Goal: Transaction & Acquisition: Purchase product/service

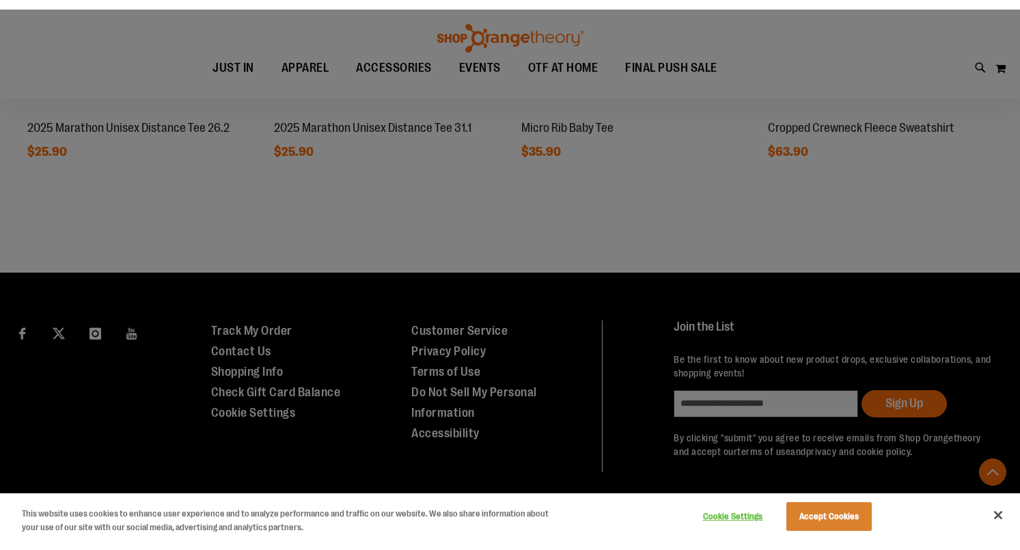
scroll to position [1183, 0]
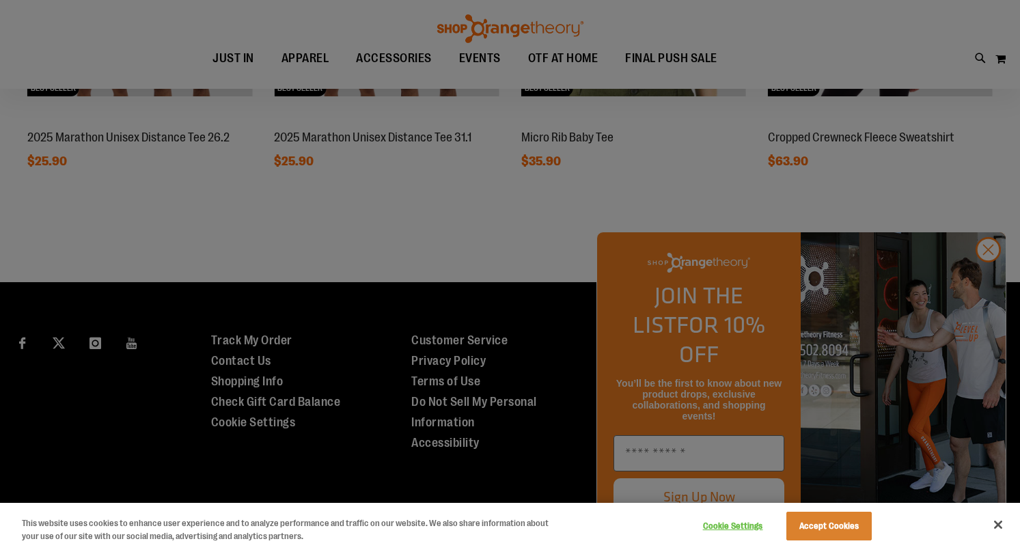
click at [983, 286] on div at bounding box center [510, 275] width 1020 height 550
click at [990, 279] on div at bounding box center [510, 275] width 1020 height 550
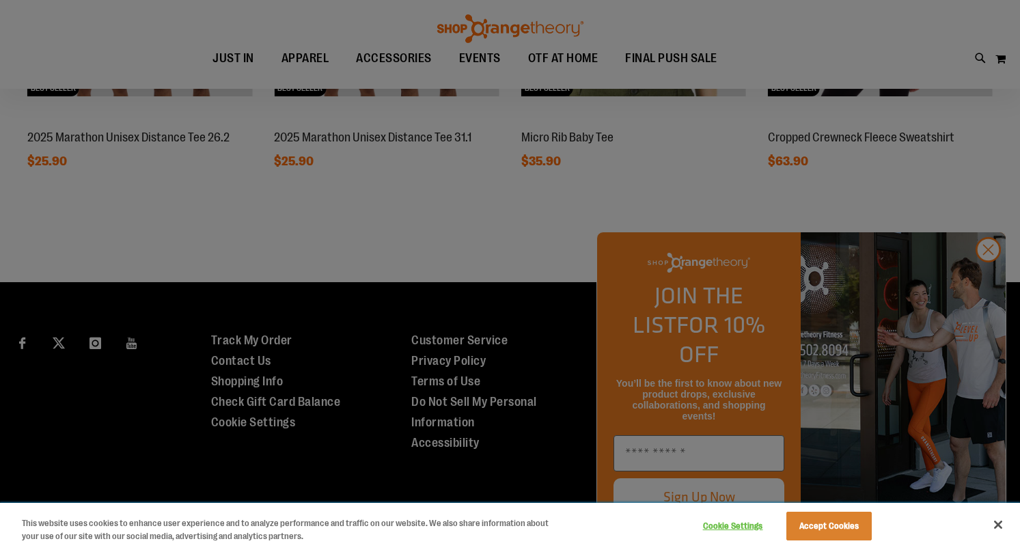
click at [841, 524] on button "Accept Cookies" at bounding box center [828, 525] width 85 height 29
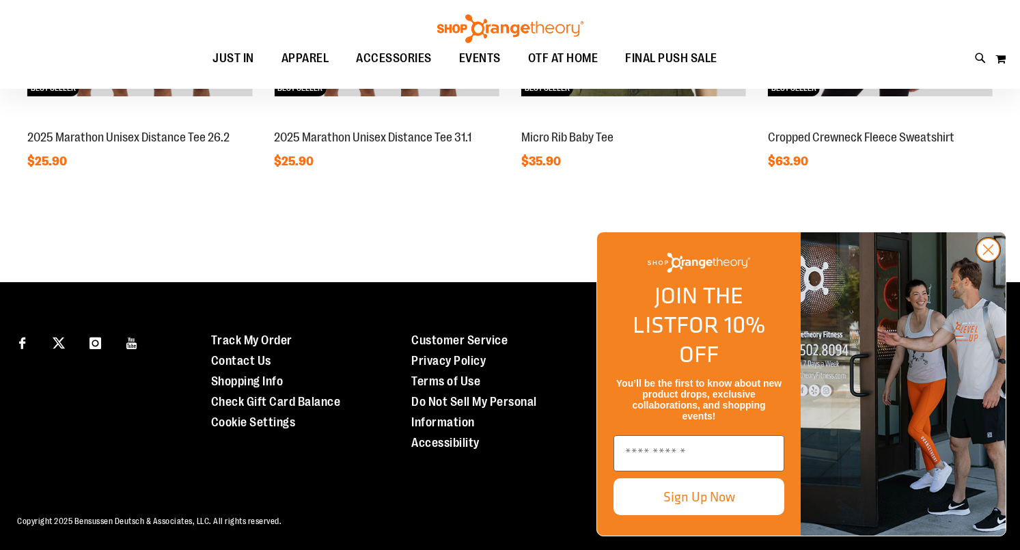
click at [987, 261] on circle "Close dialog" at bounding box center [988, 249] width 23 height 23
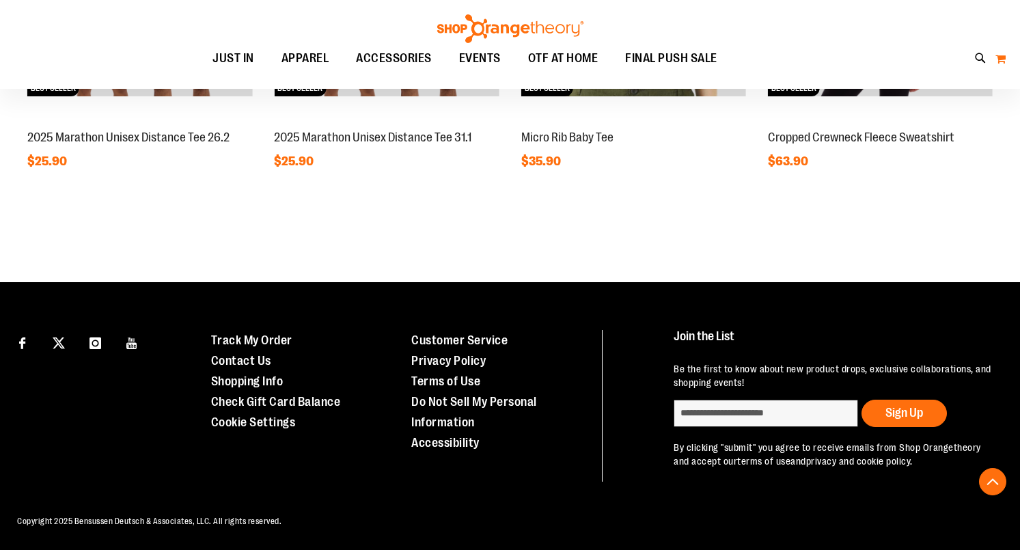
click at [1000, 57] on button "My Cart" at bounding box center [1000, 59] width 12 height 22
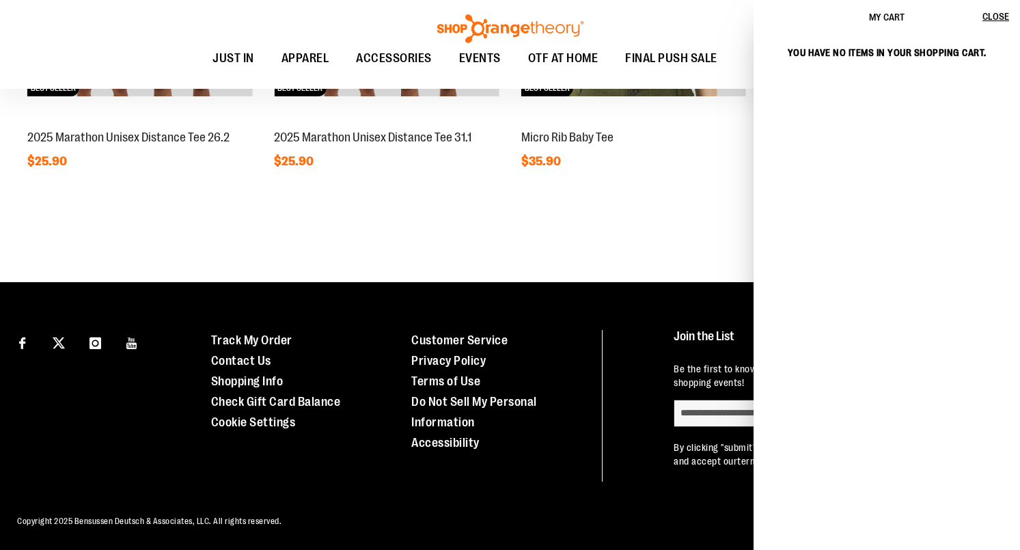
click at [882, 16] on span "My Cart" at bounding box center [887, 17] width 36 height 11
click at [279, 19] on div "Toggle Nav Search Popular Suggestions Advanced Search" at bounding box center [510, 44] width 1020 height 89
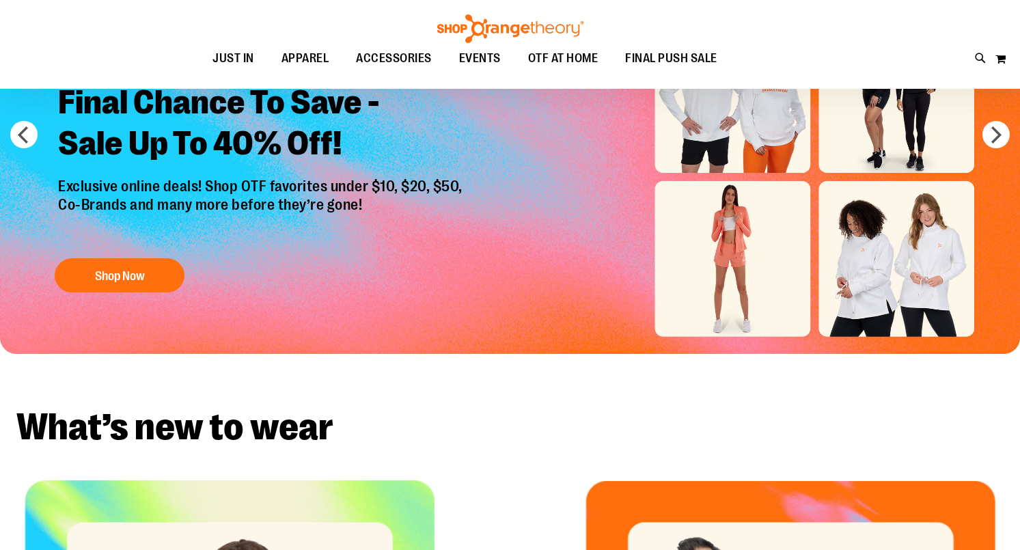
scroll to position [0, 0]
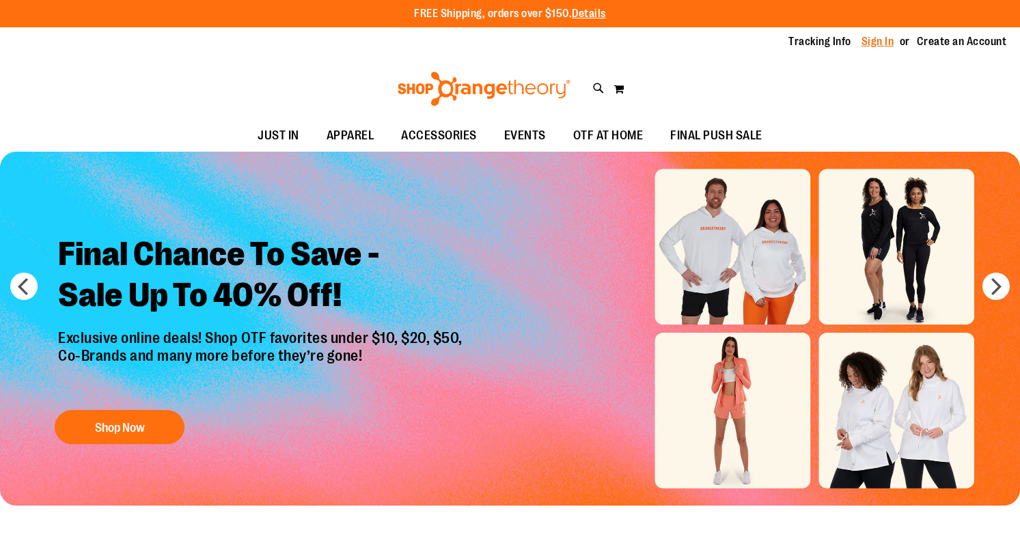
click at [877, 40] on link "Sign In" at bounding box center [877, 41] width 33 height 15
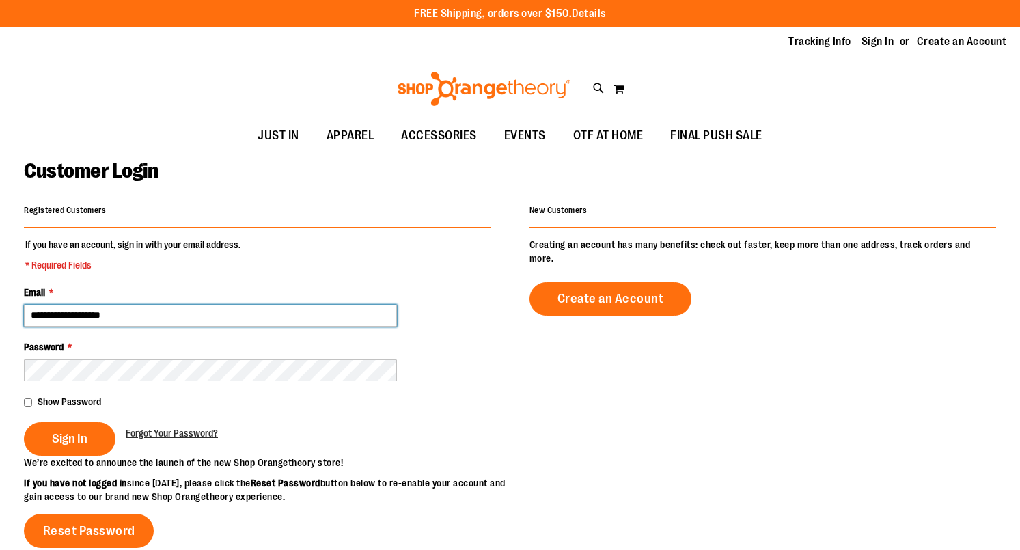
type input "**********"
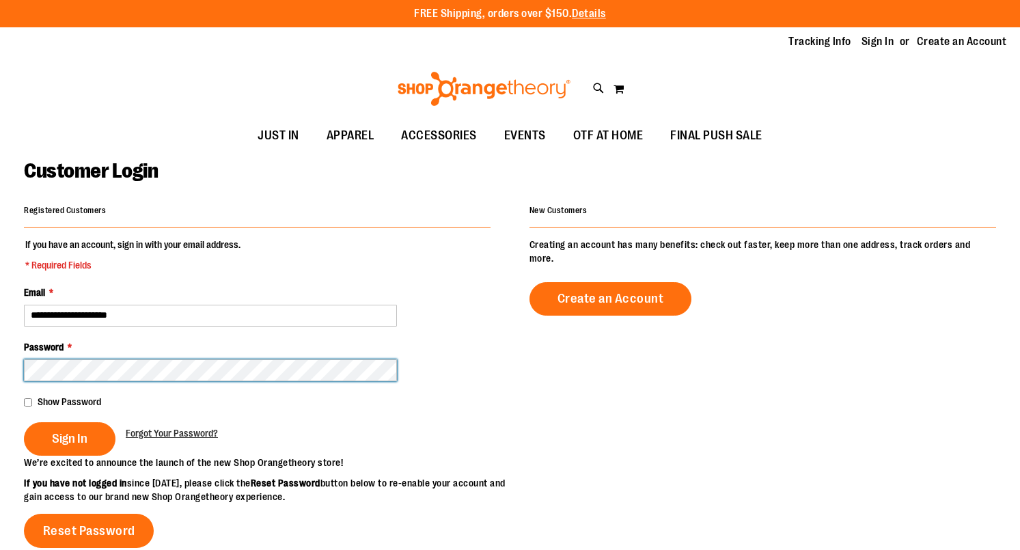
click at [69, 437] on button "Sign In" at bounding box center [70, 438] width 92 height 33
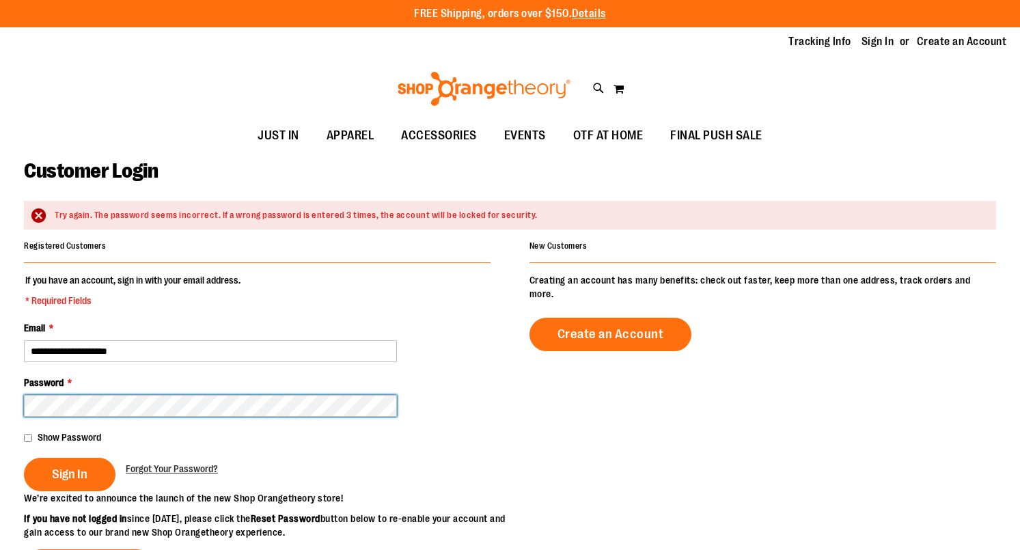
click at [69, 473] on button "Sign In" at bounding box center [70, 474] width 92 height 33
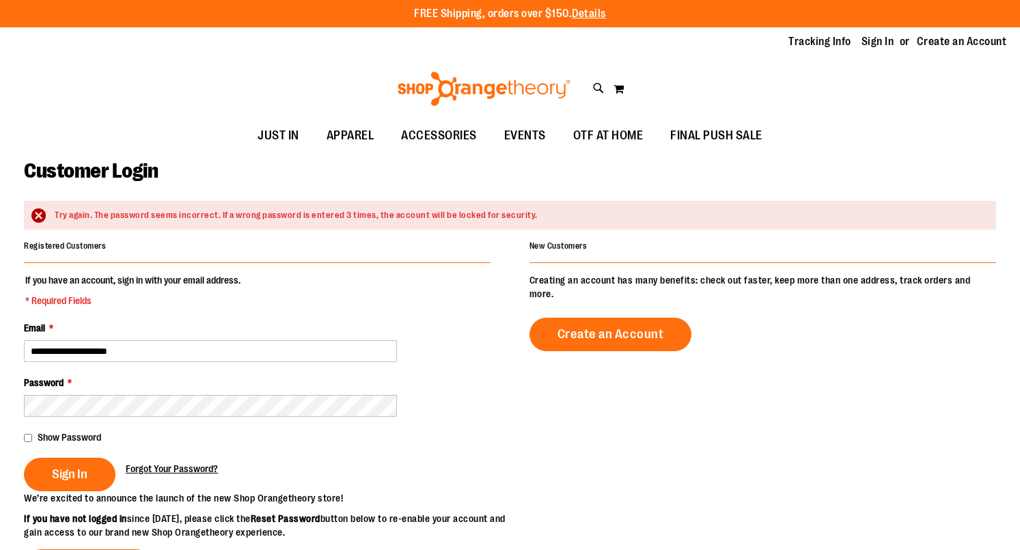
click at [170, 470] on span "Forgot Your Password?" at bounding box center [172, 468] width 92 height 11
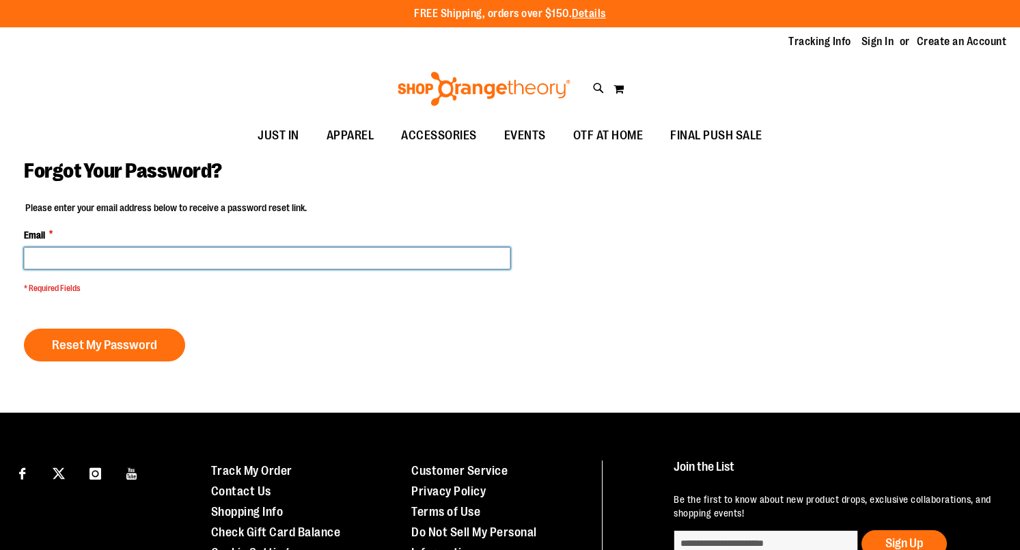
click at [107, 264] on input "Email *" at bounding box center [267, 258] width 486 height 22
type input "**********"
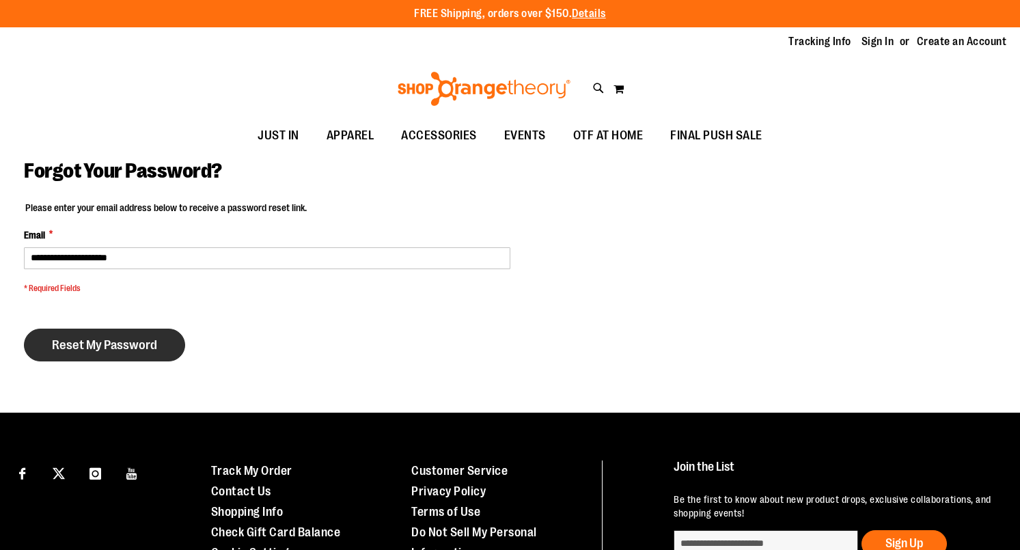
click at [101, 344] on span "Reset My Password" at bounding box center [104, 344] width 105 height 15
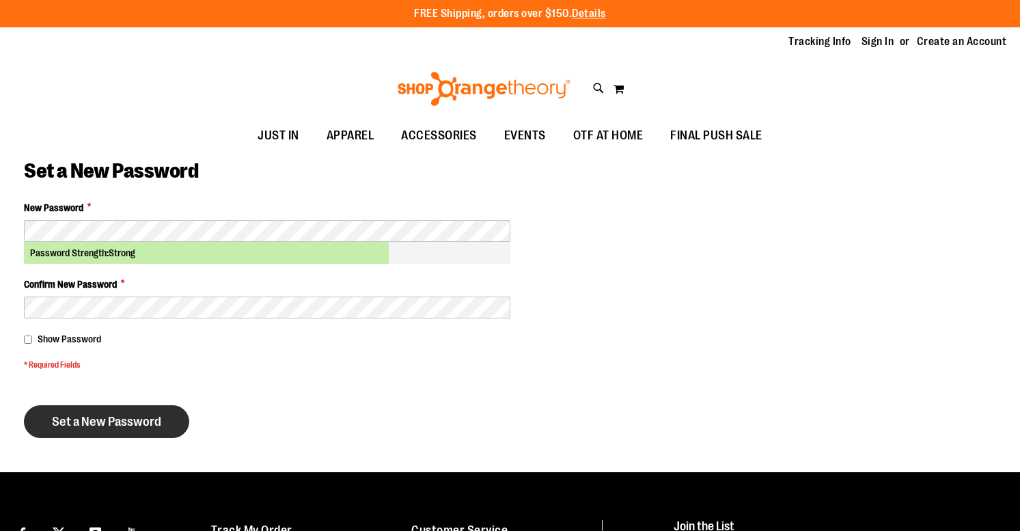
click at [102, 419] on span "Set a New Password" at bounding box center [106, 421] width 109 height 15
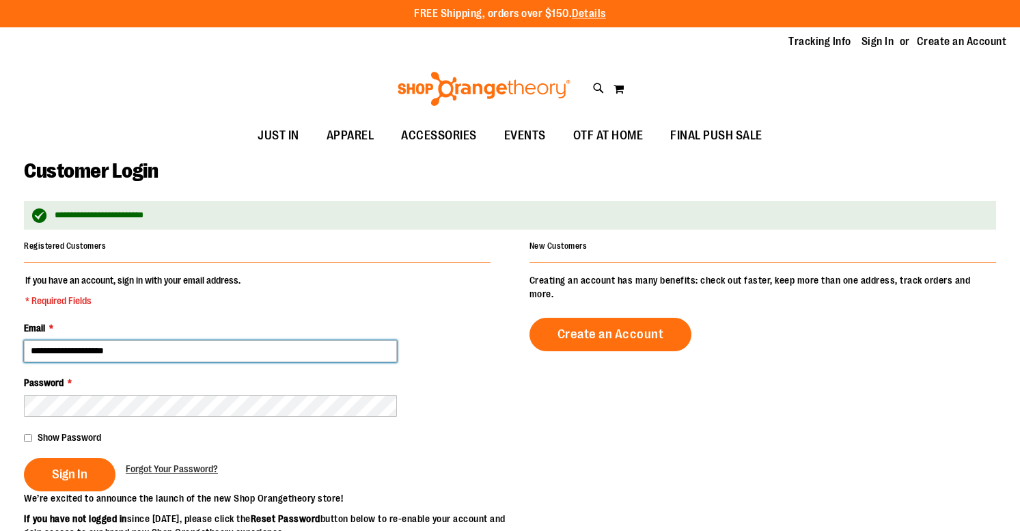
type input "**********"
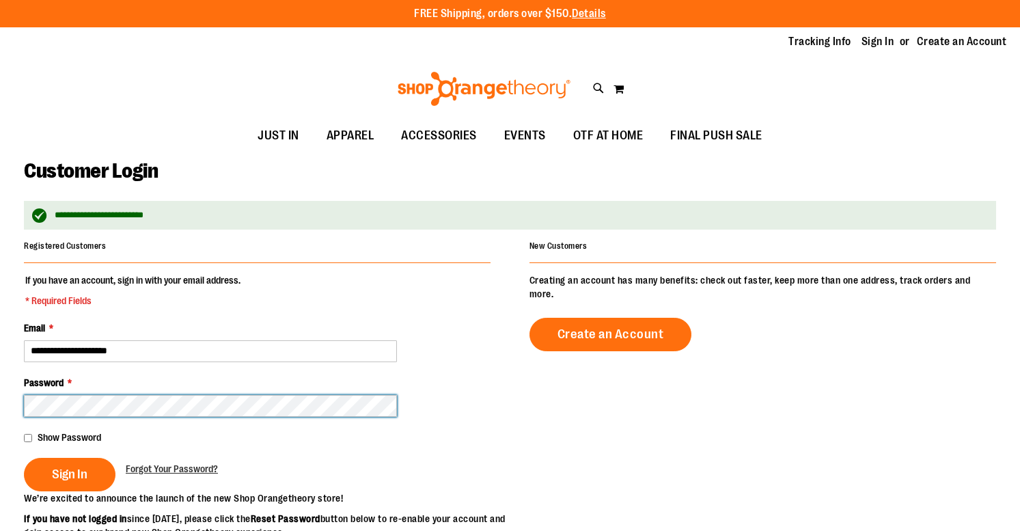
click at [69, 473] on button "Sign In" at bounding box center [70, 474] width 92 height 33
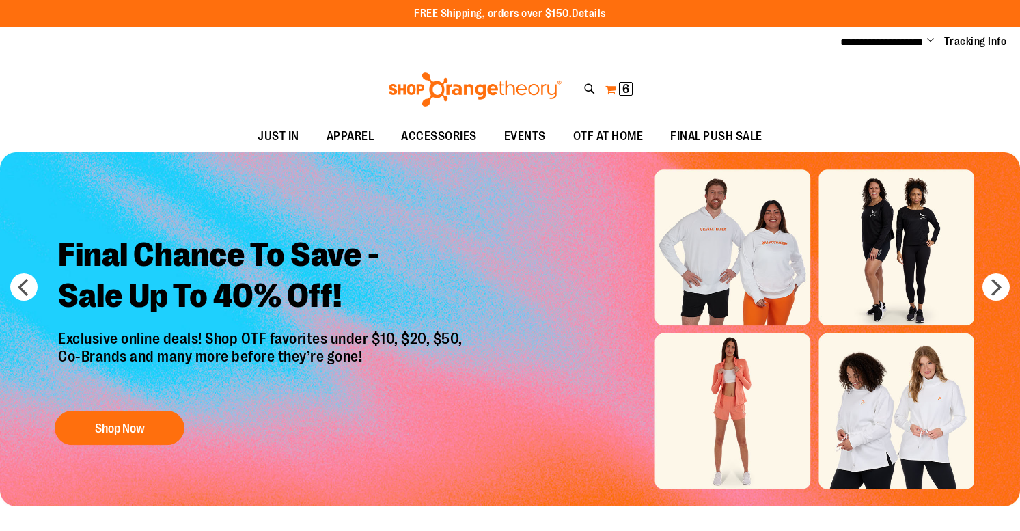
click at [622, 89] on span "6" at bounding box center [625, 89] width 7 height 14
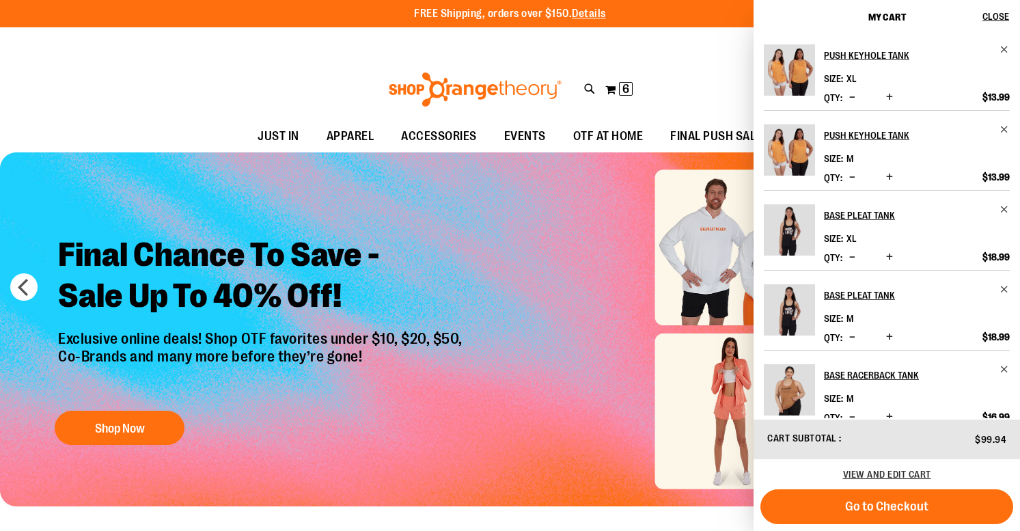
click at [790, 65] on img "Product" at bounding box center [788, 69] width 51 height 51
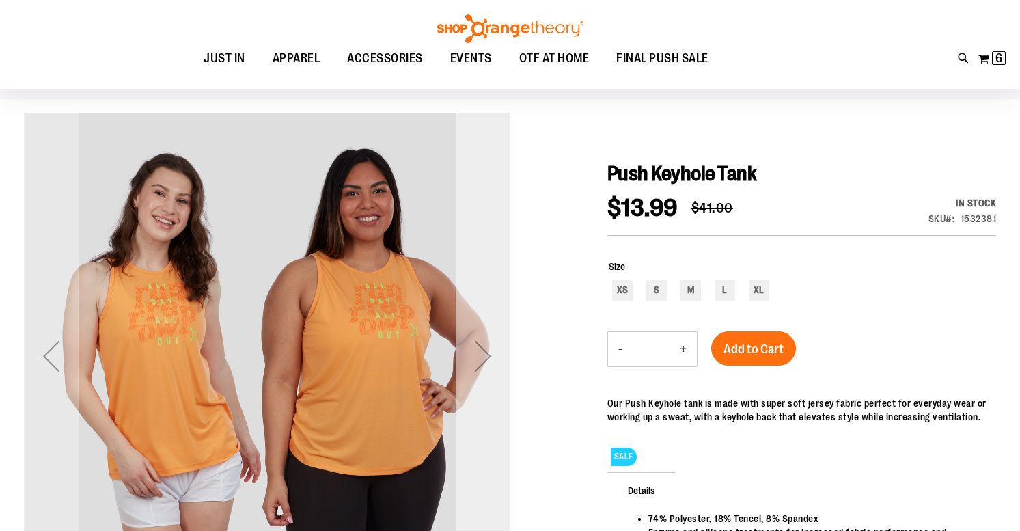
scroll to position [92, 0]
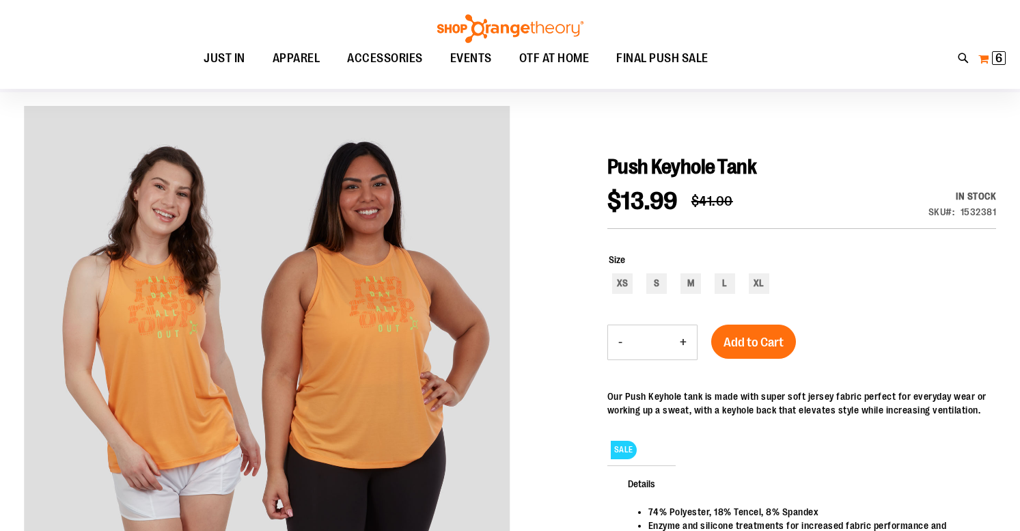
click at [990, 56] on button "My Cart 6 6 items" at bounding box center [991, 59] width 29 height 22
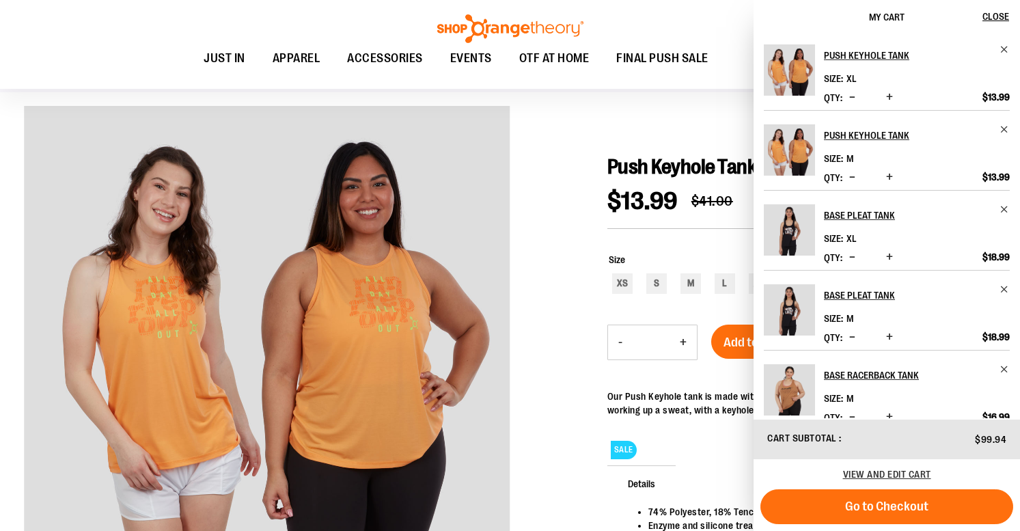
click at [850, 96] on span "Decrease product quantity" at bounding box center [852, 97] width 6 height 14
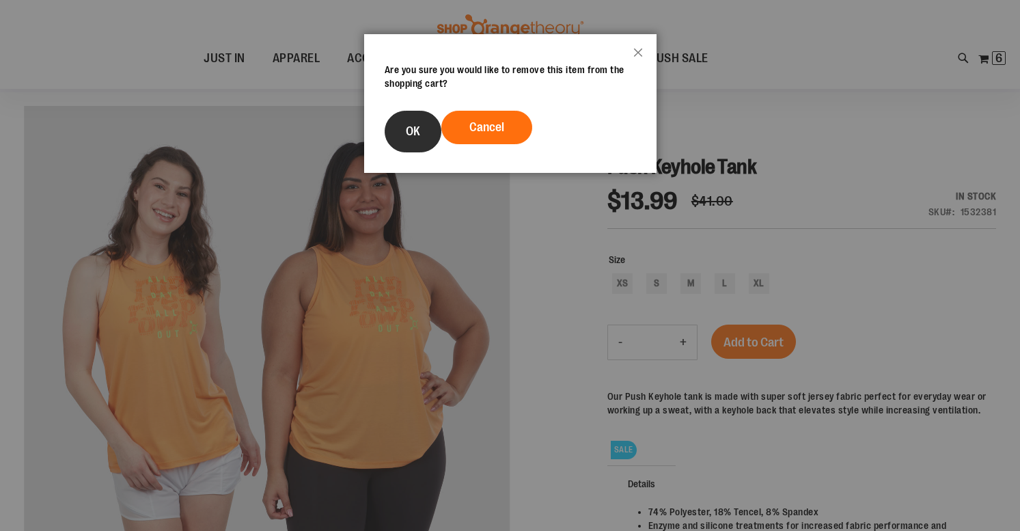
click at [414, 130] on span "OK" at bounding box center [413, 131] width 14 height 14
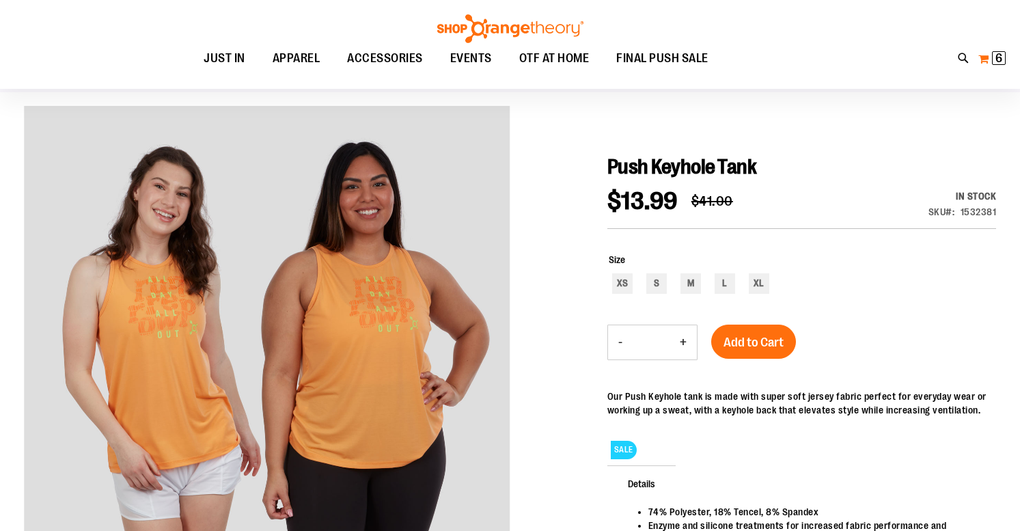
click at [998, 57] on span "6" at bounding box center [998, 58] width 7 height 14
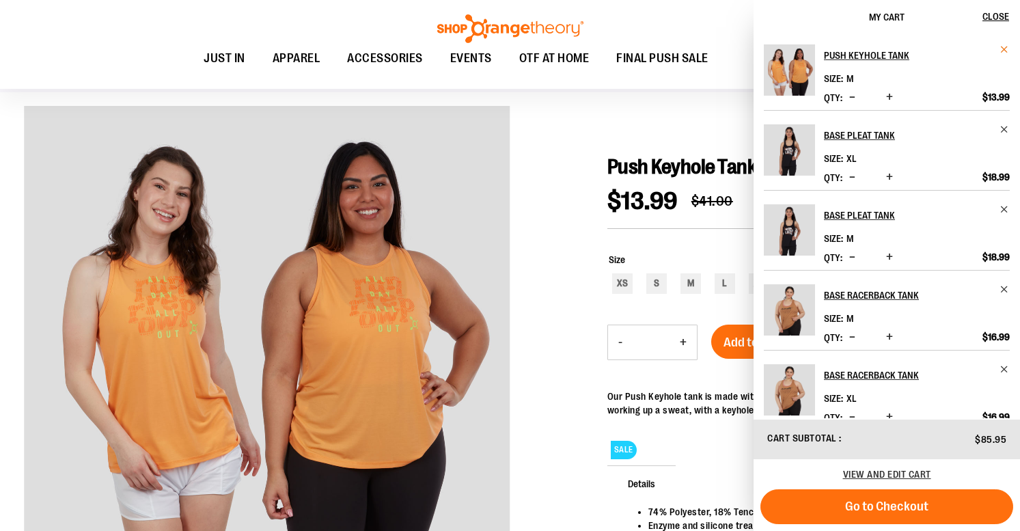
click at [1003, 48] on span "Remove item" at bounding box center [1004, 49] width 10 height 10
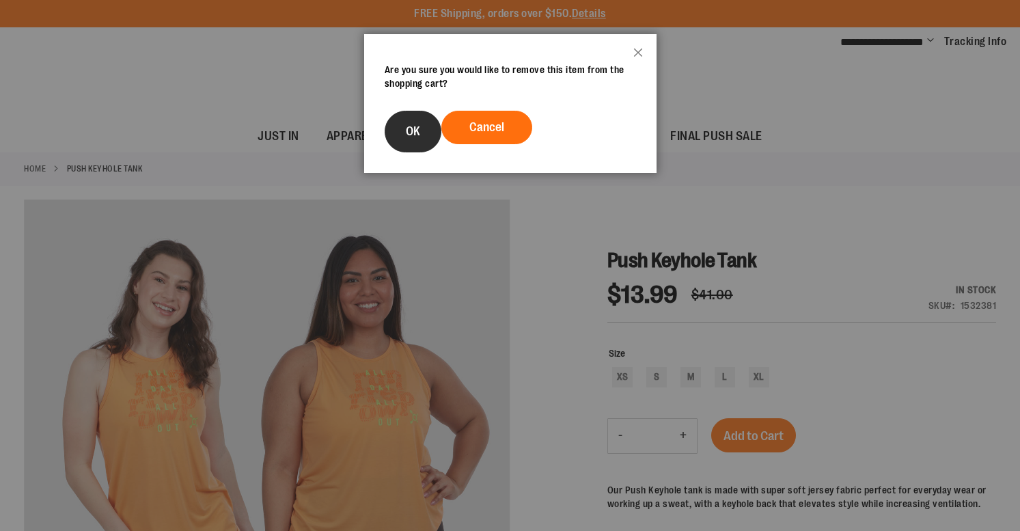
click at [408, 130] on span "OK" at bounding box center [413, 131] width 14 height 14
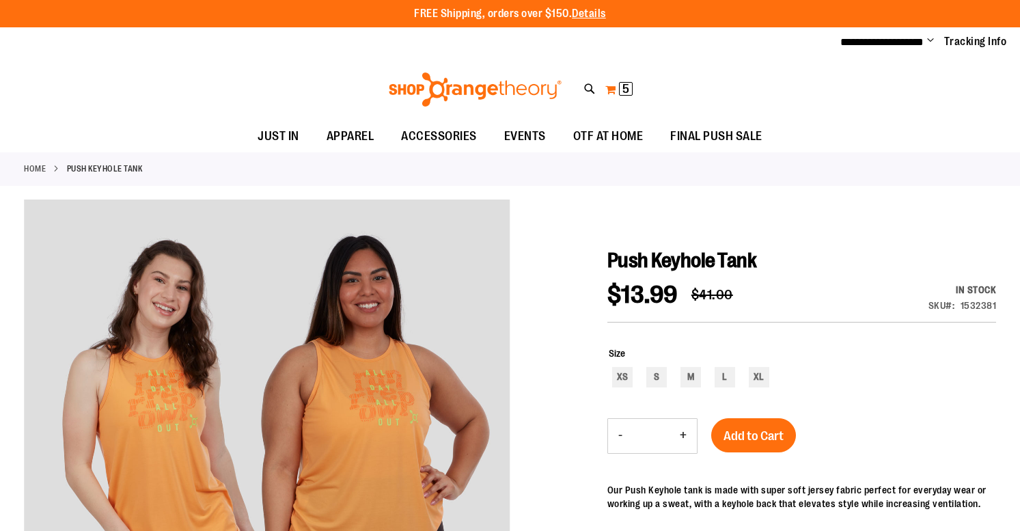
click at [628, 87] on span "5" at bounding box center [625, 89] width 7 height 14
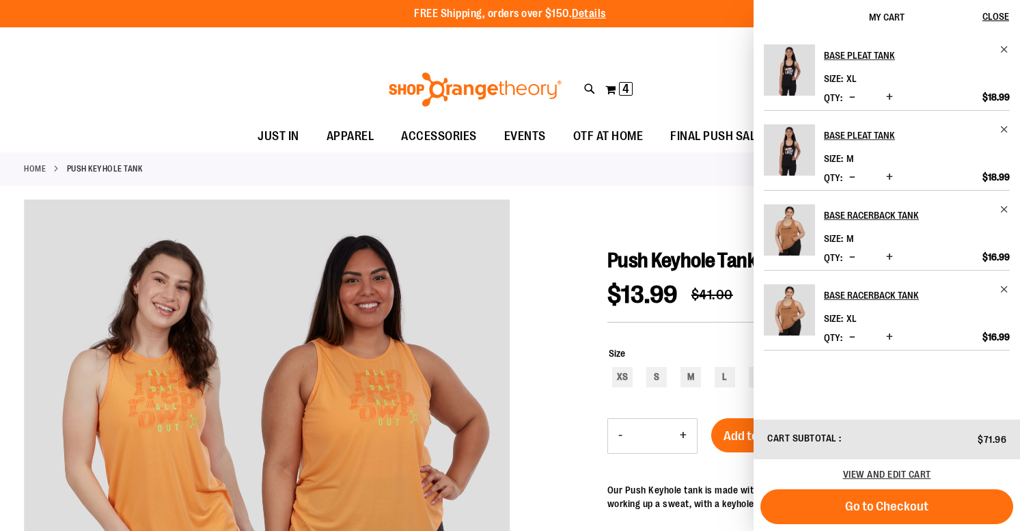
click at [1001, 49] on span "Remove item" at bounding box center [1004, 49] width 10 height 10
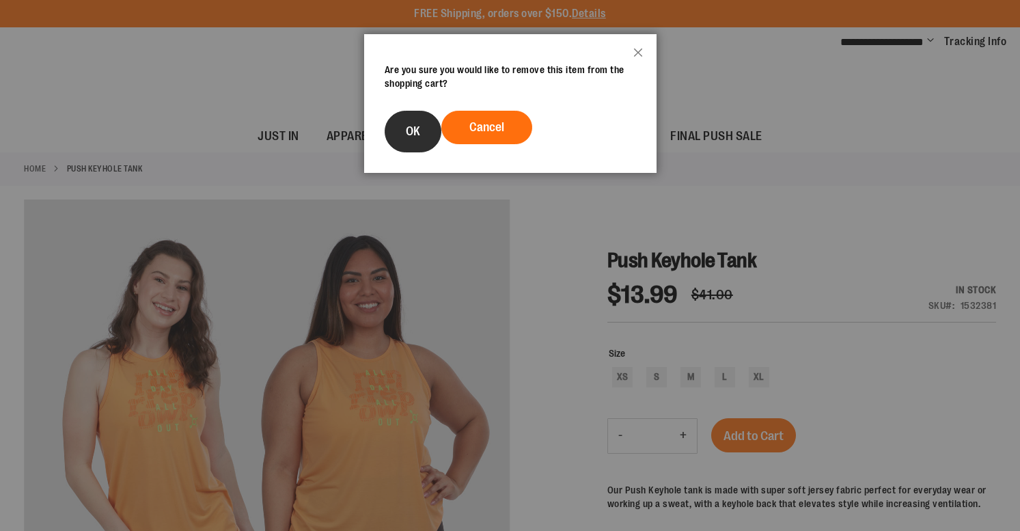
click at [415, 128] on span "OK" at bounding box center [413, 131] width 14 height 14
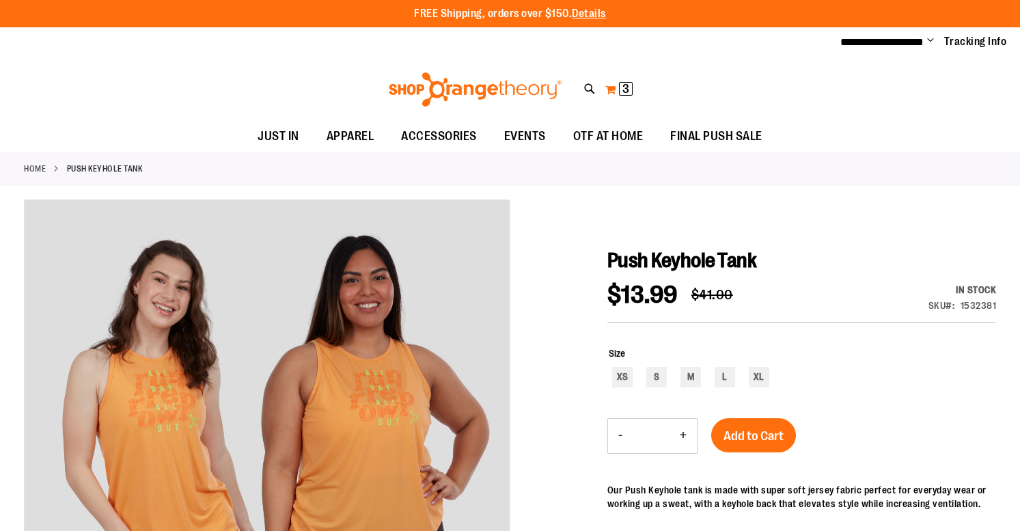
click at [626, 87] on span "3" at bounding box center [625, 89] width 7 height 14
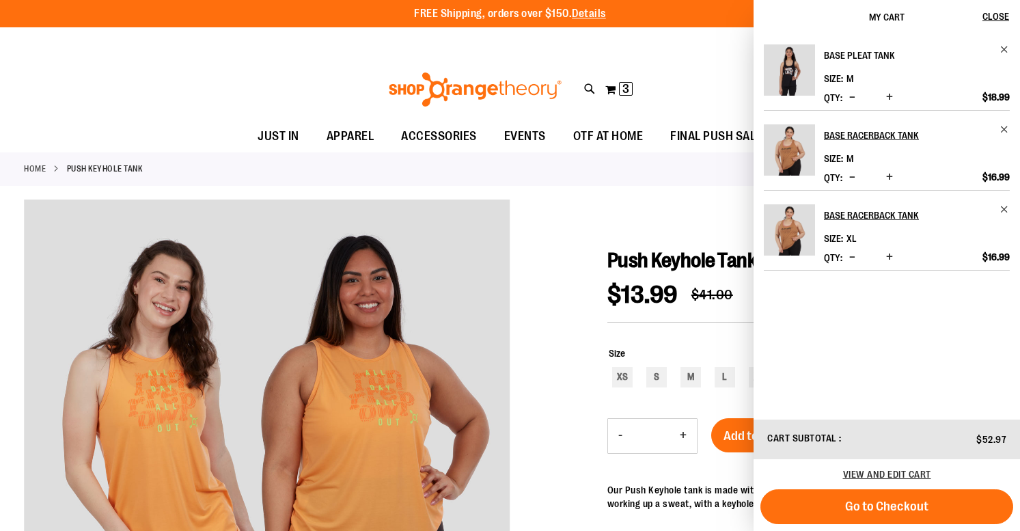
click at [851, 51] on h2 "Base Pleat Tank" at bounding box center [907, 55] width 167 height 22
click at [856, 51] on h2 "Base Pleat Tank" at bounding box center [907, 55] width 167 height 22
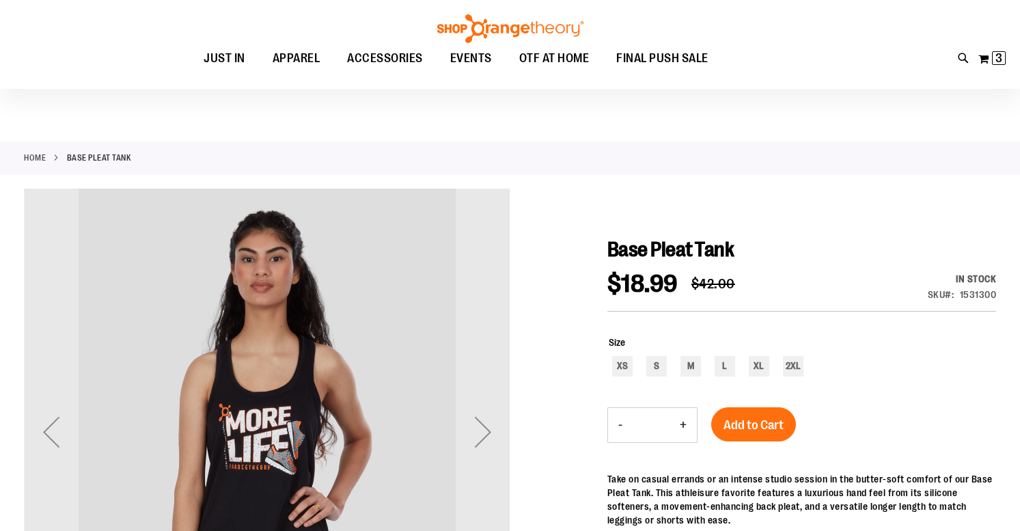
scroll to position [8, 0]
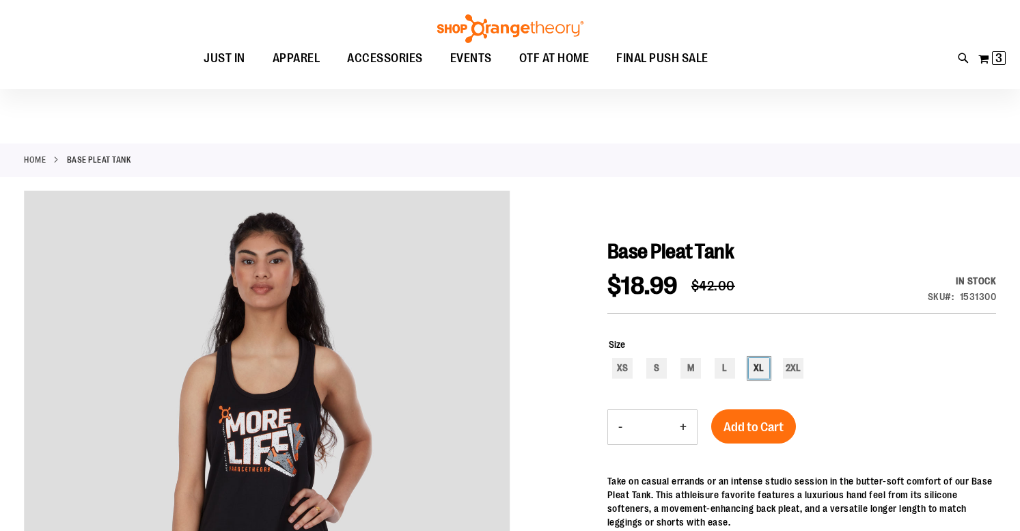
click at [758, 367] on div "XL" at bounding box center [758, 368] width 20 height 20
type input "***"
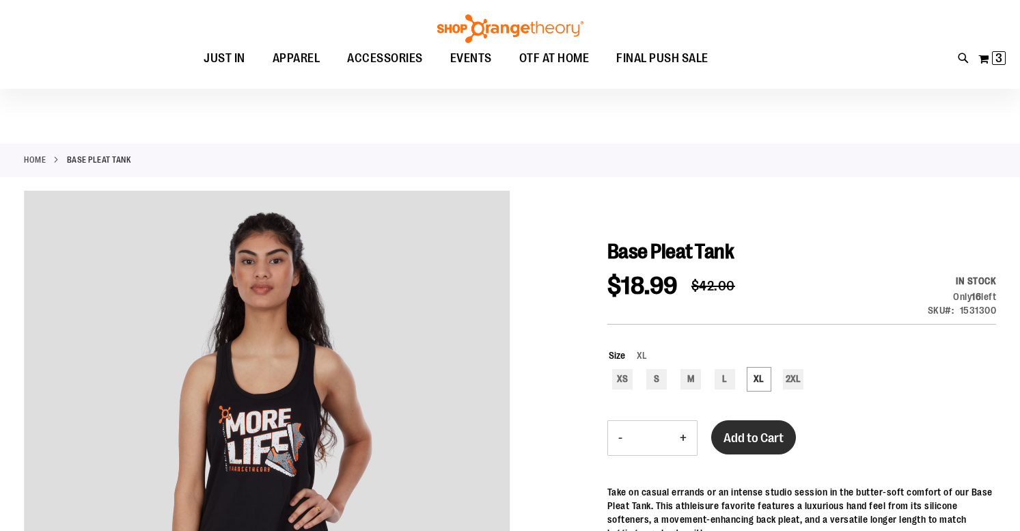
click at [752, 442] on span "Add to Cart" at bounding box center [753, 437] width 60 height 15
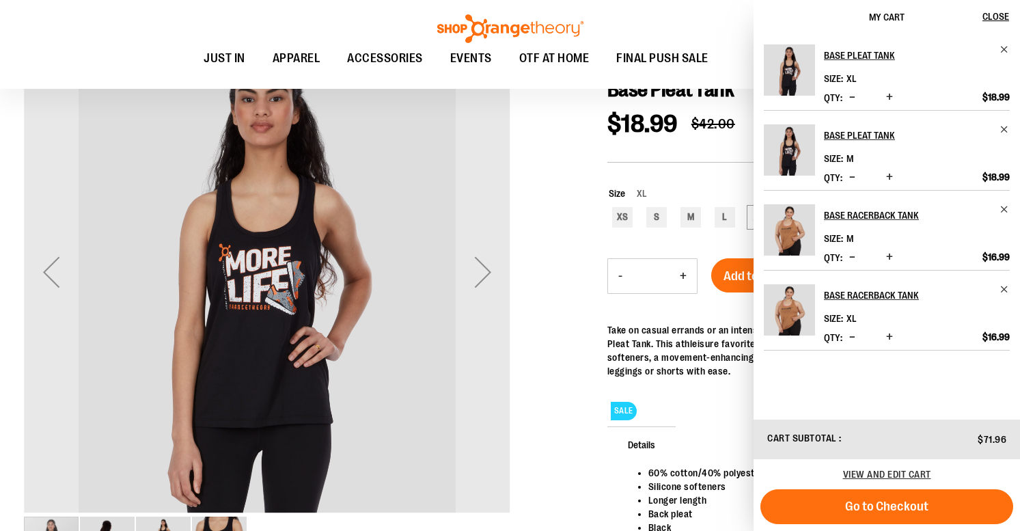
scroll to position [170, 0]
click at [484, 275] on div "Next" at bounding box center [482, 271] width 55 height 55
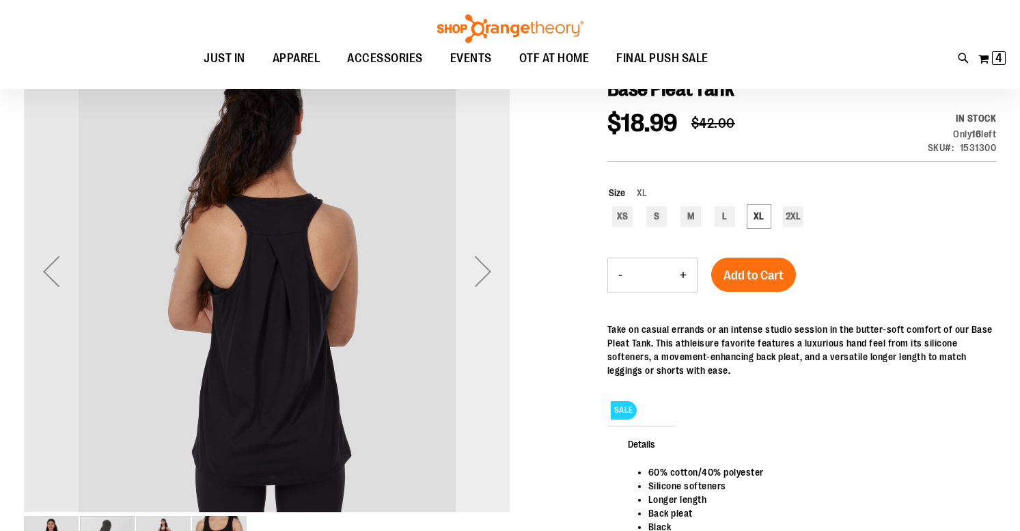
click at [484, 275] on div "Next" at bounding box center [482, 271] width 55 height 55
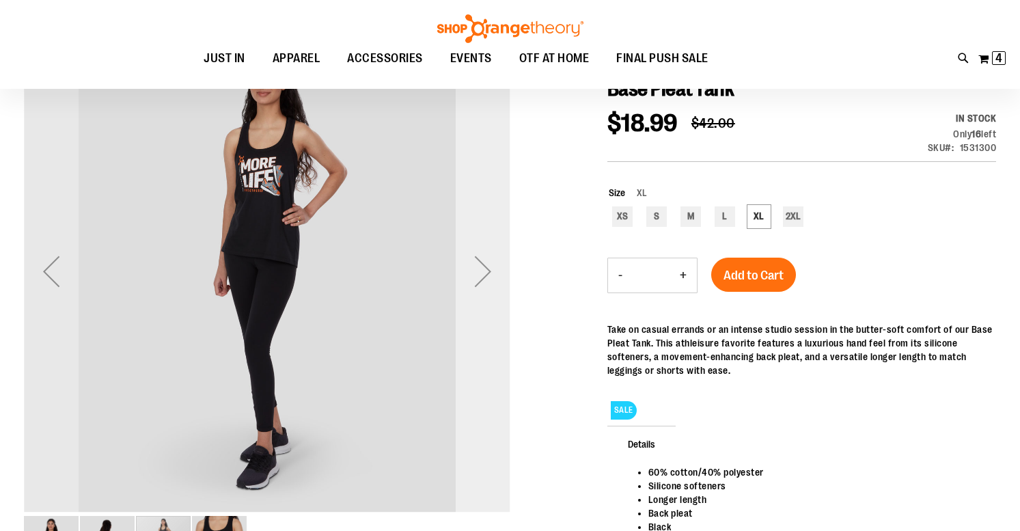
click at [484, 275] on div "Next" at bounding box center [482, 271] width 55 height 55
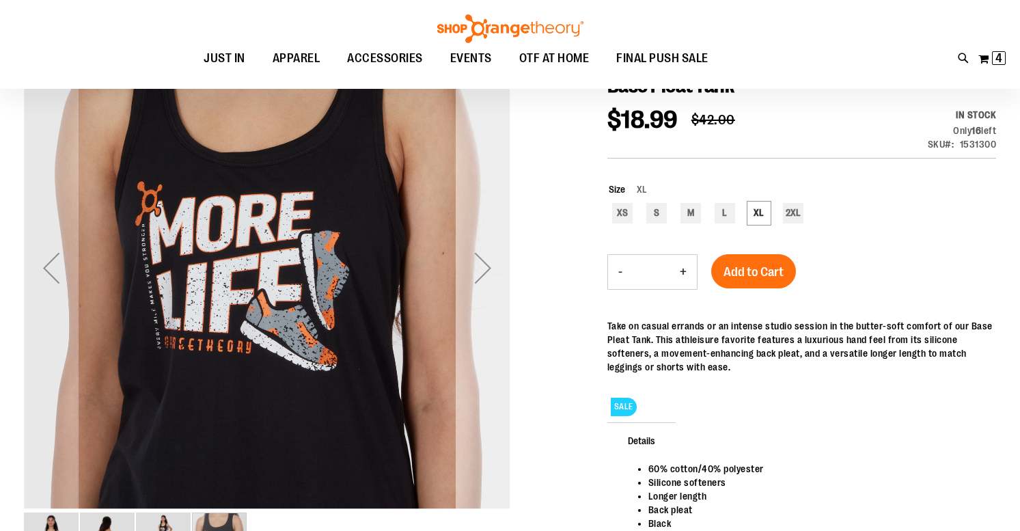
scroll to position [173, 0]
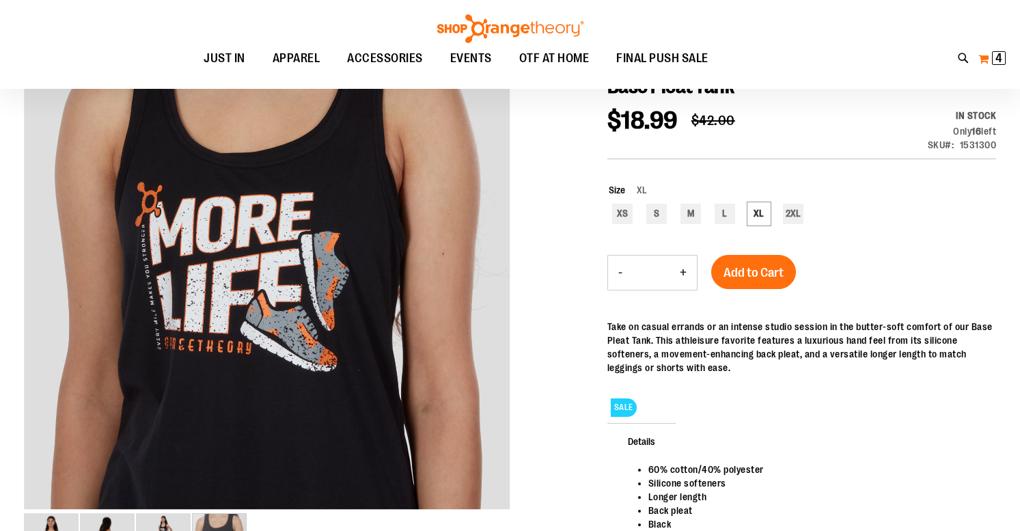
click at [996, 54] on span "4" at bounding box center [998, 58] width 7 height 14
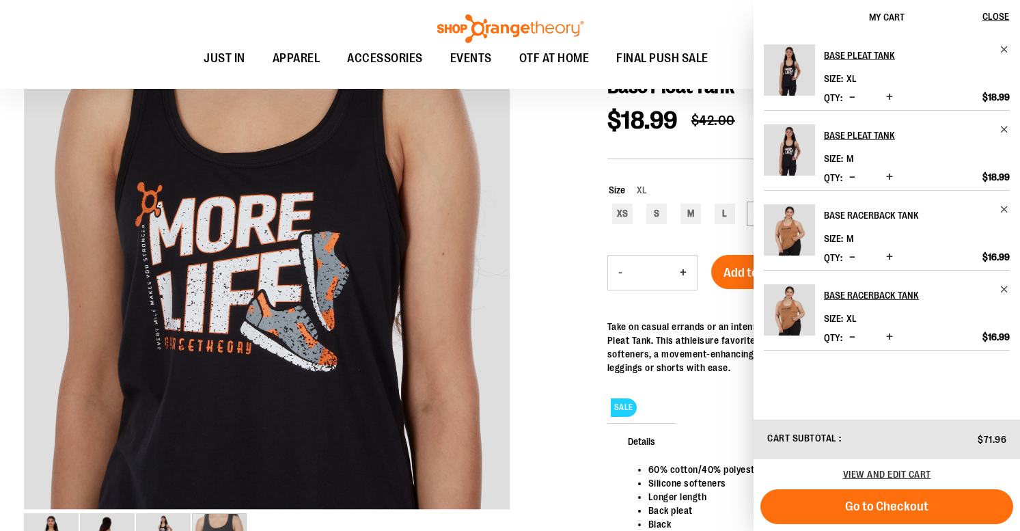
click at [866, 213] on h2 "Base Racerback Tank" at bounding box center [907, 215] width 167 height 22
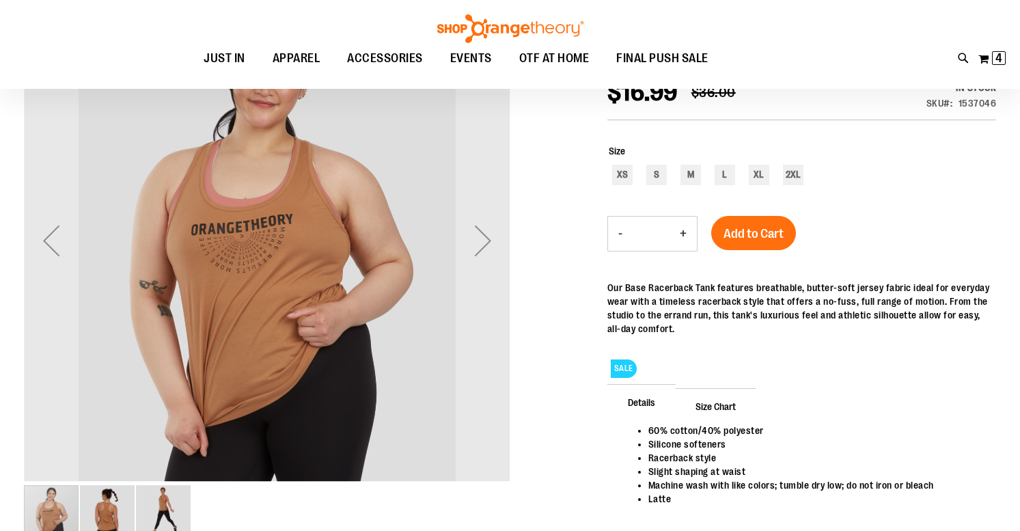
scroll to position [209, 0]
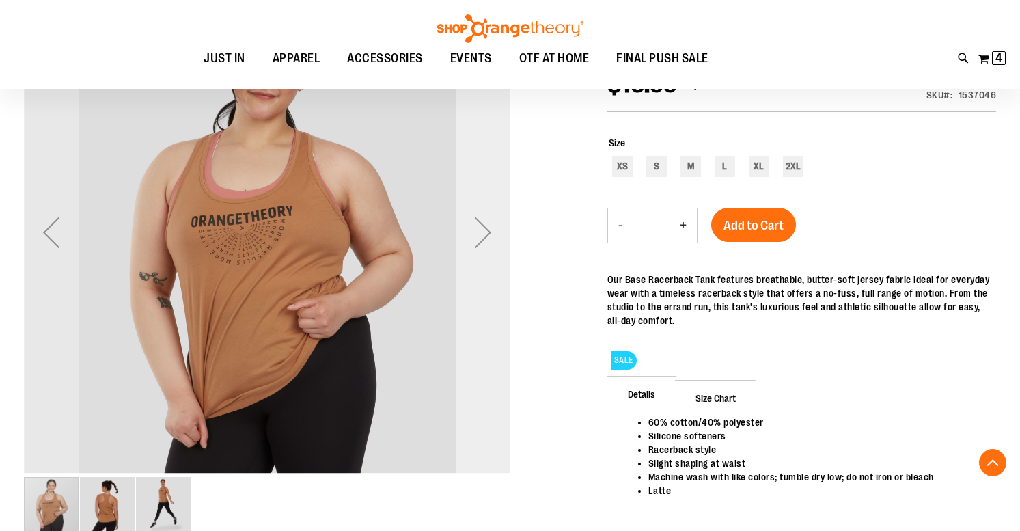
click at [486, 239] on div "Next" at bounding box center [482, 232] width 55 height 55
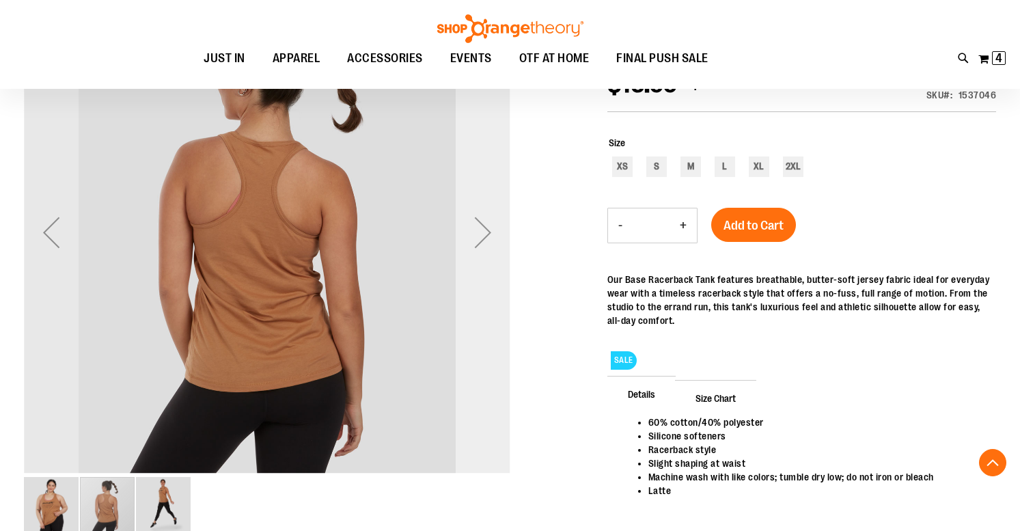
click at [486, 239] on div "Next" at bounding box center [482, 232] width 55 height 55
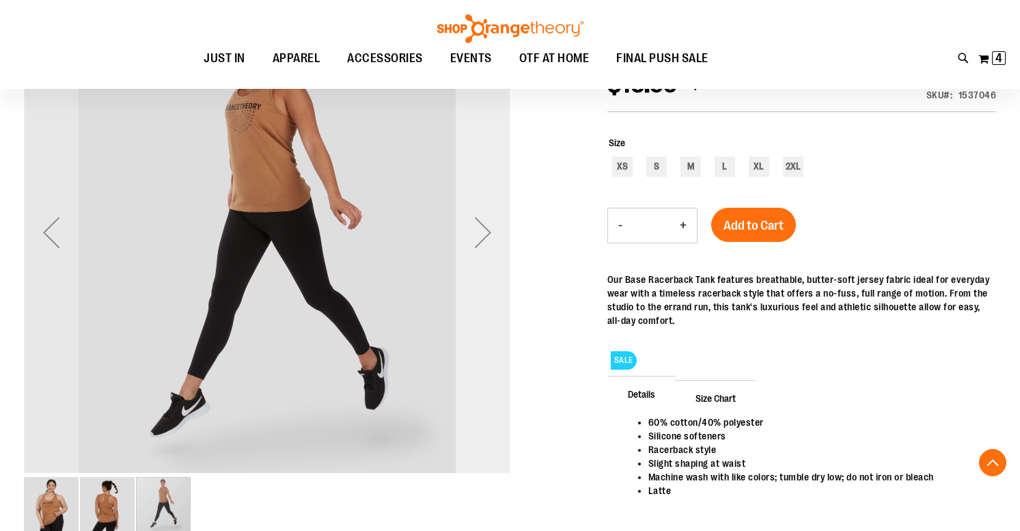
click at [486, 239] on div "Next" at bounding box center [482, 232] width 55 height 55
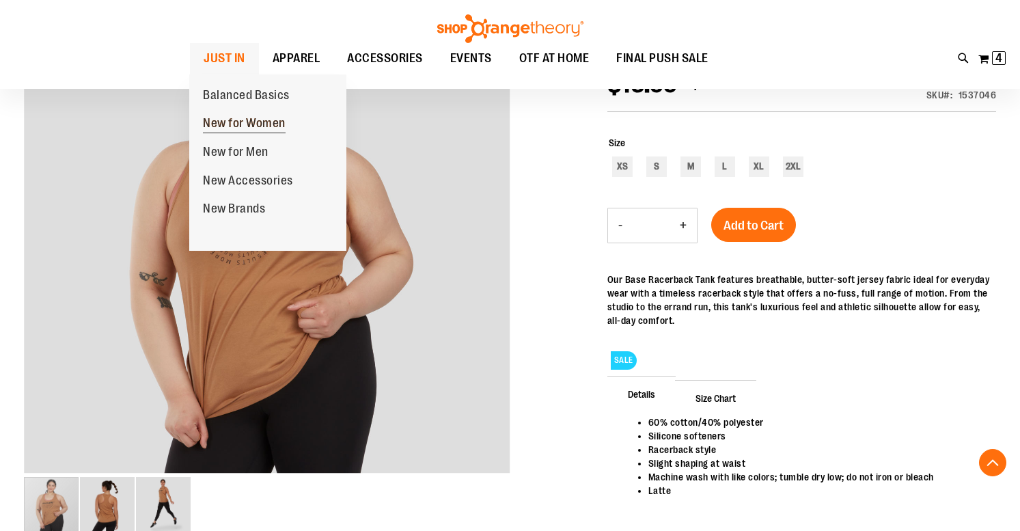
click at [240, 126] on span "New for Women" at bounding box center [244, 124] width 83 height 17
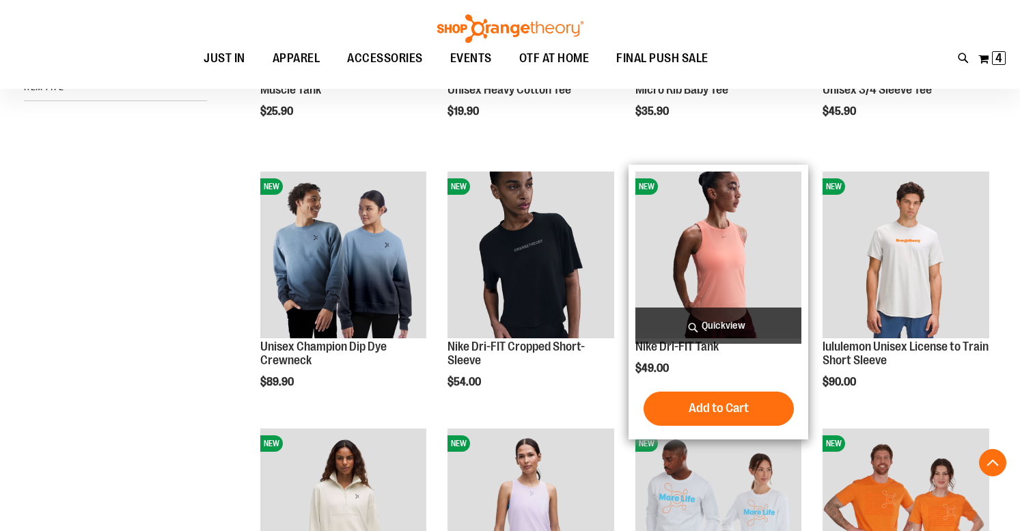
scroll to position [365, 0]
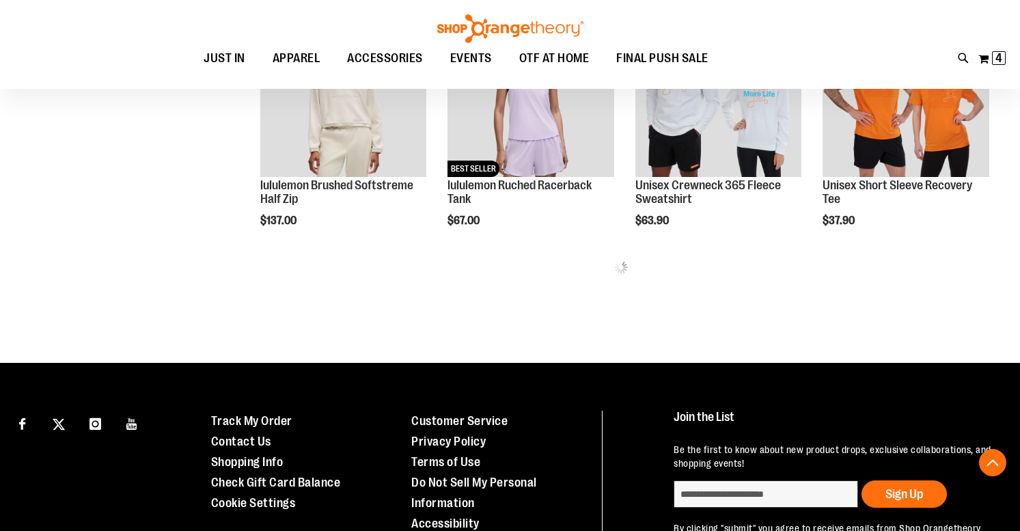
scroll to position [782, 0]
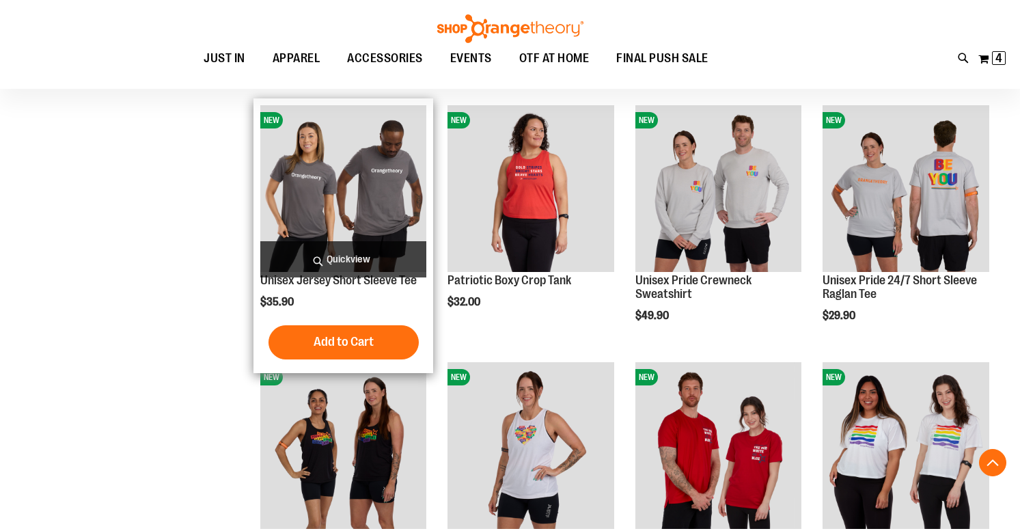
scroll to position [1712, 0]
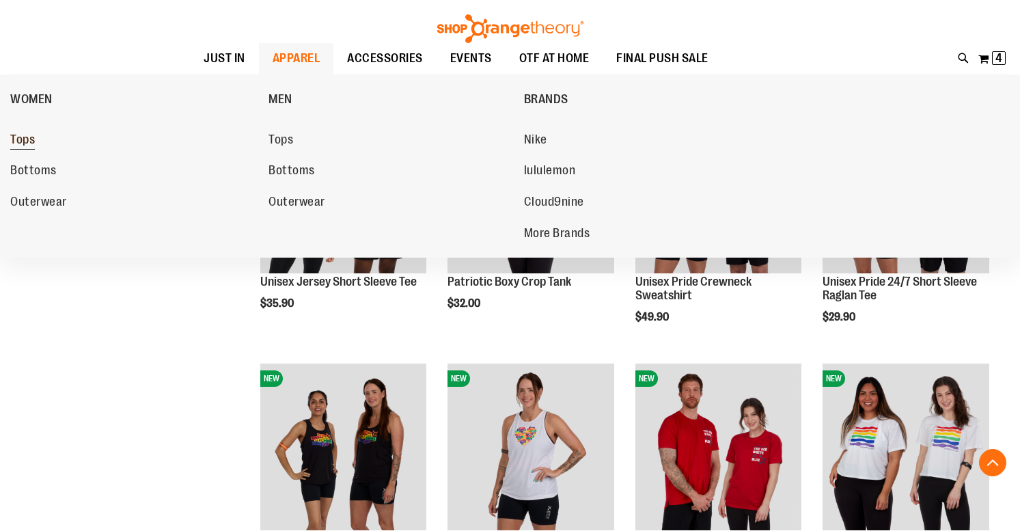
click at [27, 137] on span "Tops" at bounding box center [22, 140] width 25 height 17
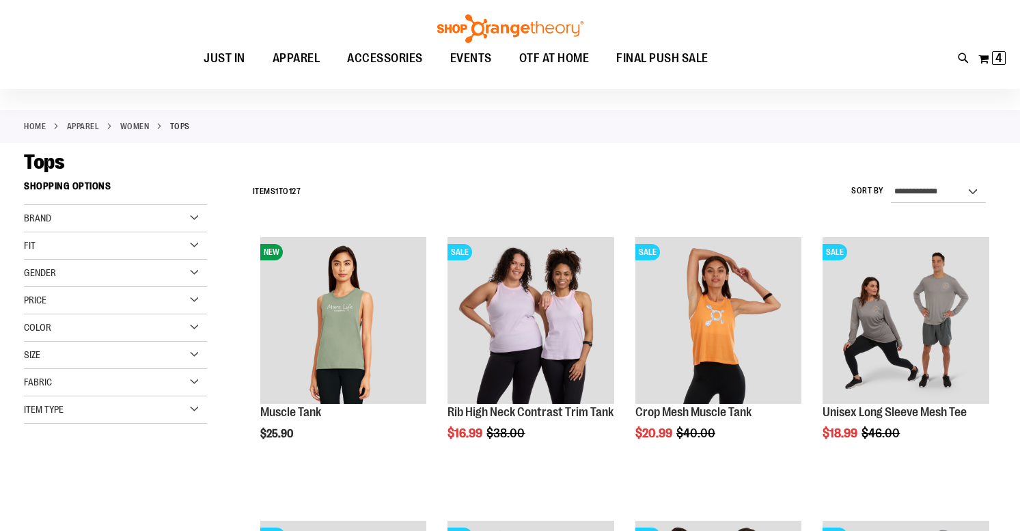
scroll to position [44, 0]
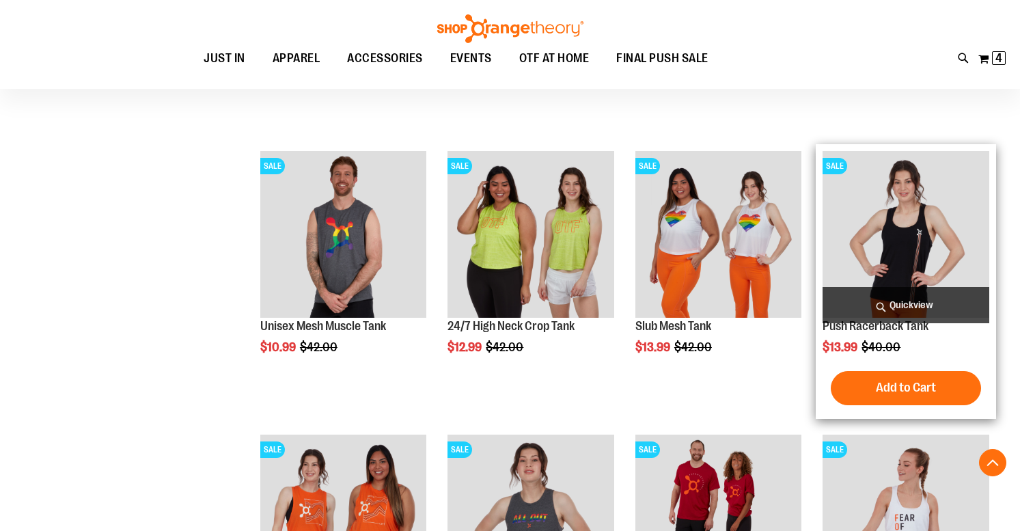
scroll to position [1261, 0]
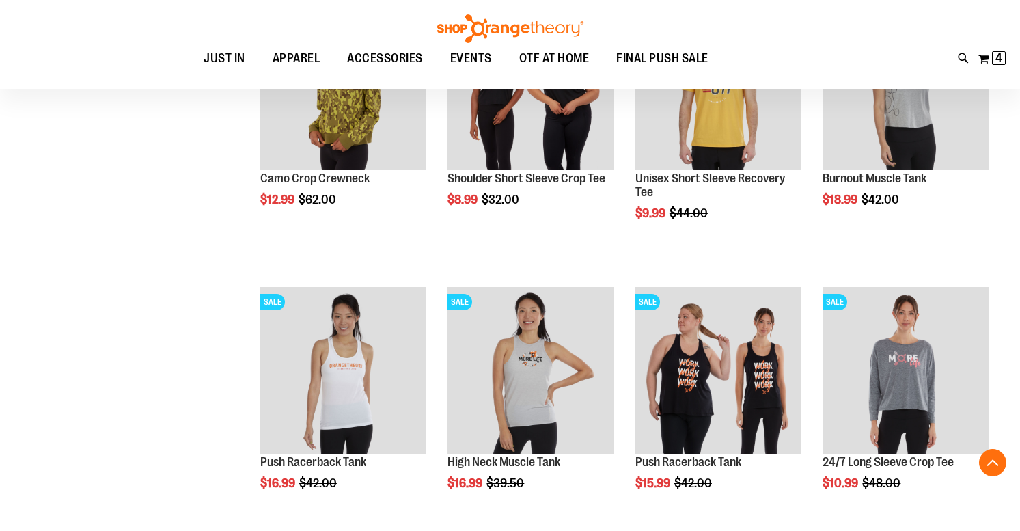
scroll to position [1995, 0]
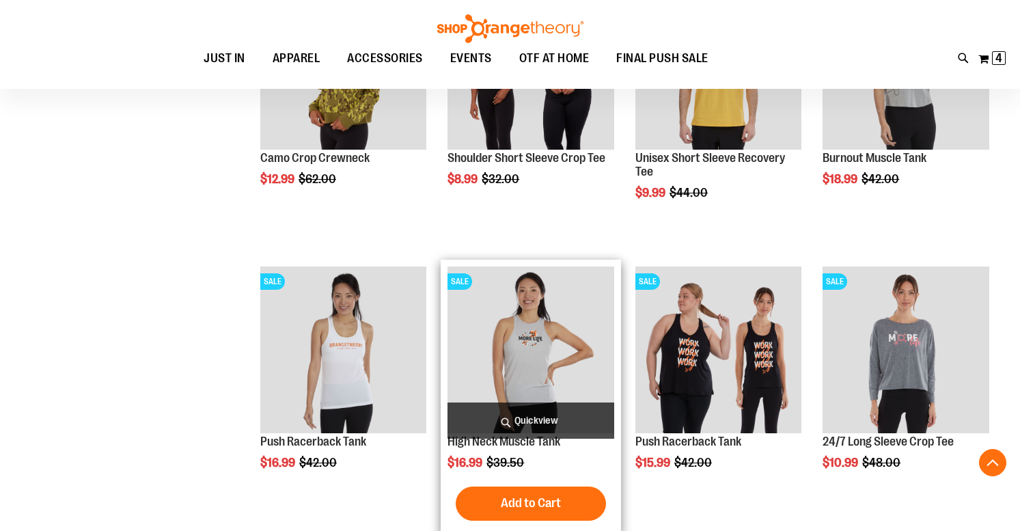
click at [541, 336] on img "product" at bounding box center [530, 349] width 167 height 167
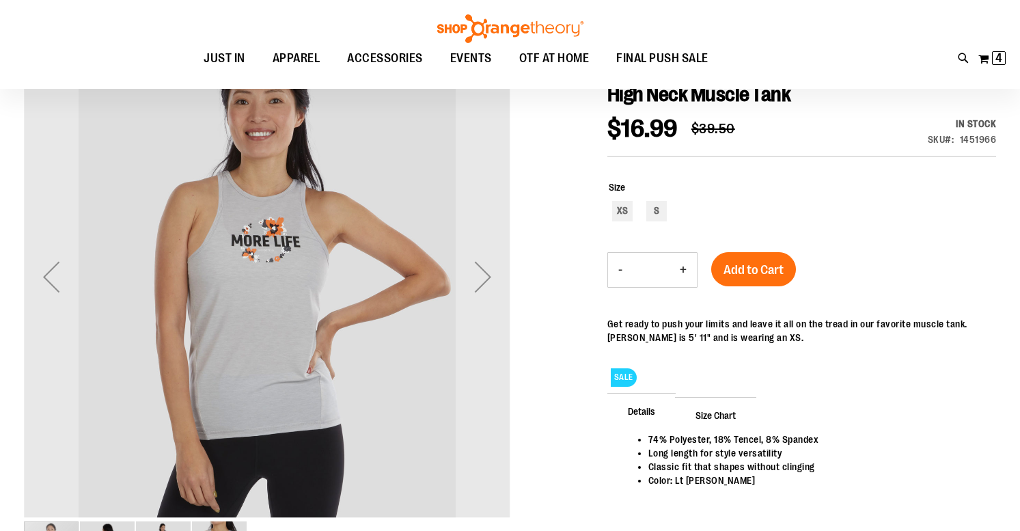
scroll to position [166, 0]
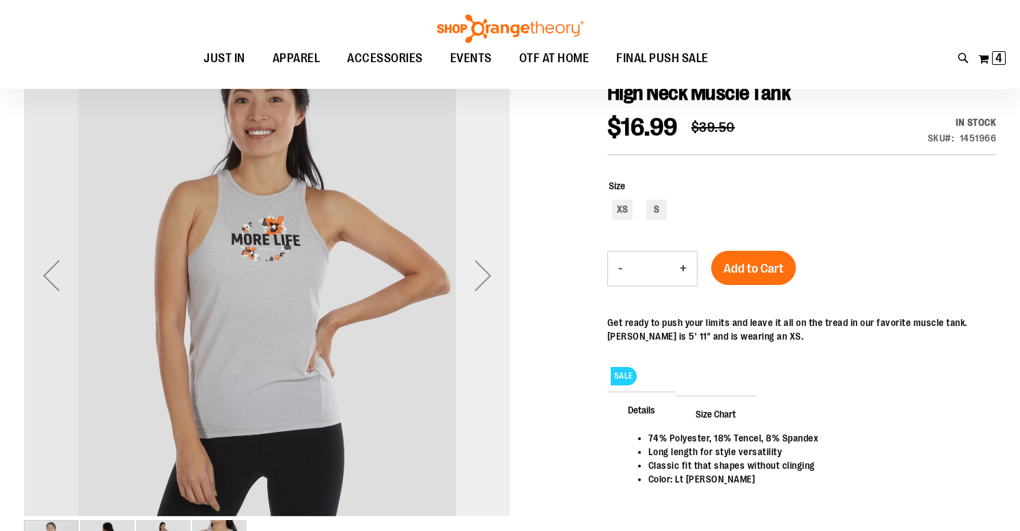
click at [483, 277] on div "Next" at bounding box center [482, 275] width 55 height 55
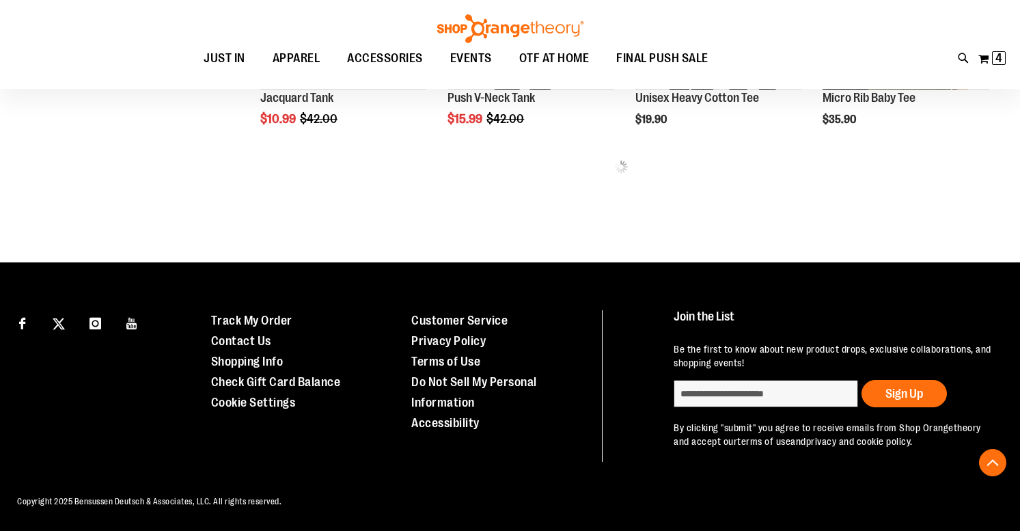
scroll to position [692, 0]
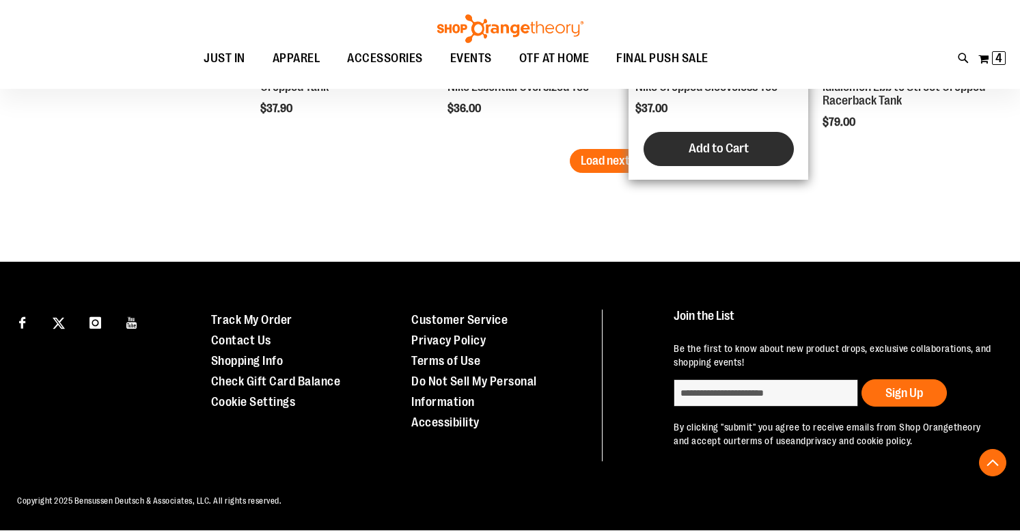
scroll to position [2165, 0]
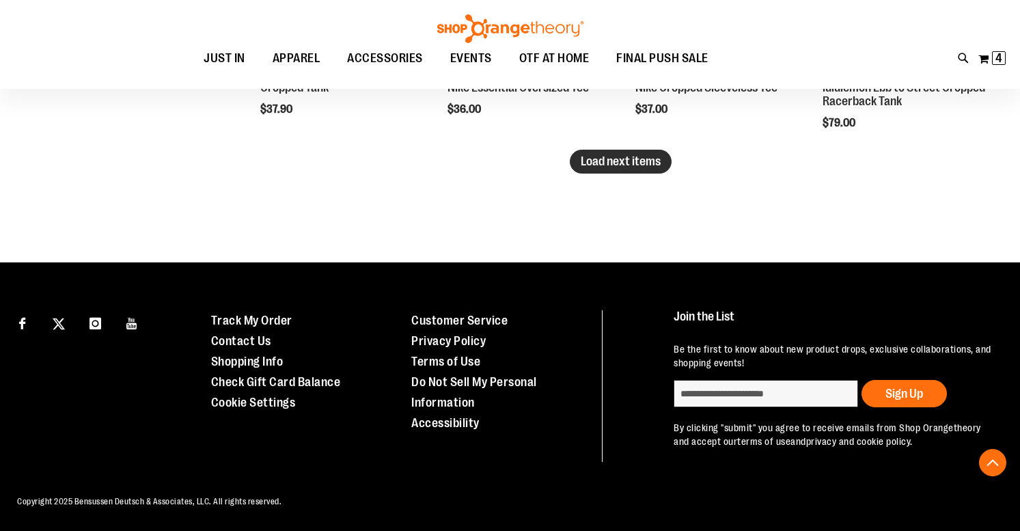
click at [606, 163] on span "Load next items" at bounding box center [620, 161] width 80 height 14
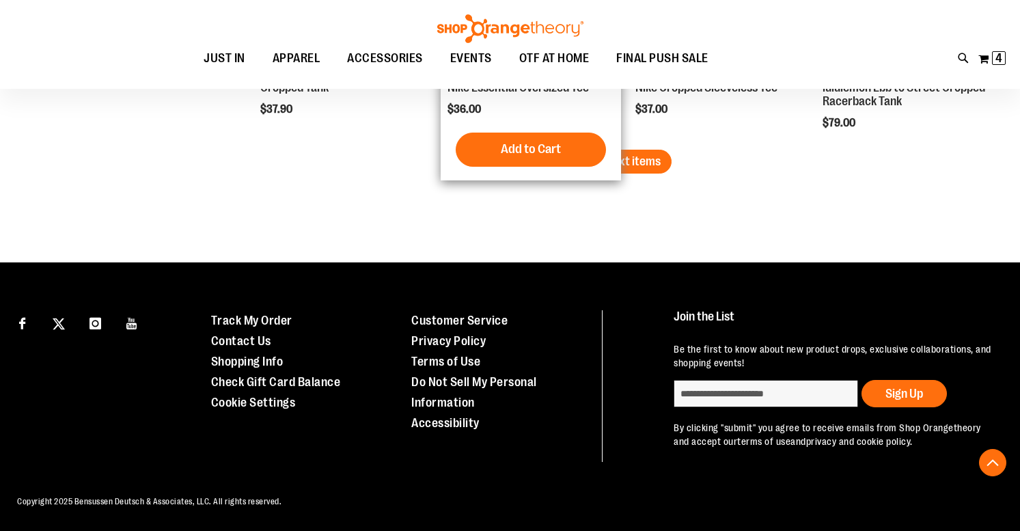
scroll to position [2141, 0]
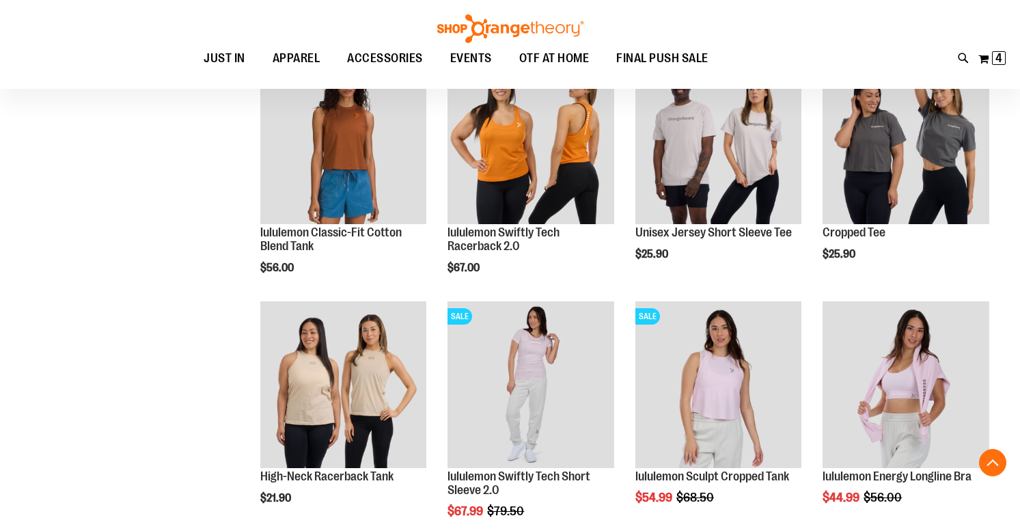
scroll to position [2268, 0]
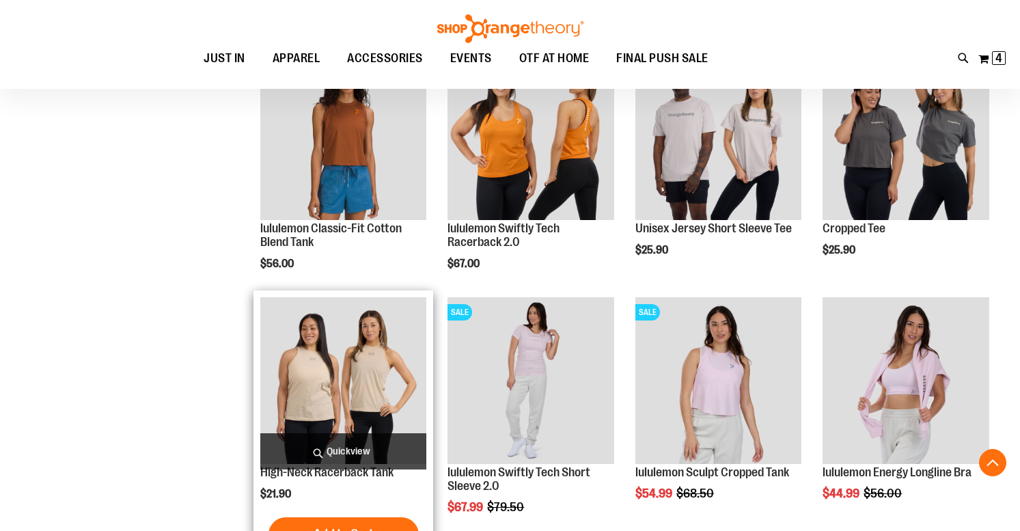
click at [347, 372] on img "product" at bounding box center [343, 380] width 167 height 167
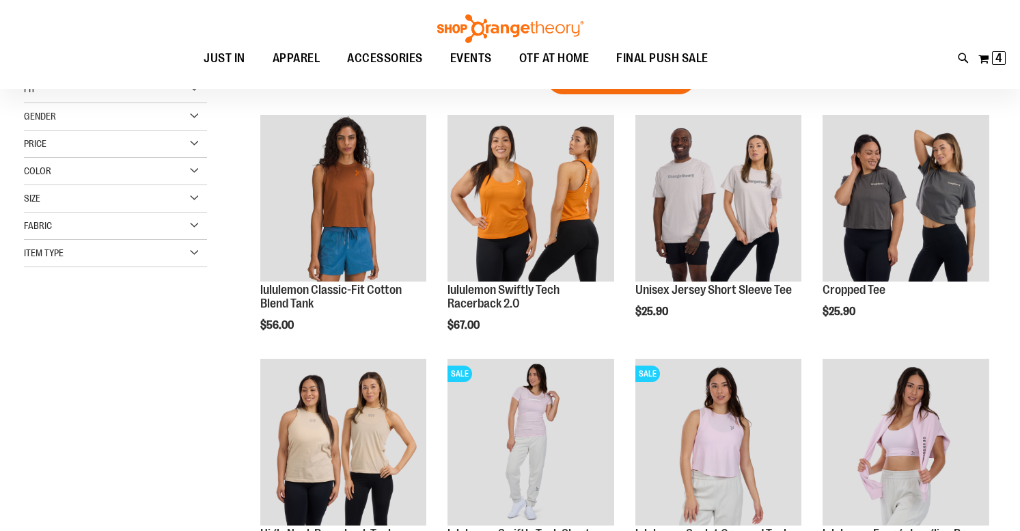
scroll to position [61, 0]
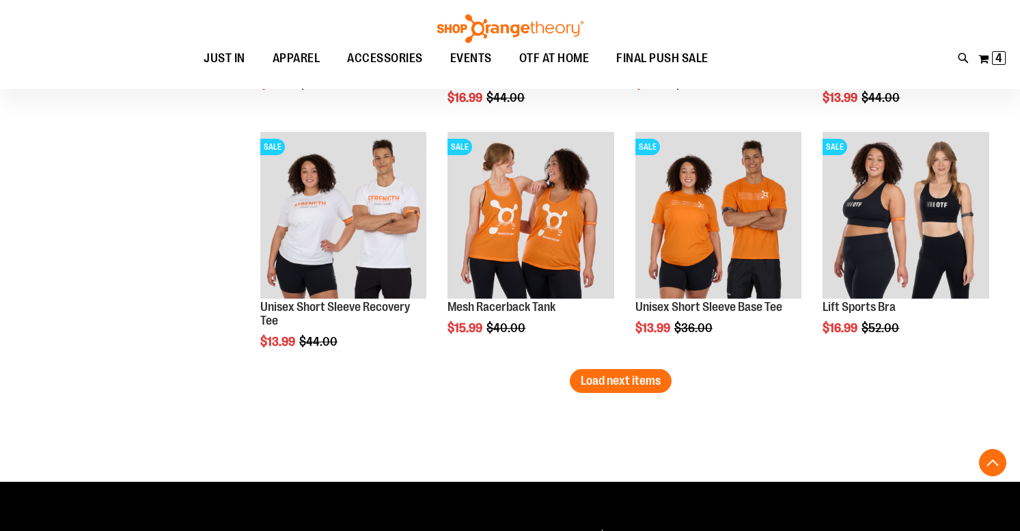
scroll to position [1988, 0]
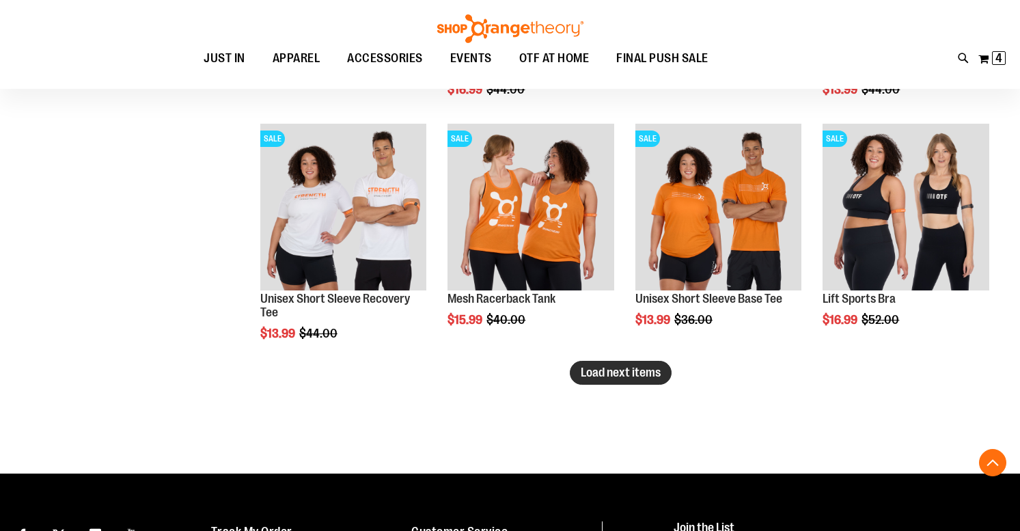
click at [604, 375] on span "Load next items" at bounding box center [620, 372] width 80 height 14
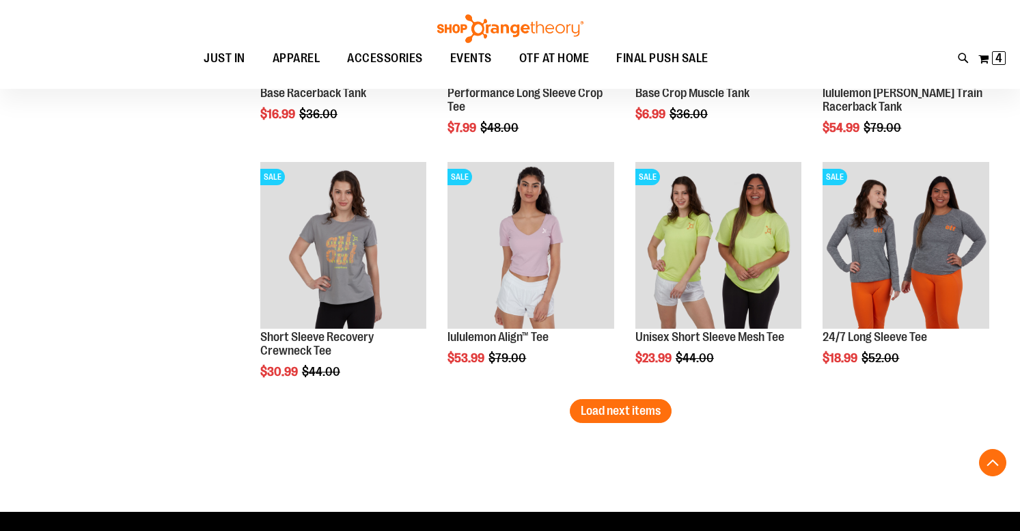
scroll to position [2684, 0]
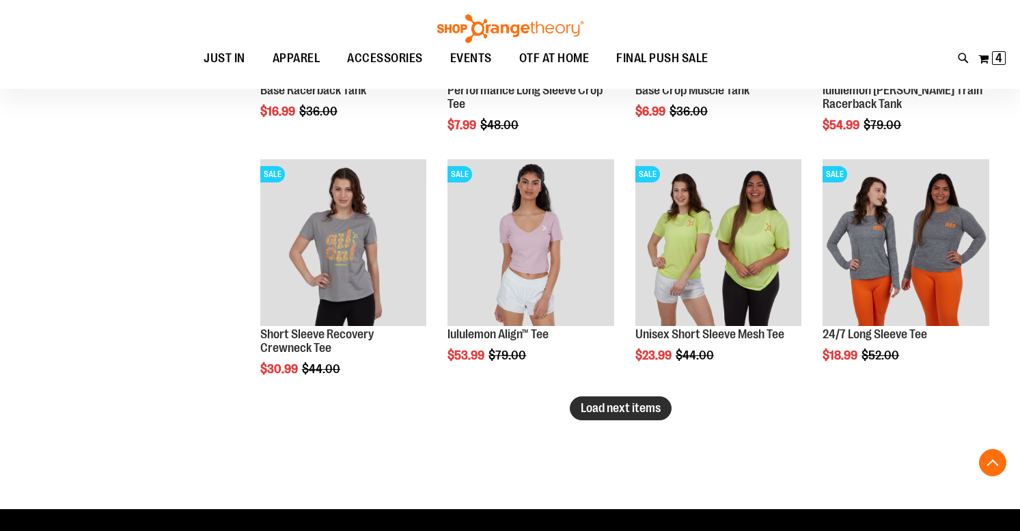
click at [634, 405] on span "Load next items" at bounding box center [620, 408] width 80 height 14
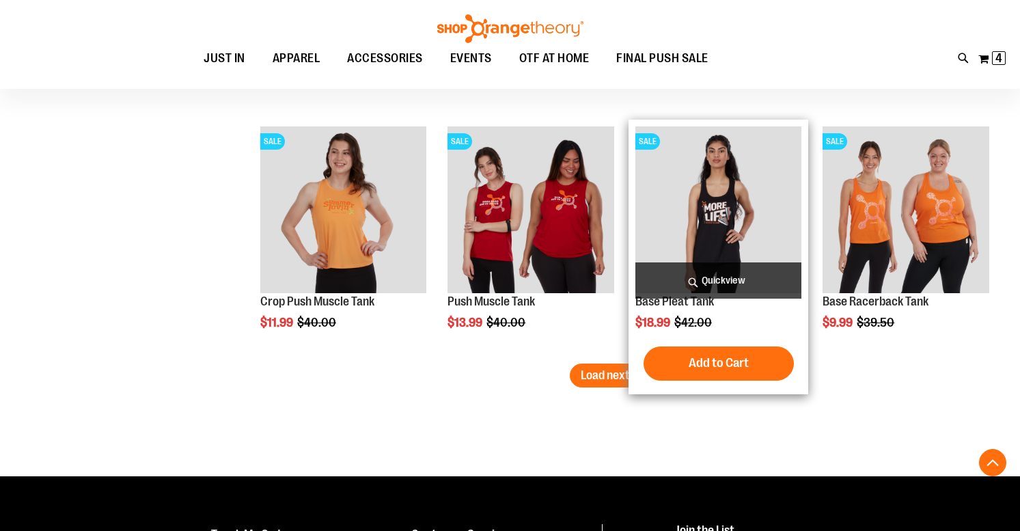
scroll to position [3449, 0]
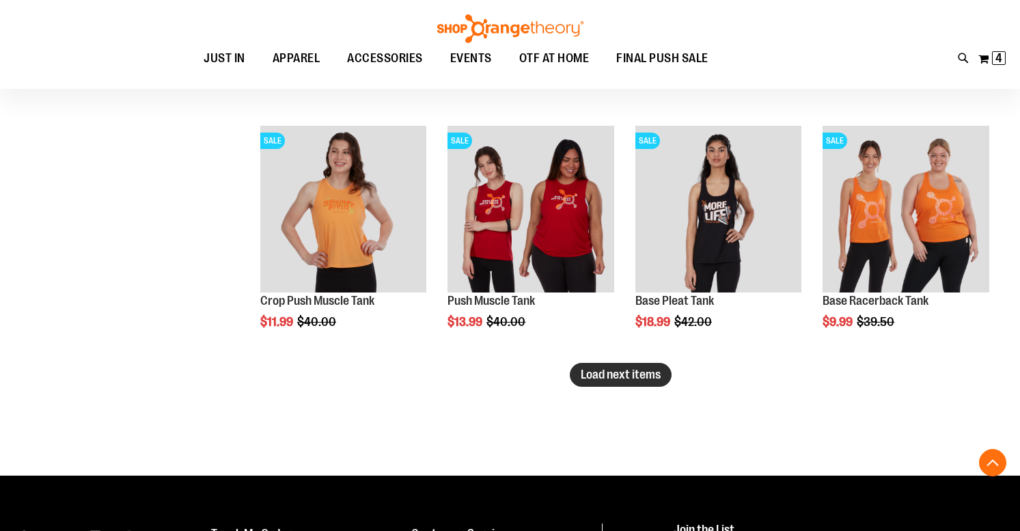
click at [625, 363] on button "Load next items" at bounding box center [621, 375] width 102 height 24
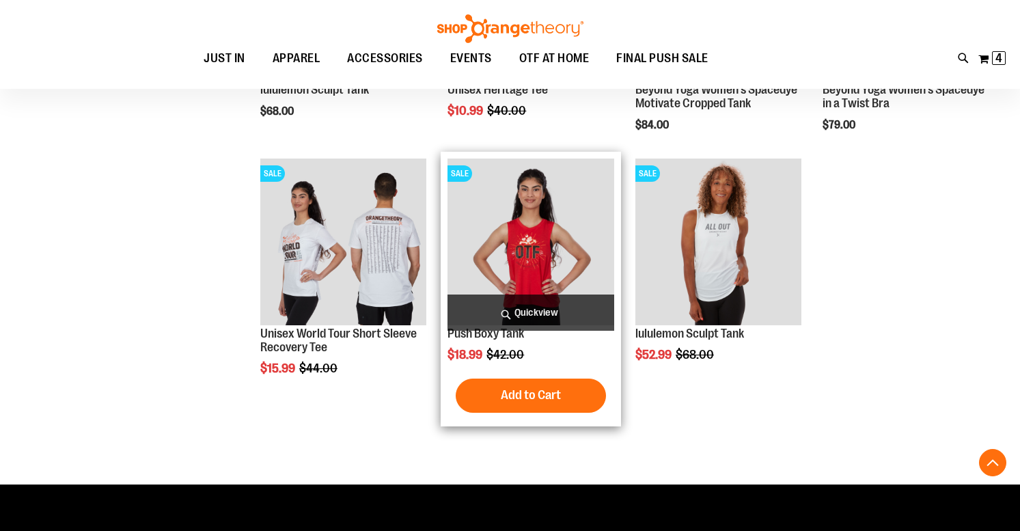
scroll to position [3924, 0]
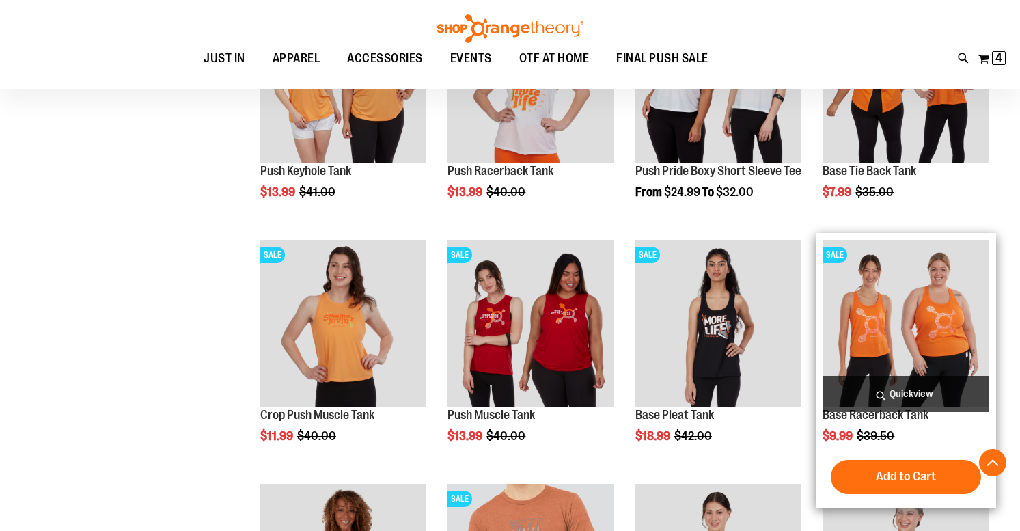
scroll to position [3328, 0]
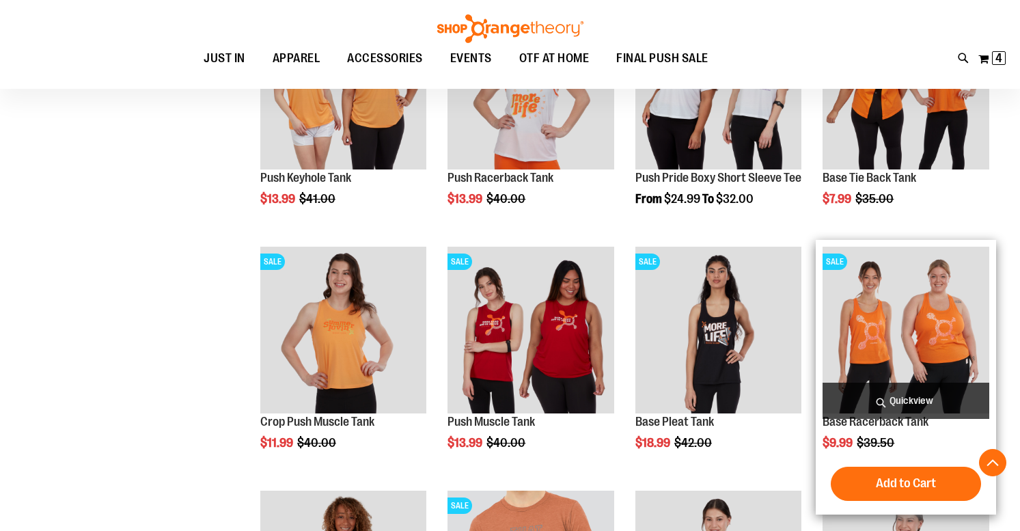
click at [906, 394] on span "Quickview" at bounding box center [905, 400] width 167 height 36
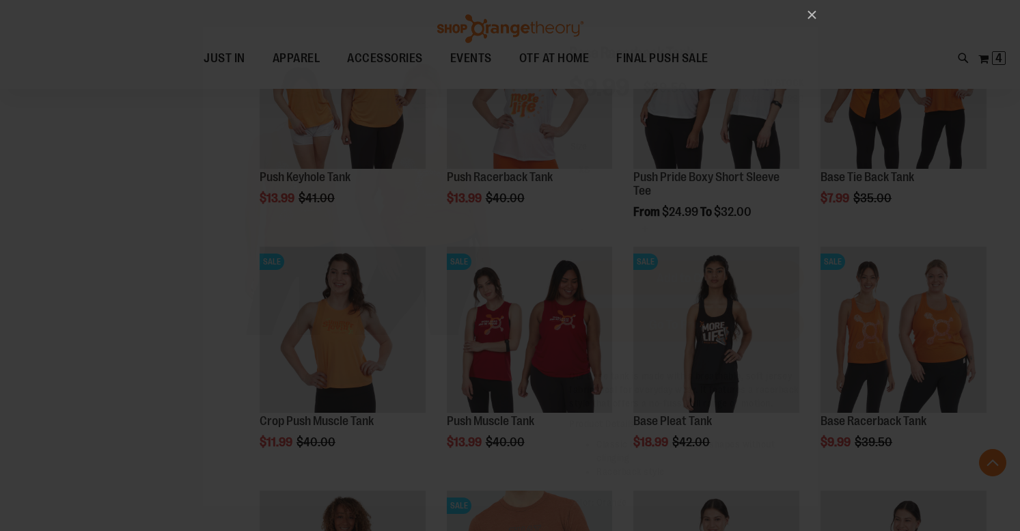
scroll to position [0, 0]
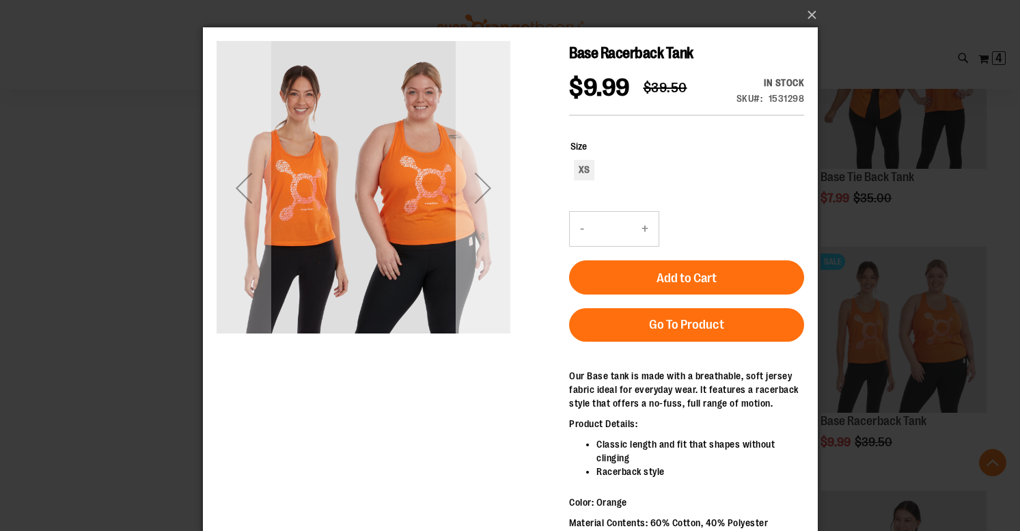
click at [490, 185] on div "Next" at bounding box center [482, 187] width 55 height 55
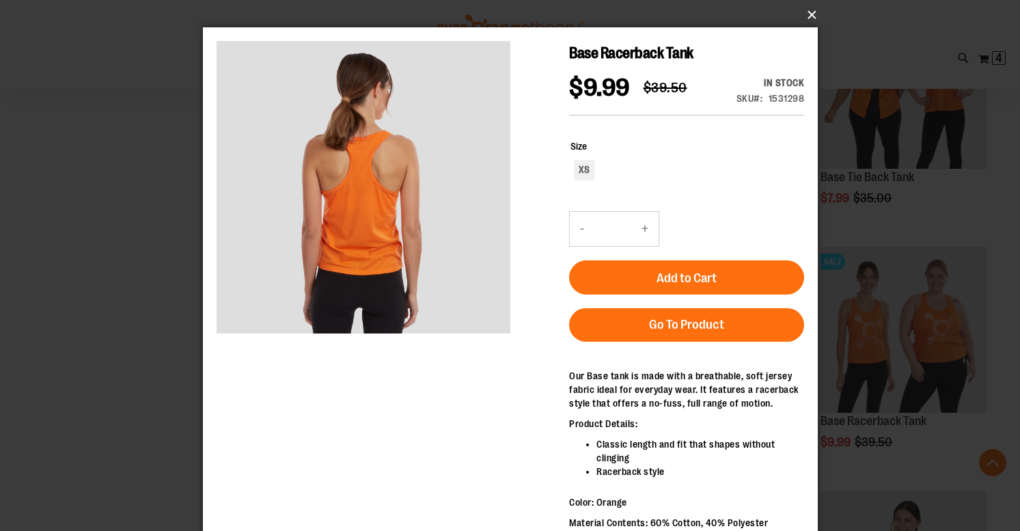
click at [809, 13] on button "×" at bounding box center [514, 15] width 615 height 30
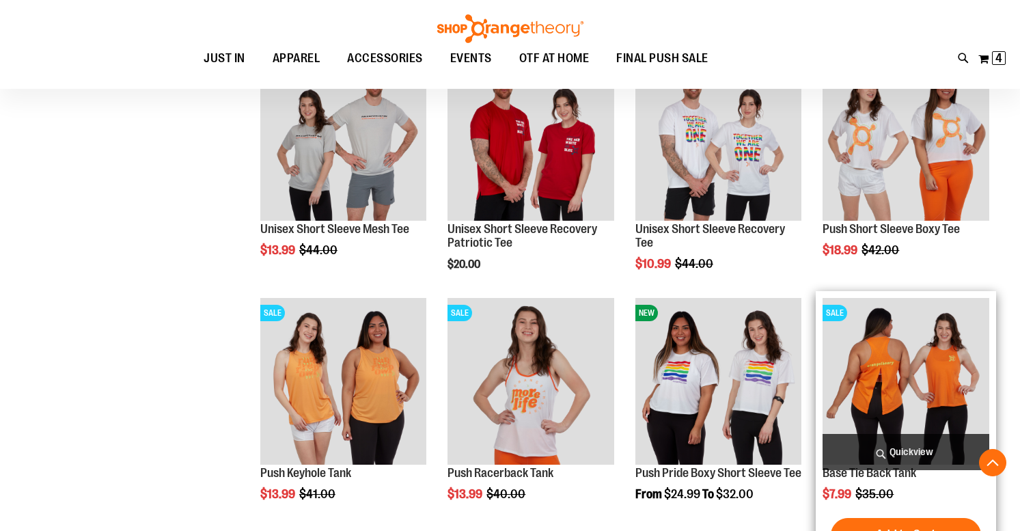
scroll to position [2994, 0]
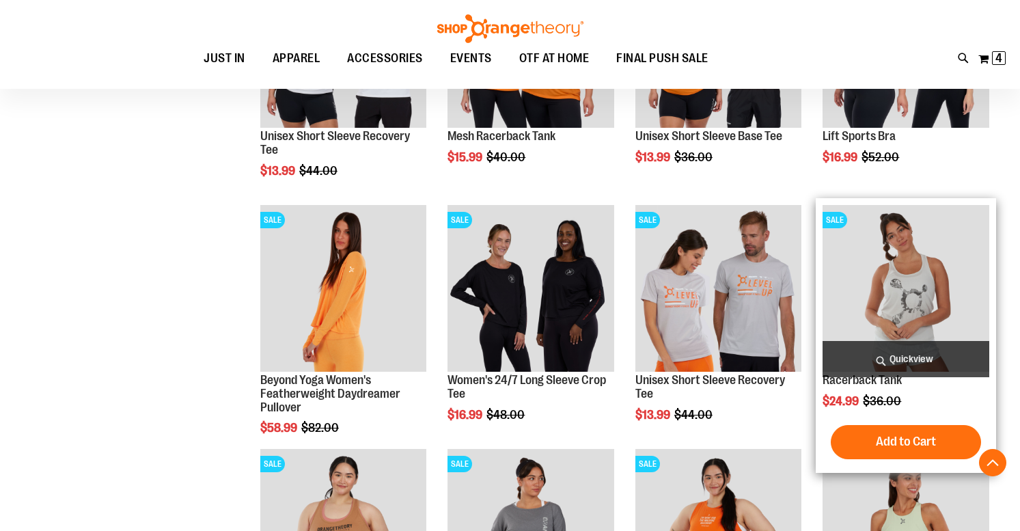
scroll to position [2141, 0]
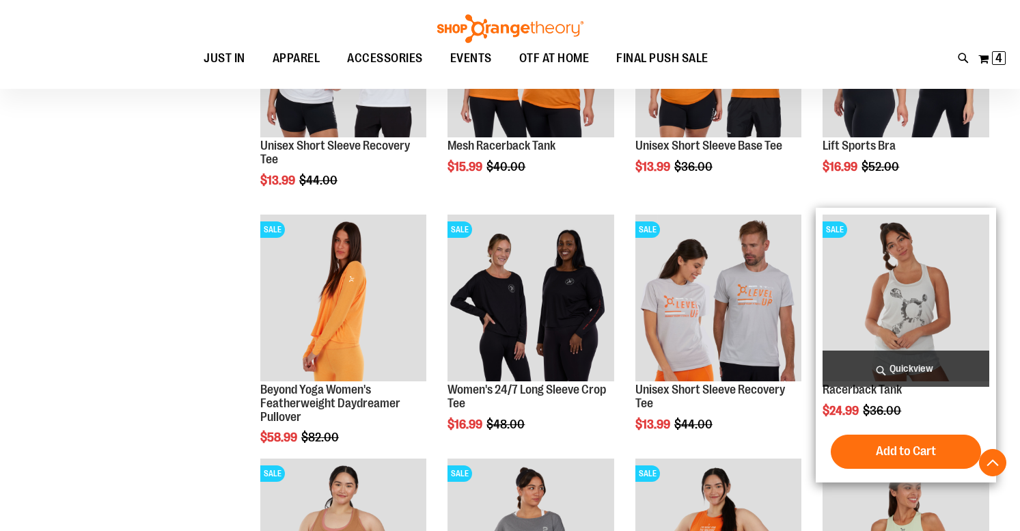
click at [911, 365] on span "Quickview" at bounding box center [905, 368] width 167 height 36
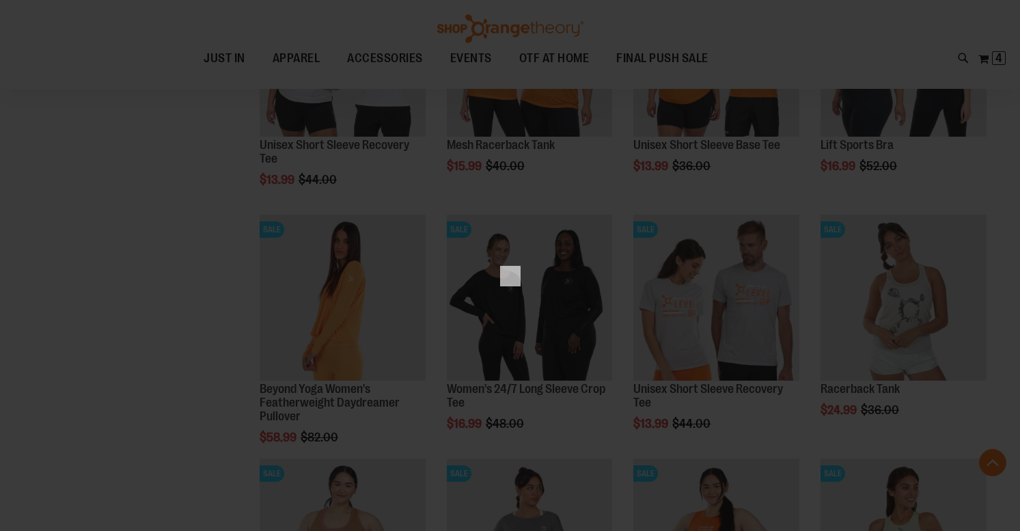
scroll to position [0, 0]
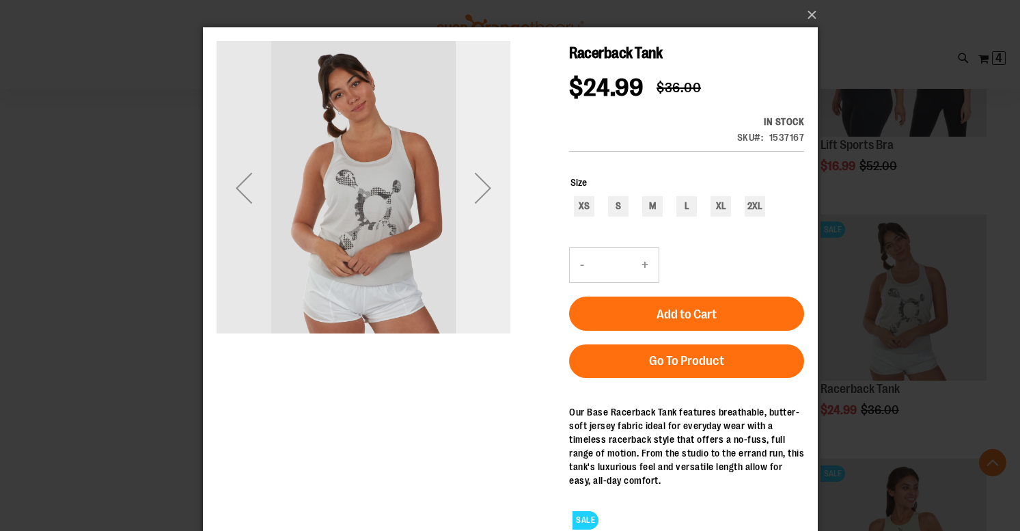
click at [484, 189] on div "Next" at bounding box center [482, 187] width 55 height 55
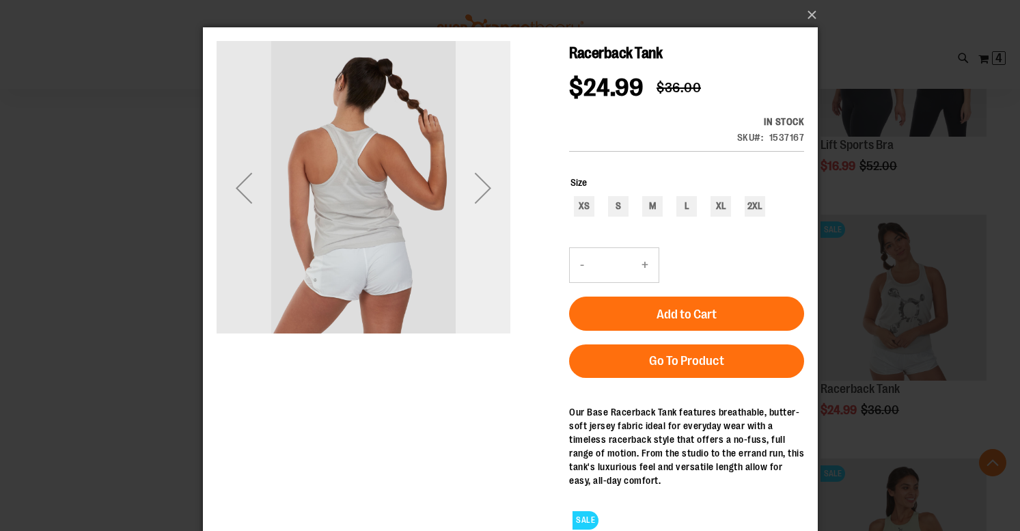
click at [484, 189] on div "Next" at bounding box center [482, 187] width 55 height 55
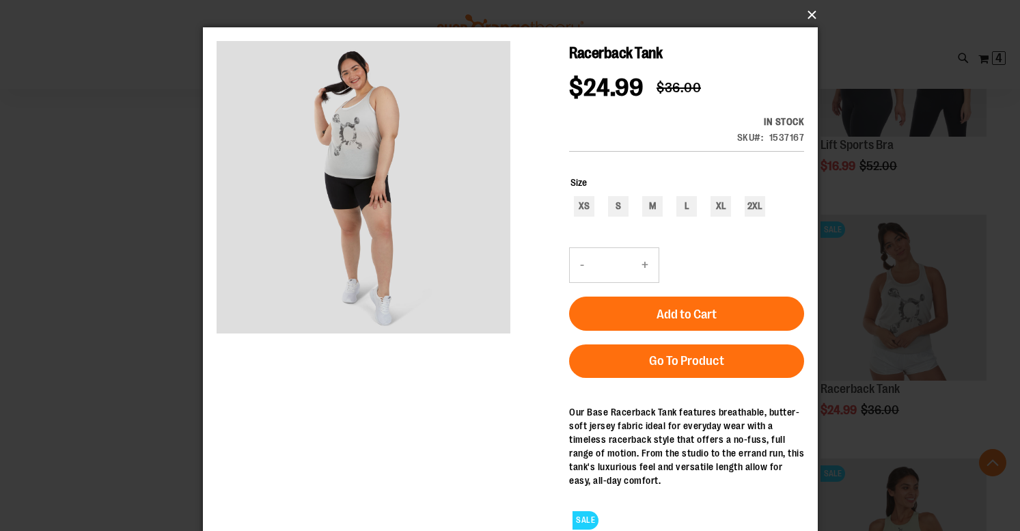
click at [813, 14] on button "×" at bounding box center [514, 15] width 615 height 30
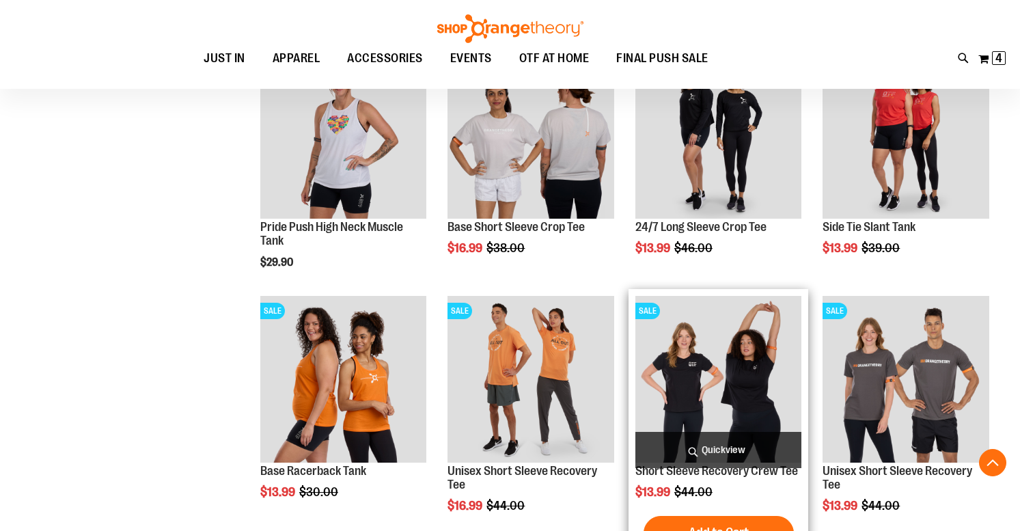
scroll to position [1571, 0]
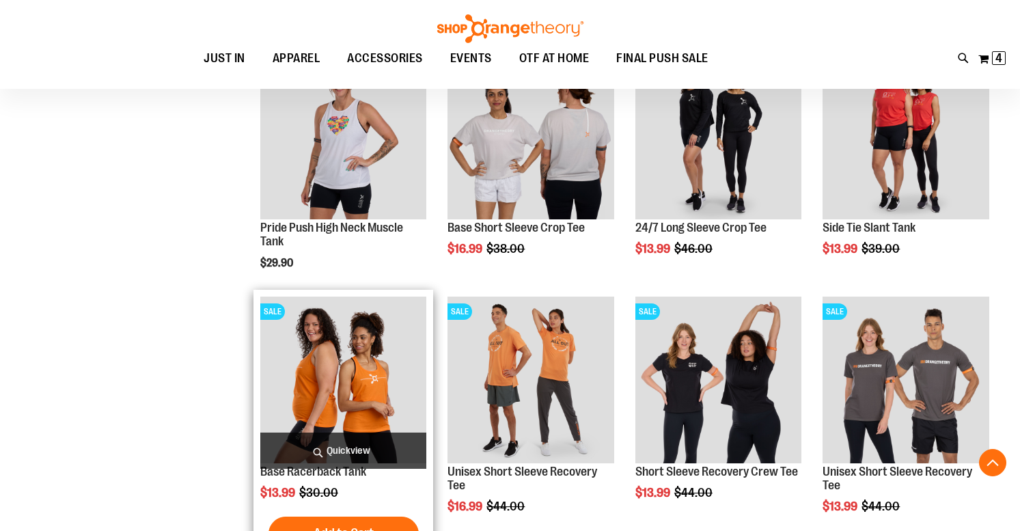
click at [349, 445] on span "Quickview" at bounding box center [343, 450] width 167 height 36
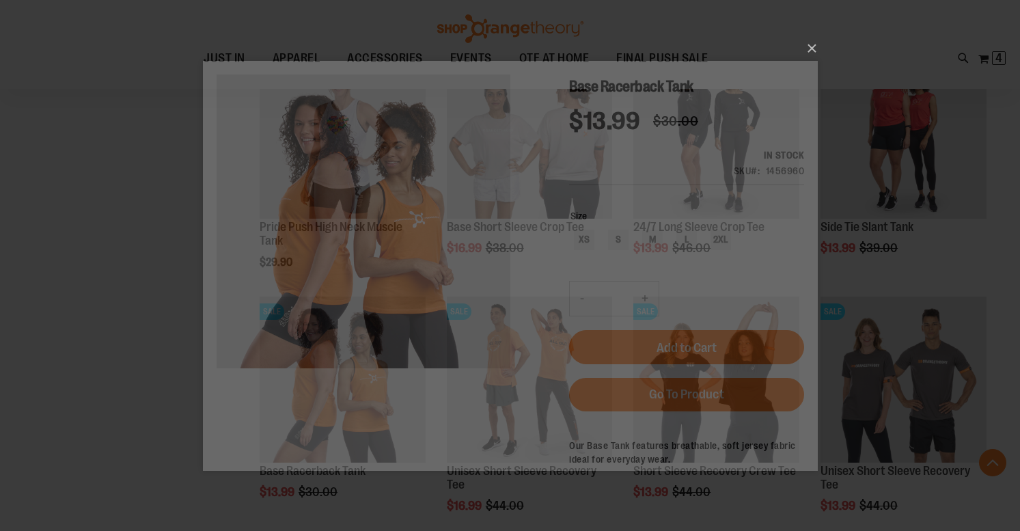
scroll to position [0, 0]
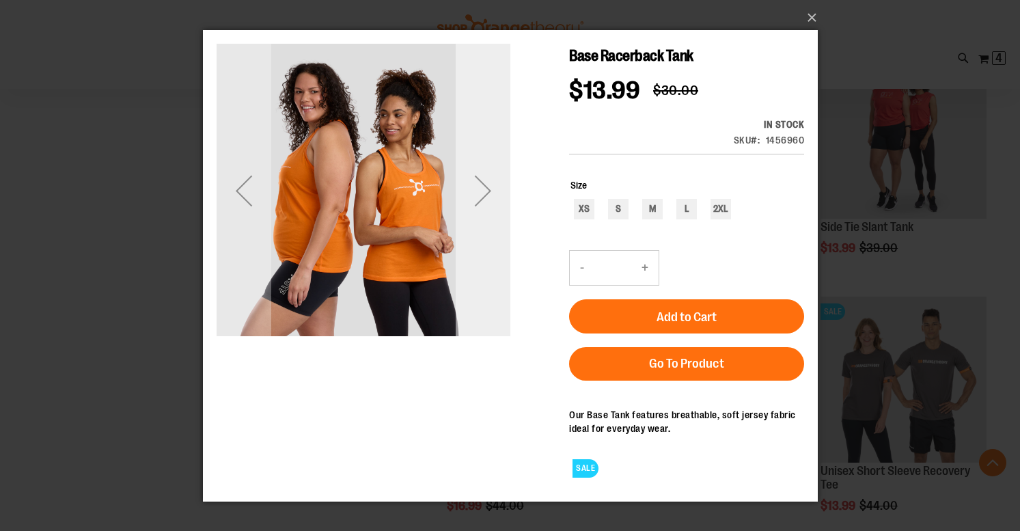
click at [489, 192] on div "Next" at bounding box center [482, 190] width 55 height 55
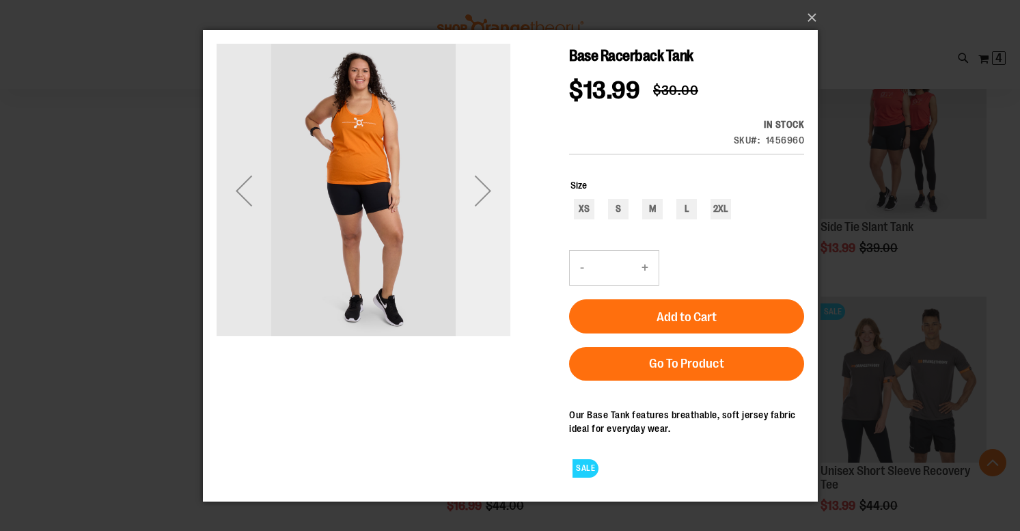
click at [489, 192] on div "Next" at bounding box center [482, 190] width 55 height 55
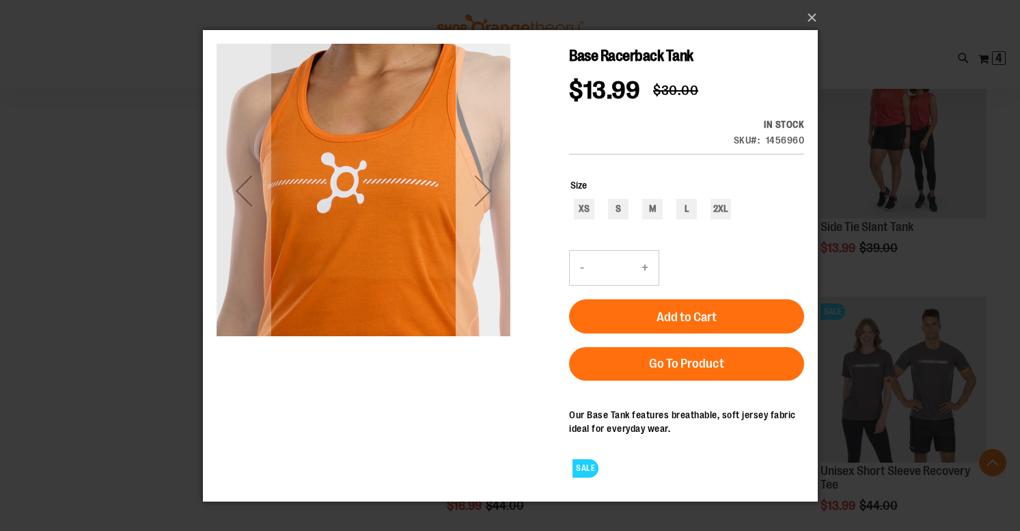
click at [489, 192] on div "Next" at bounding box center [482, 190] width 55 height 55
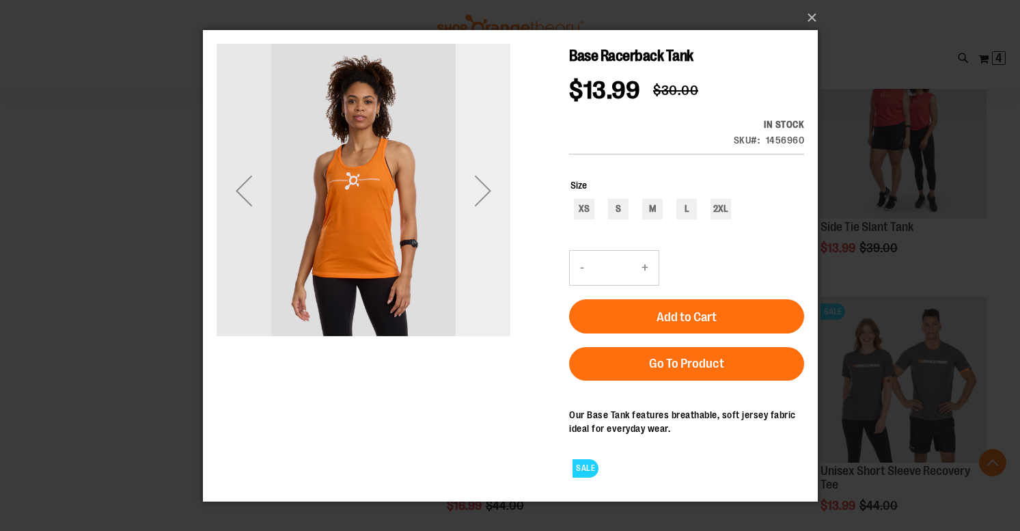
click at [489, 192] on div "Next" at bounding box center [482, 190] width 55 height 55
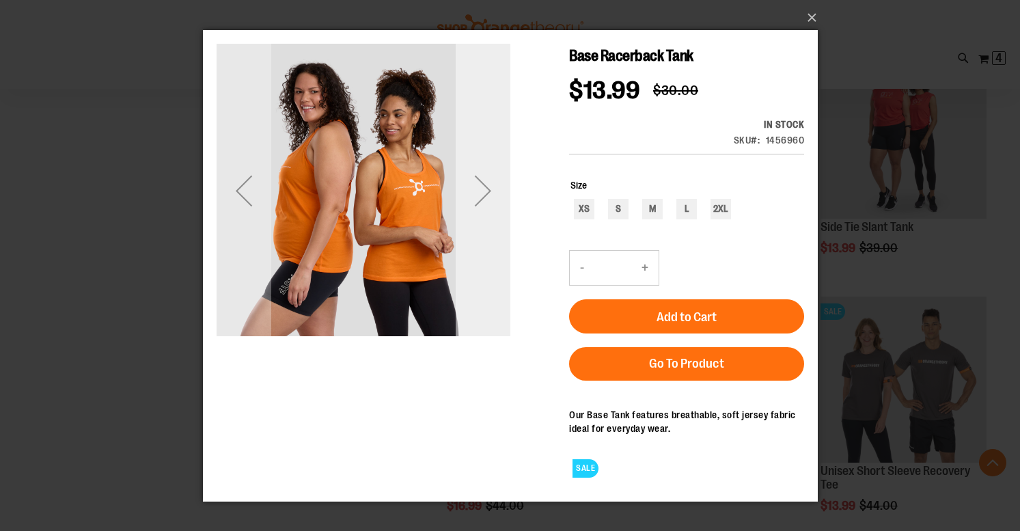
click at [489, 192] on div "Next" at bounding box center [482, 190] width 55 height 55
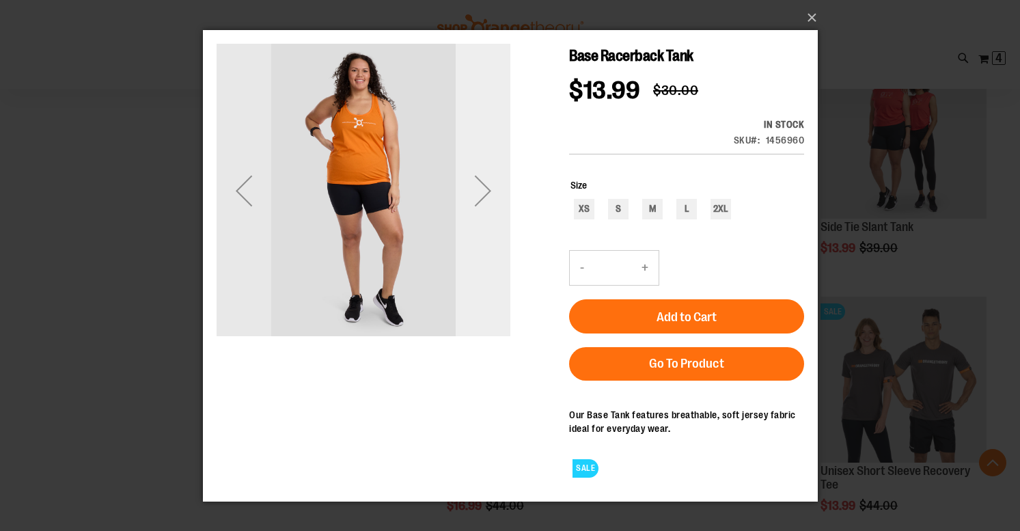
click at [489, 192] on div "Next" at bounding box center [482, 190] width 55 height 55
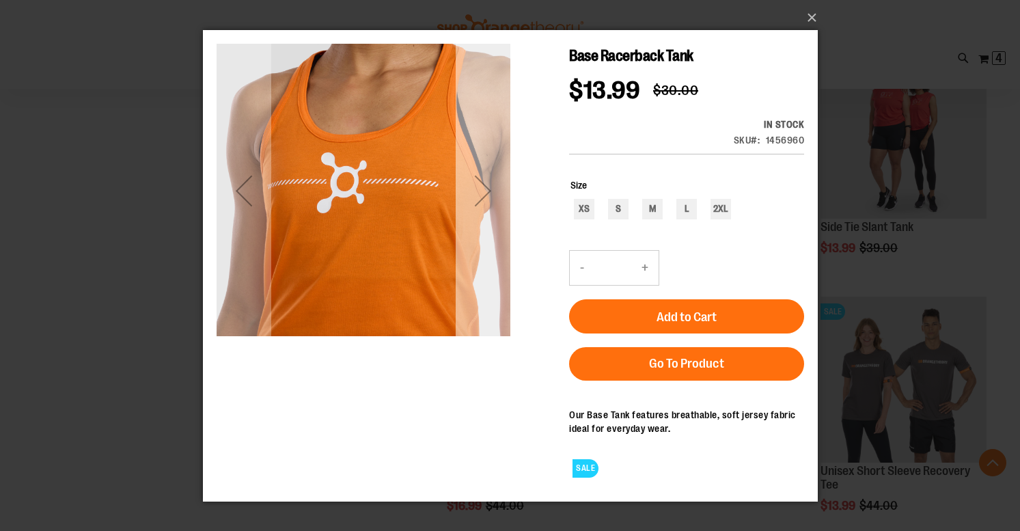
click at [489, 192] on div "Next" at bounding box center [482, 190] width 55 height 55
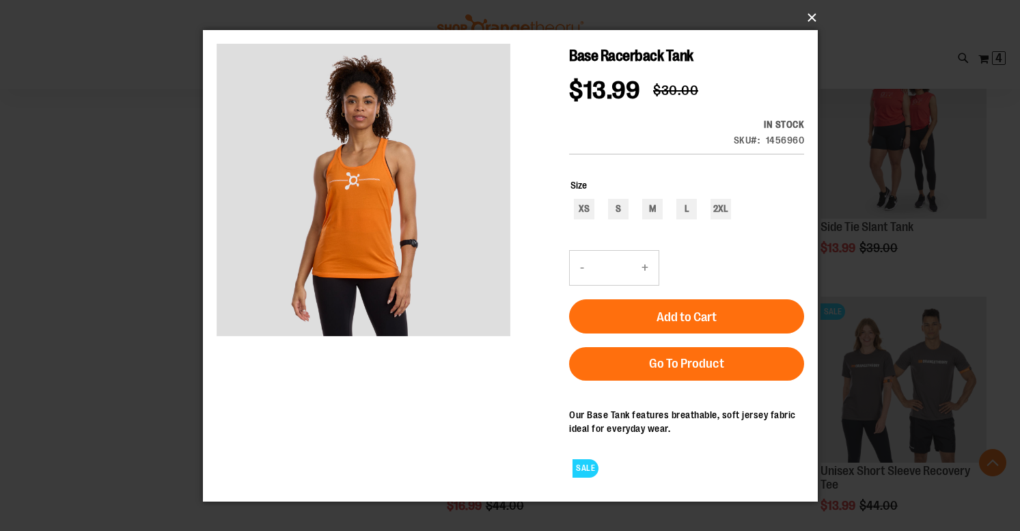
click at [812, 14] on button "×" at bounding box center [514, 18] width 615 height 30
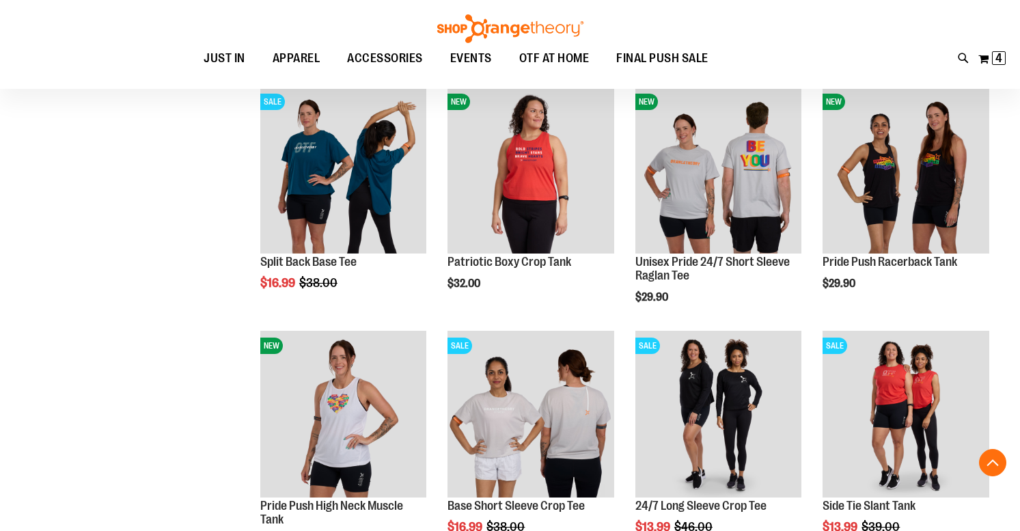
scroll to position [1293, 0]
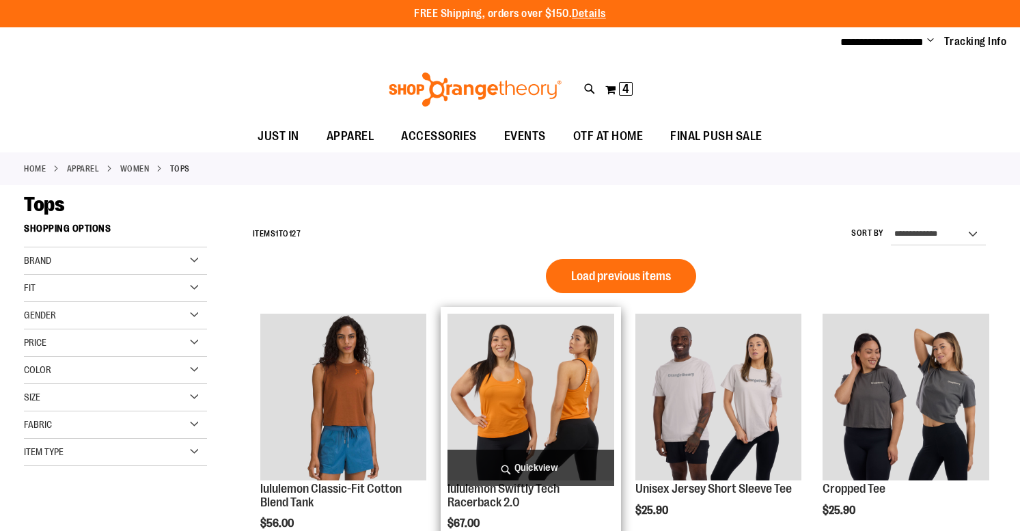
click at [534, 460] on span "Quickview" at bounding box center [530, 467] width 167 height 36
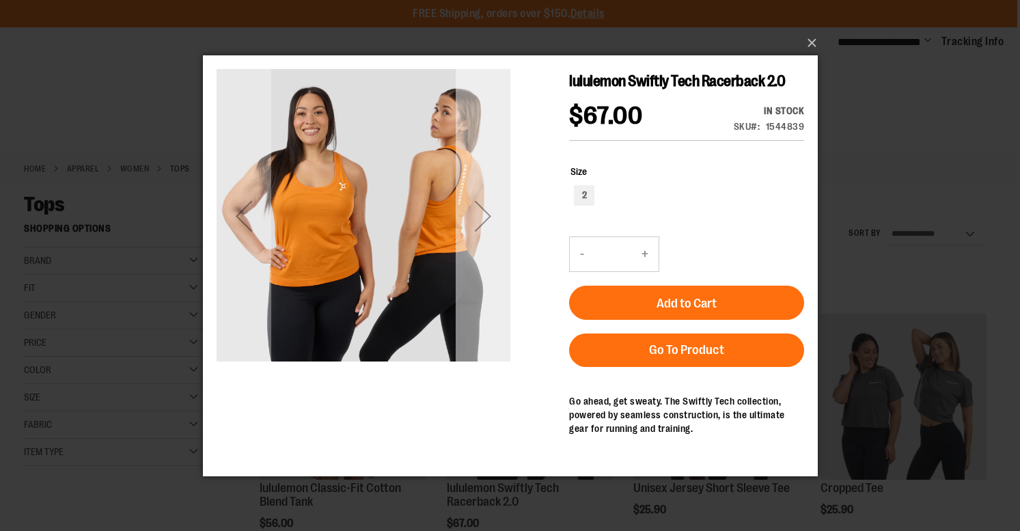
click at [483, 212] on div "Next" at bounding box center [482, 215] width 55 height 55
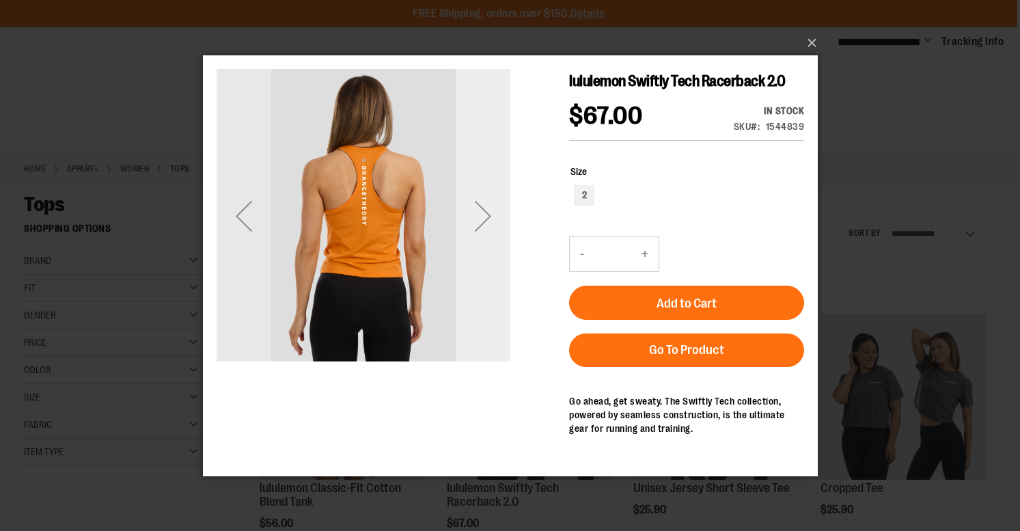
click at [483, 212] on div "Next" at bounding box center [482, 215] width 55 height 55
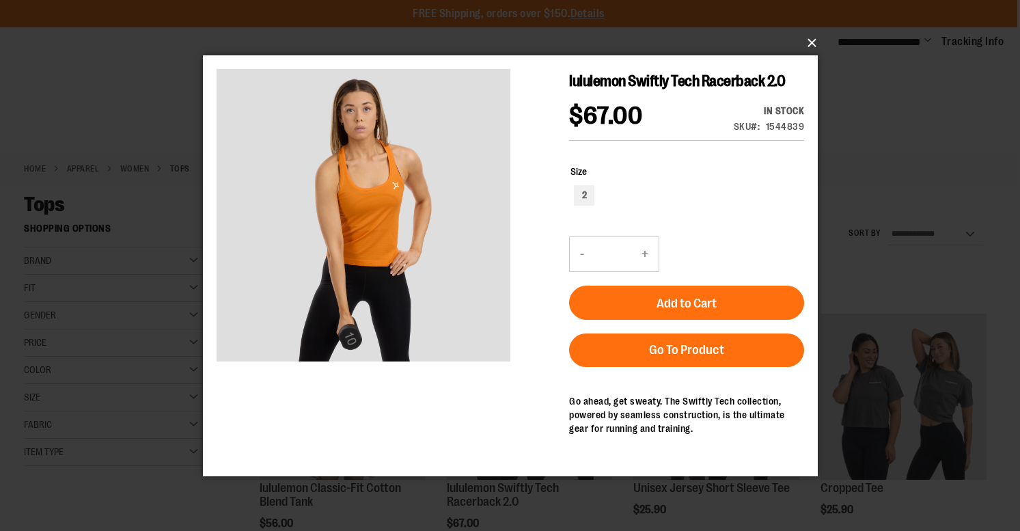
click at [814, 42] on button "×" at bounding box center [514, 43] width 615 height 30
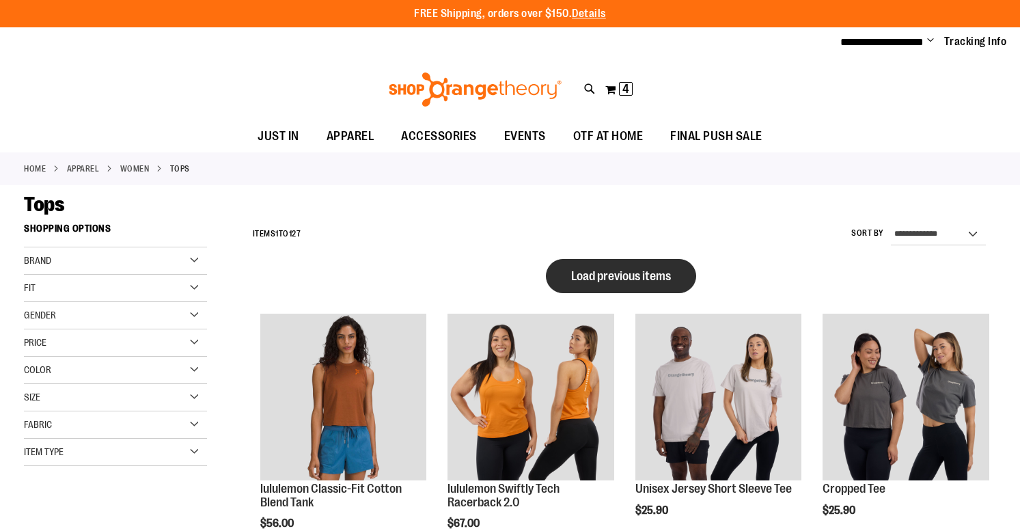
click at [617, 269] on span "Load previous items" at bounding box center [621, 276] width 100 height 14
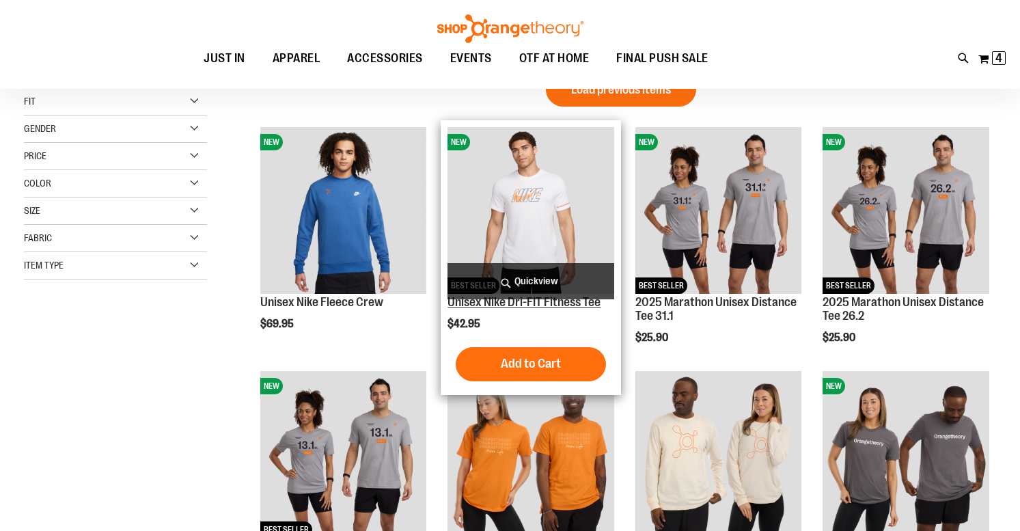
scroll to position [54, 1]
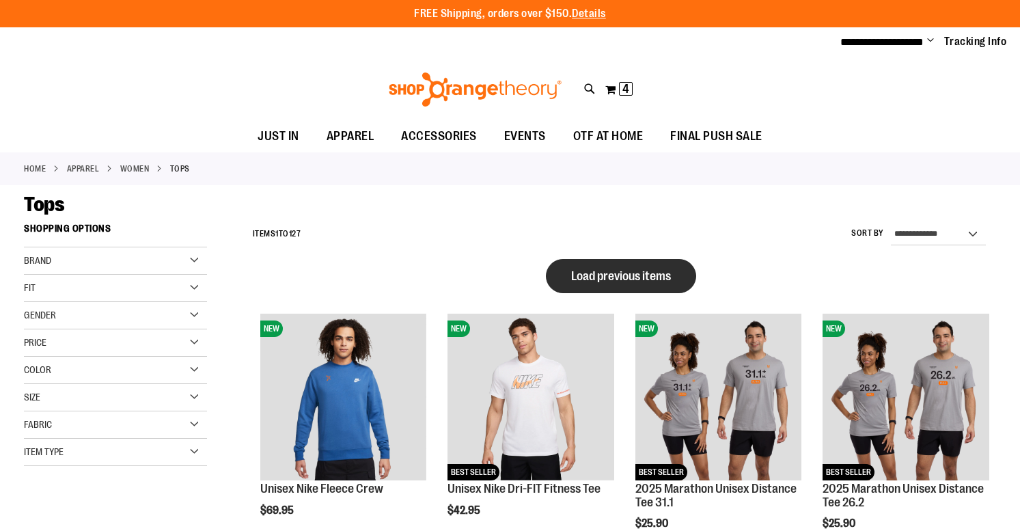
click at [630, 275] on span "Load previous items" at bounding box center [621, 276] width 100 height 14
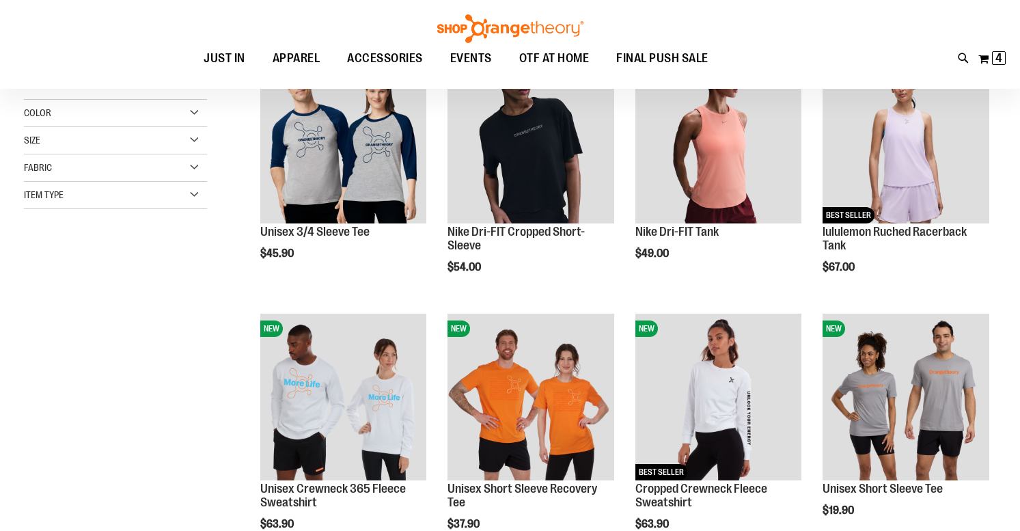
scroll to position [106, 0]
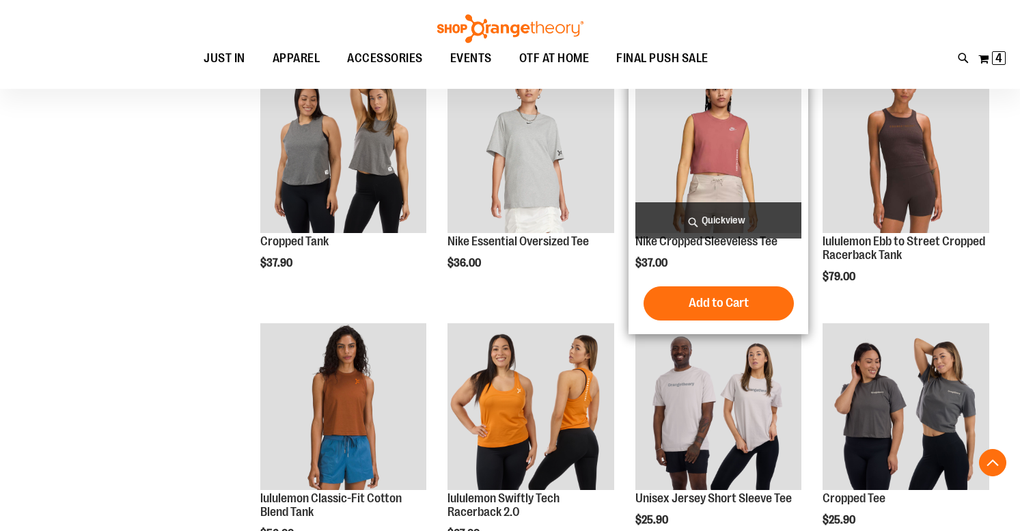
scroll to position [1381, 0]
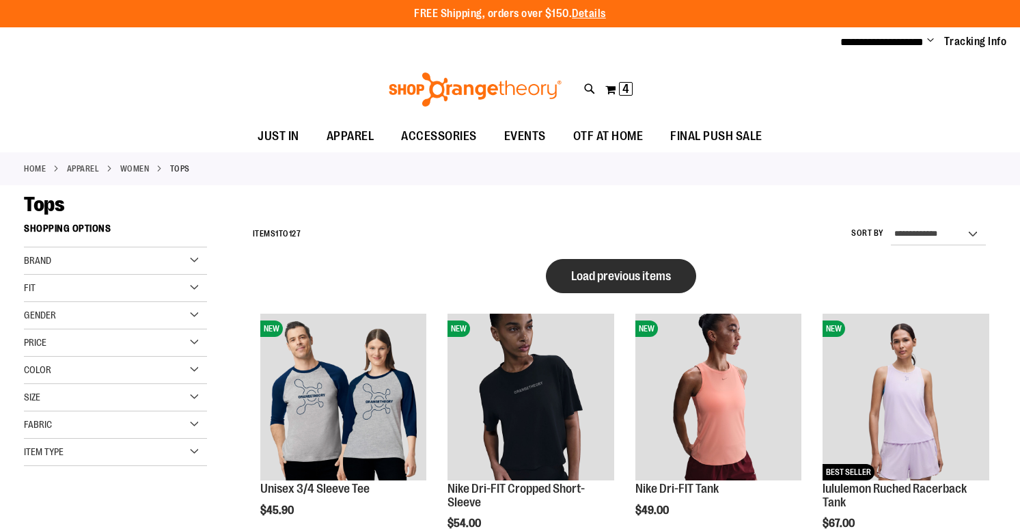
click at [611, 277] on span "Load previous items" at bounding box center [621, 276] width 100 height 14
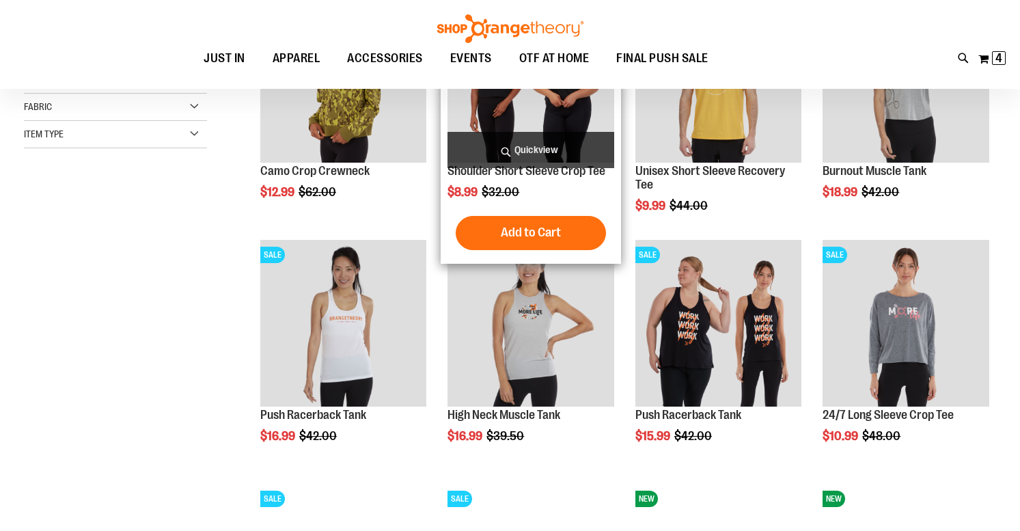
scroll to position [176, 0]
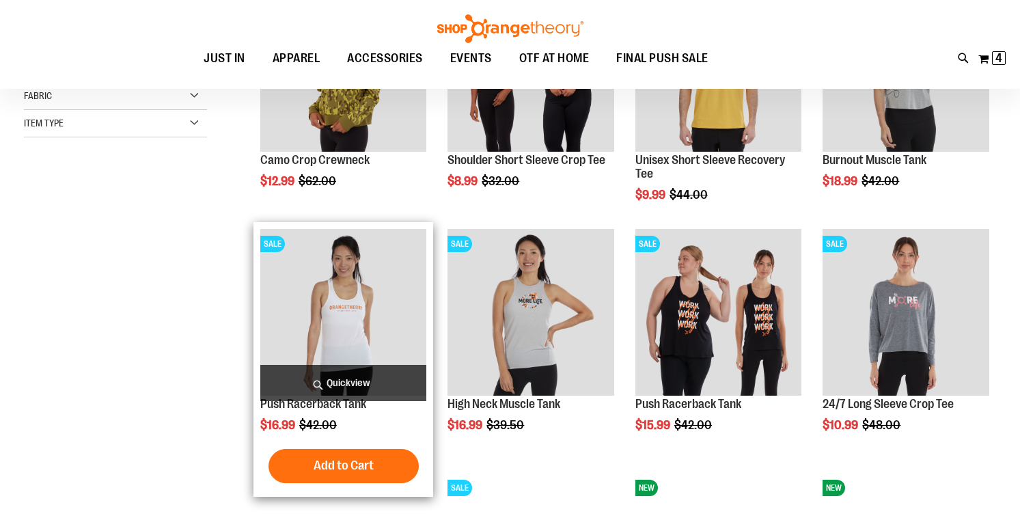
click at [352, 378] on span "Quickview" at bounding box center [343, 383] width 167 height 36
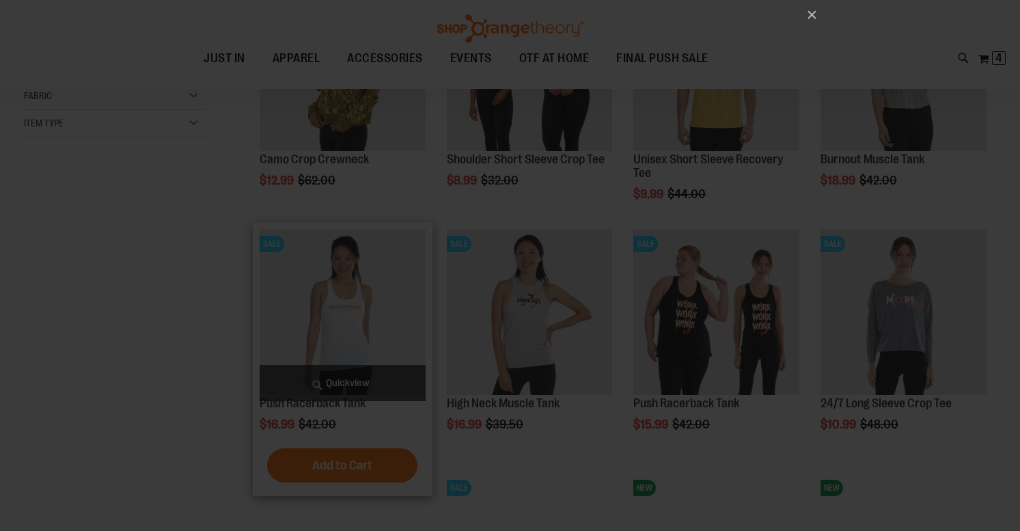
scroll to position [0, 0]
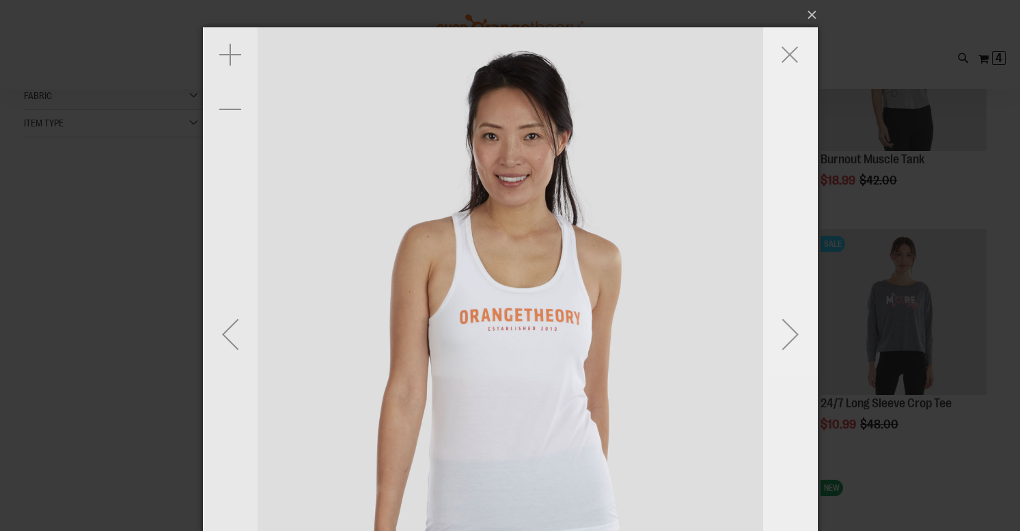
click at [791, 339] on div "Next" at bounding box center [789, 334] width 55 height 55
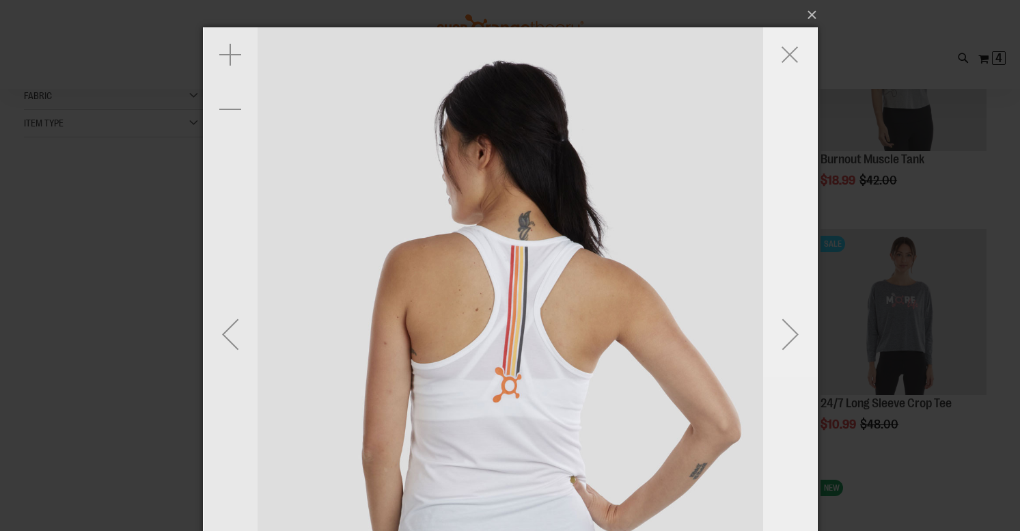
click at [791, 339] on div "Next" at bounding box center [789, 334] width 55 height 55
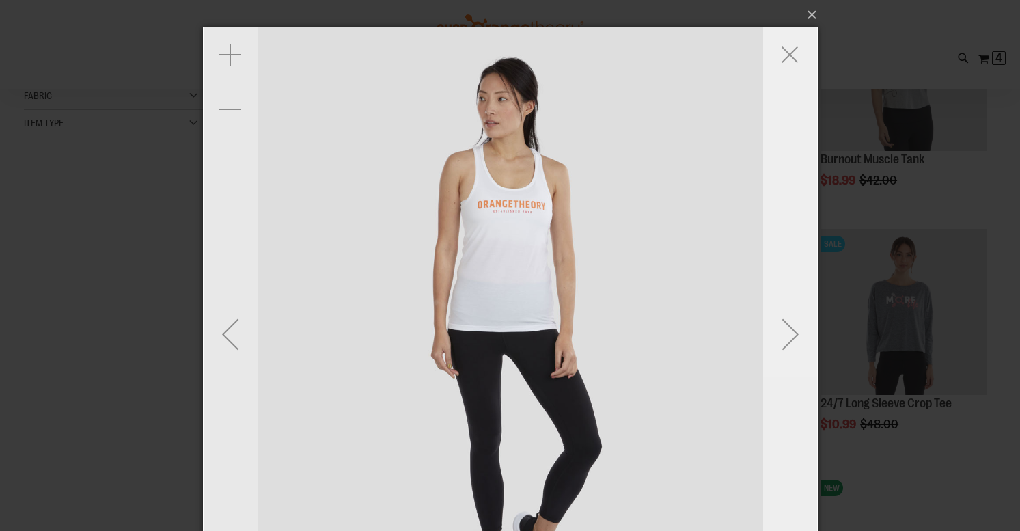
click at [791, 339] on div "Next" at bounding box center [789, 334] width 55 height 55
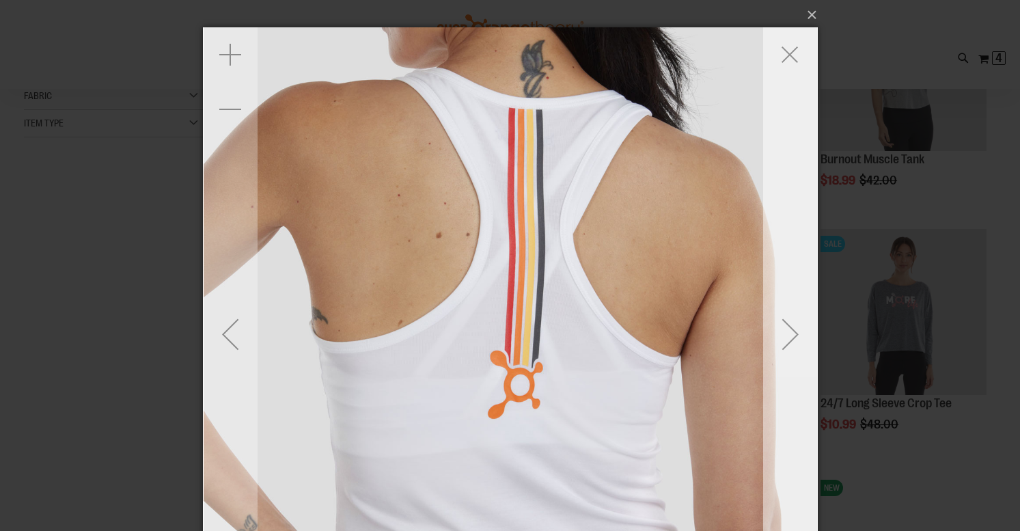
click at [791, 339] on div "Next" at bounding box center [789, 334] width 55 height 55
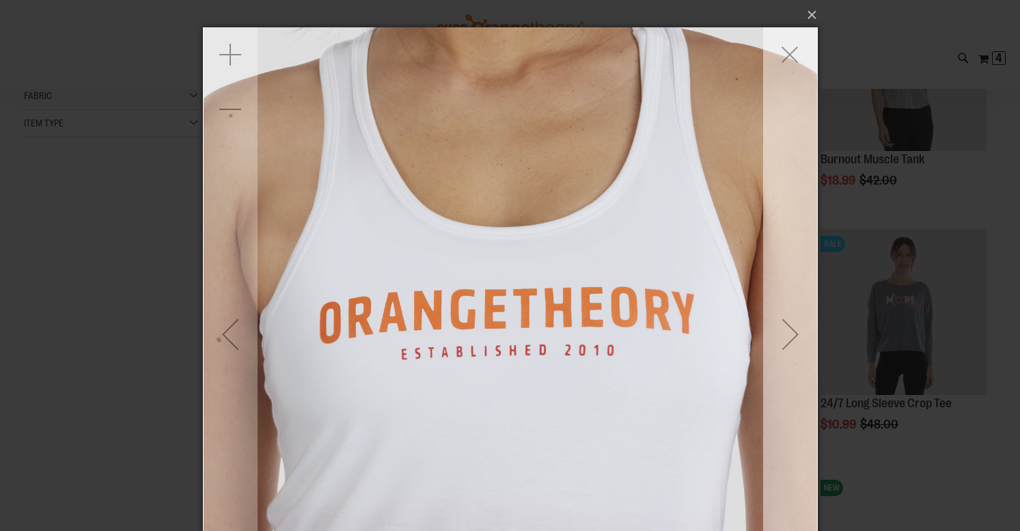
click at [791, 339] on div "Next" at bounding box center [789, 334] width 55 height 55
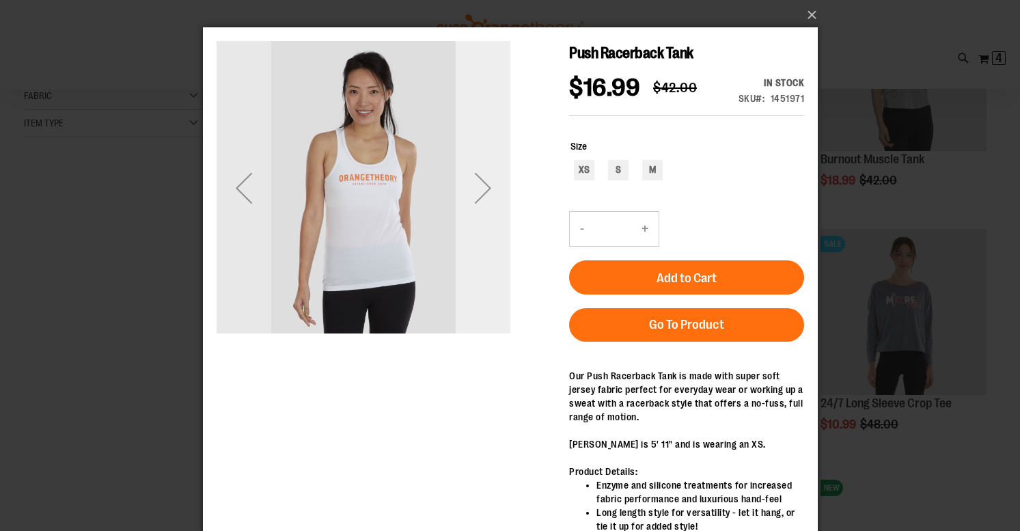
click at [486, 192] on div "Next" at bounding box center [482, 187] width 55 height 55
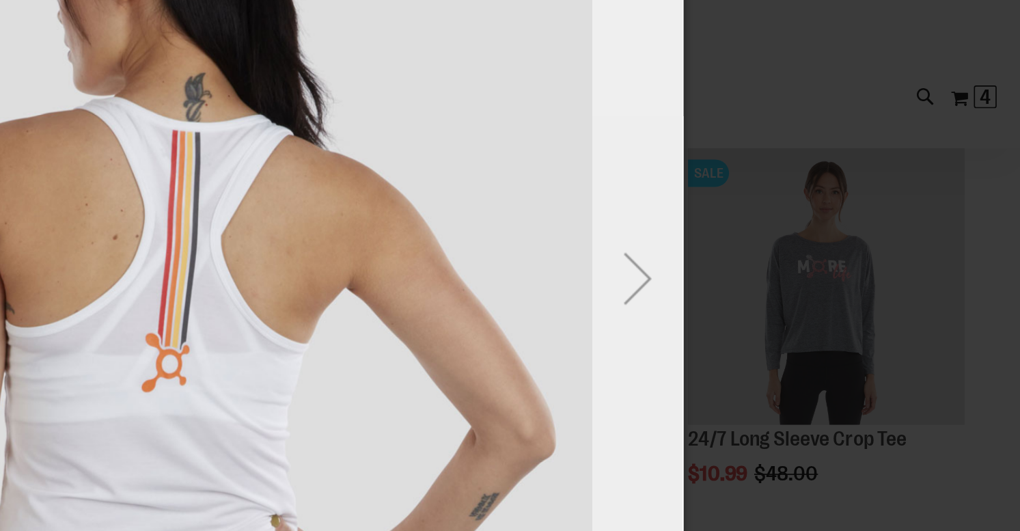
scroll to position [240, 0]
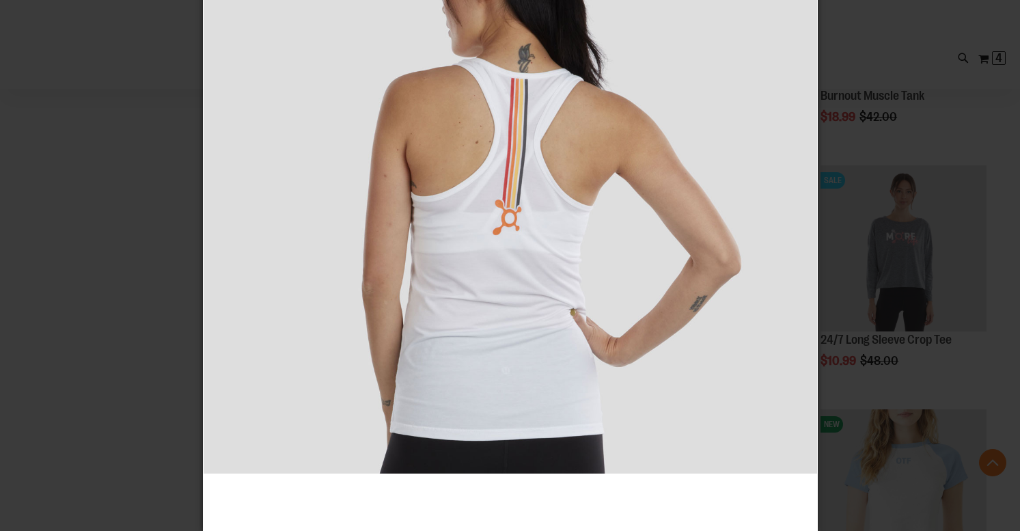
click at [905, 48] on div "×" at bounding box center [510, 98] width 1020 height 531
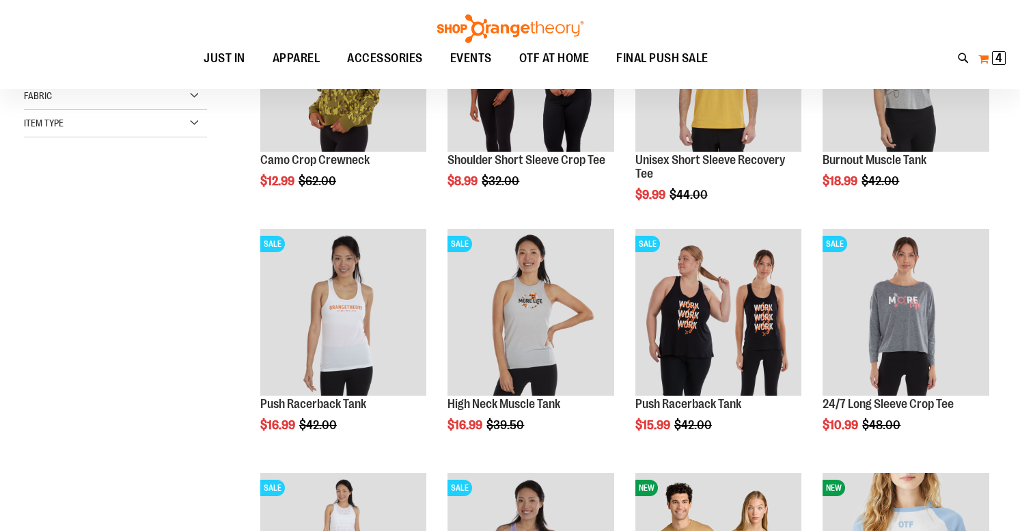
click at [998, 58] on span "4" at bounding box center [998, 58] width 7 height 14
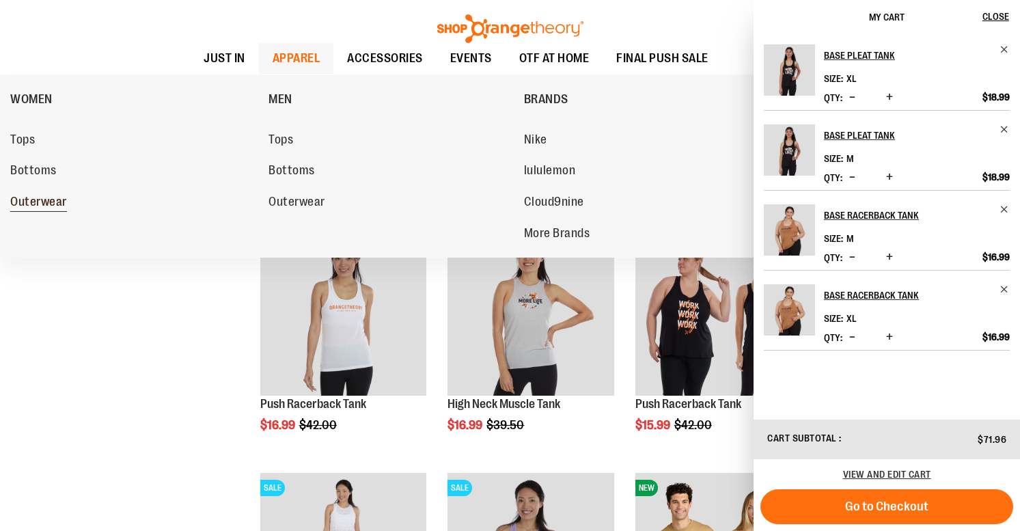
click at [40, 198] on span "Outerwear" at bounding box center [38, 203] width 57 height 17
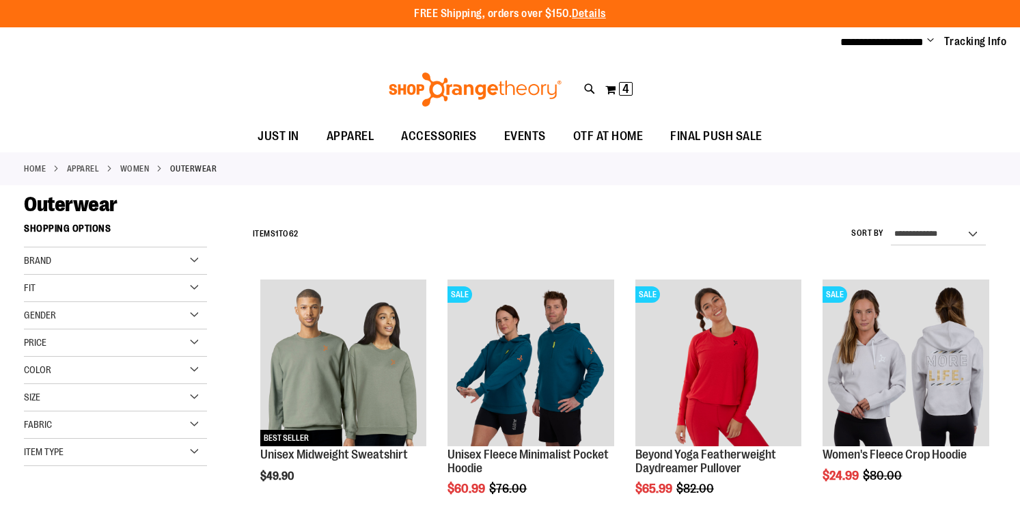
click at [163, 314] on div "Gender" at bounding box center [115, 315] width 183 height 27
click at [57, 346] on link "Women 40 items" at bounding box center [108, 343] width 176 height 14
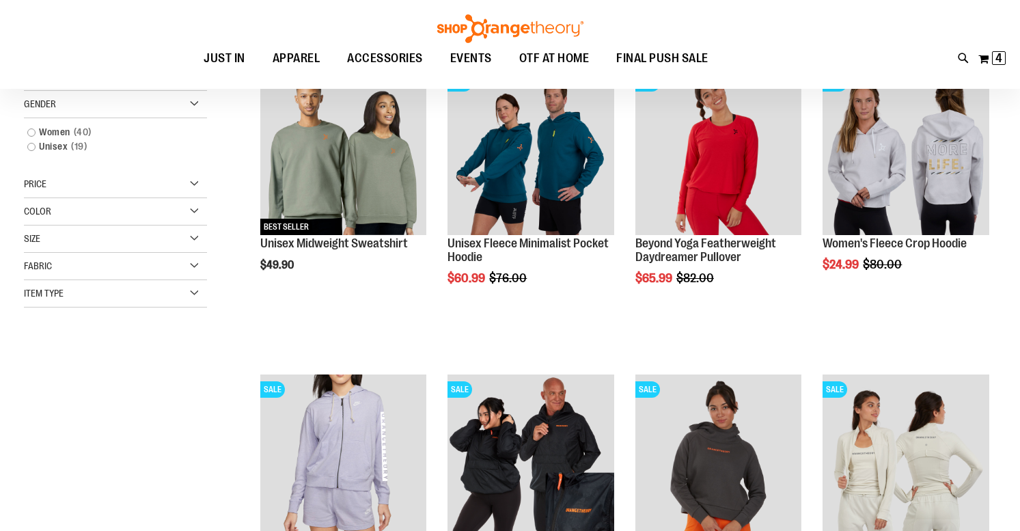
scroll to position [215, 0]
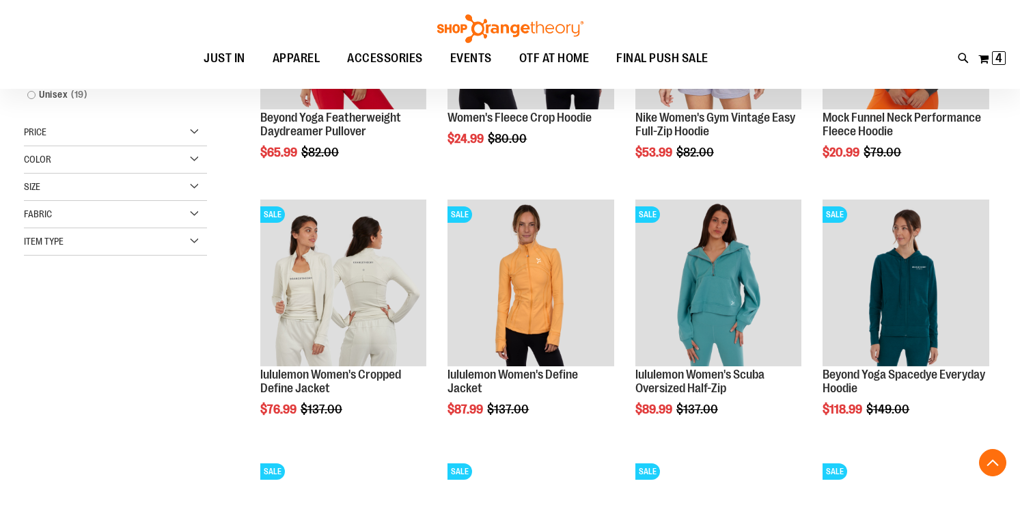
scroll to position [350, 1]
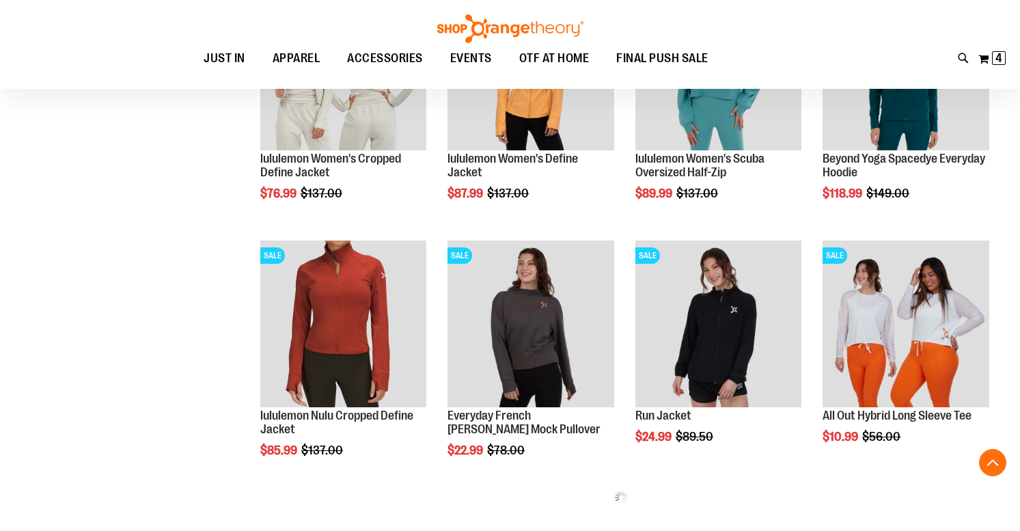
scroll to position [552, 0]
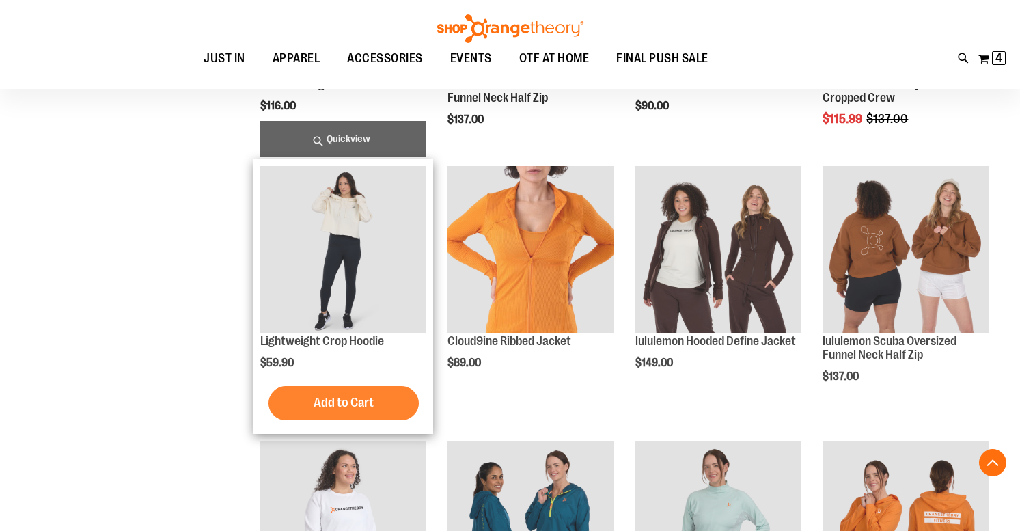
scroll to position [1652, 0]
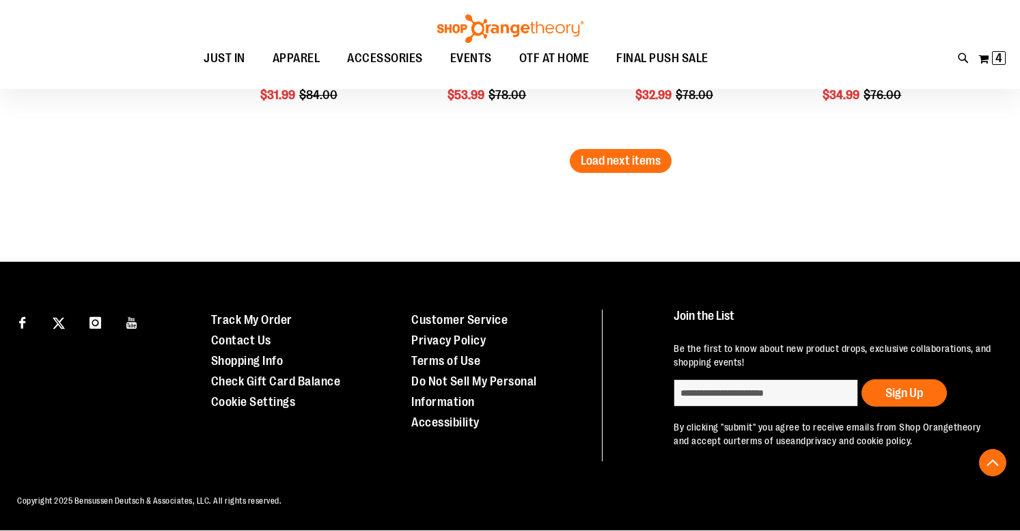
scroll to position [2433, 0]
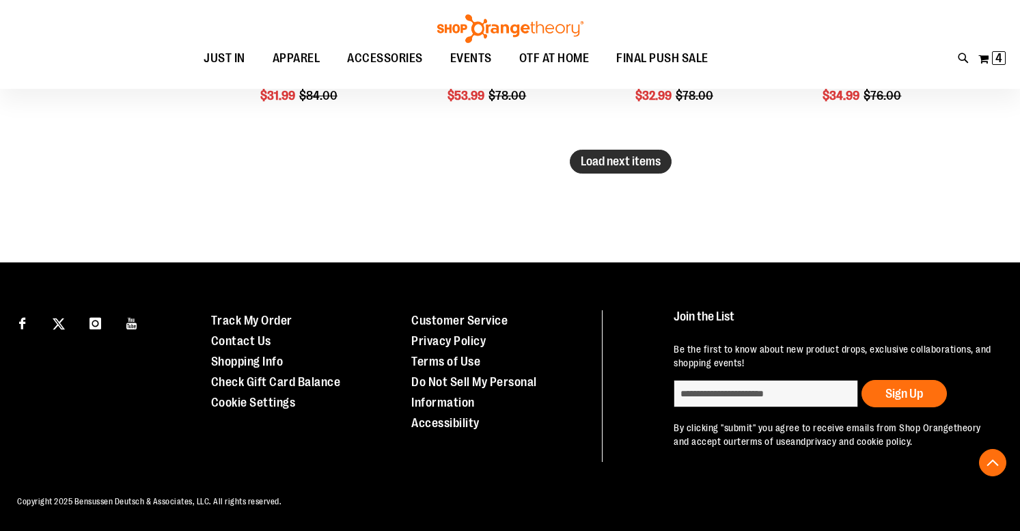
click at [617, 163] on span "Load next items" at bounding box center [620, 161] width 80 height 14
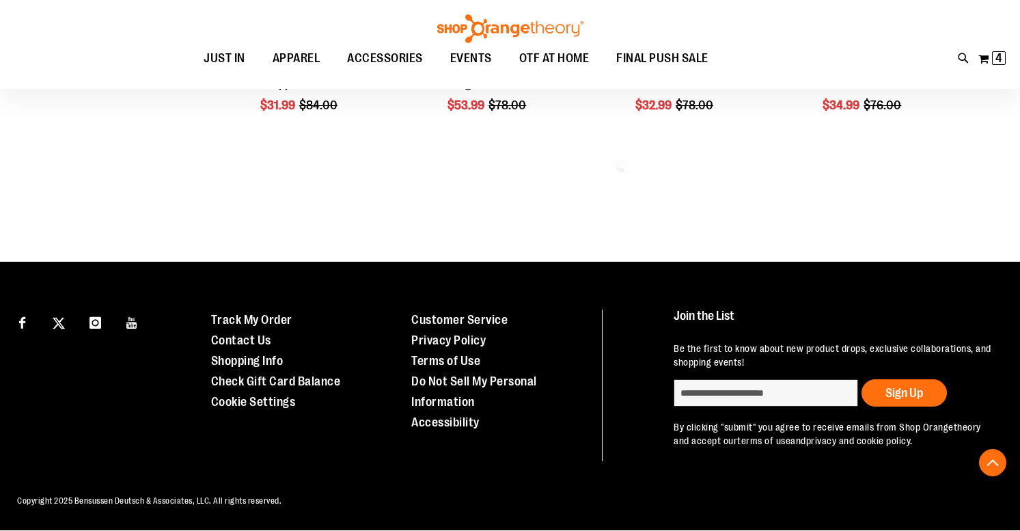
scroll to position [2409, 0]
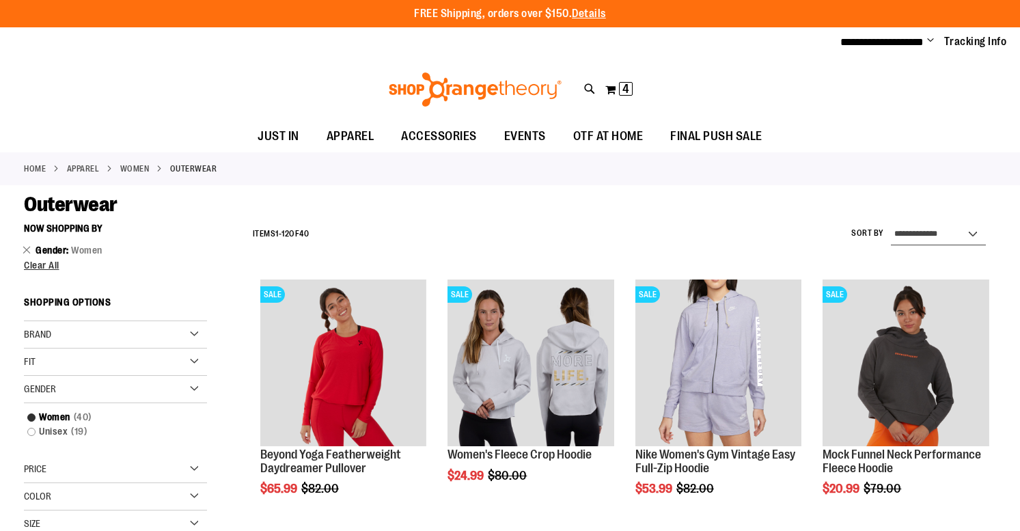
select select "**********"
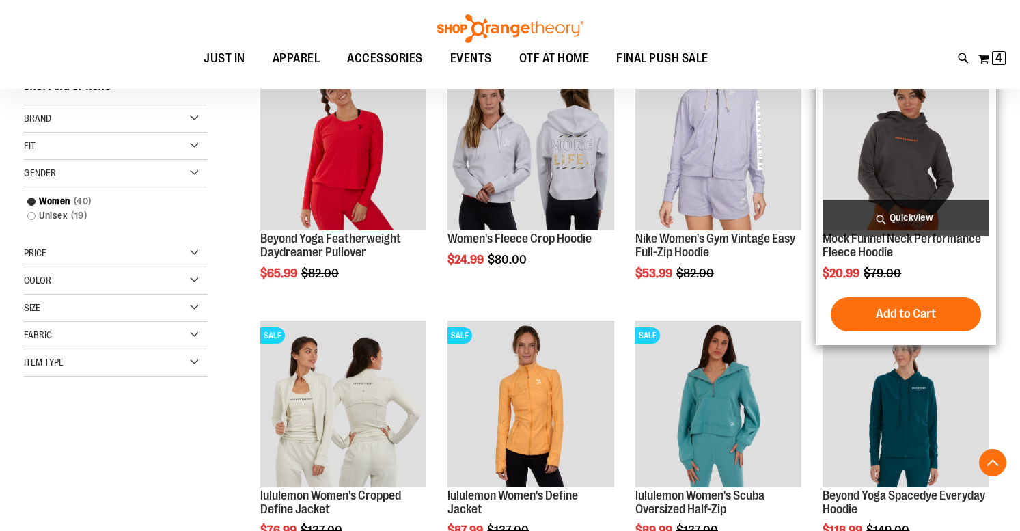
scroll to position [215, 0]
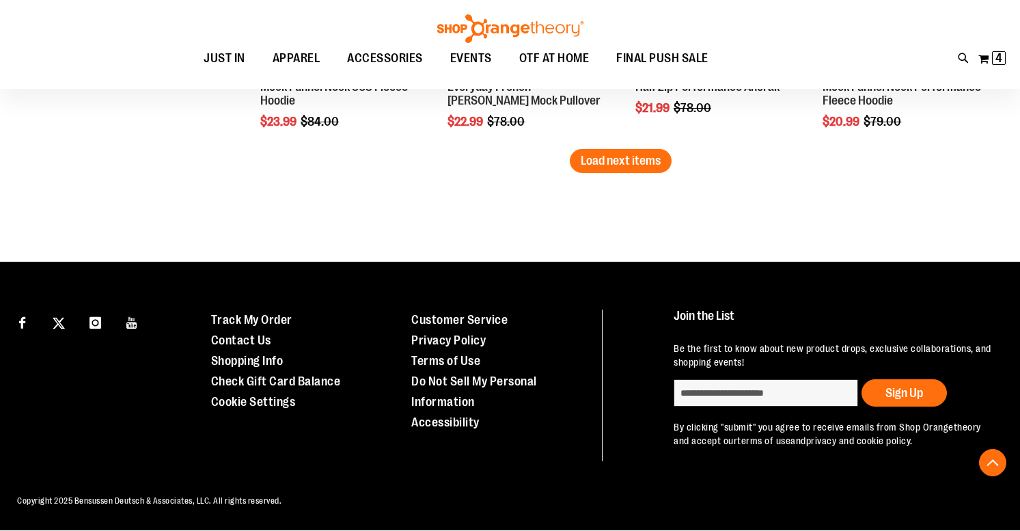
scroll to position [2316, 0]
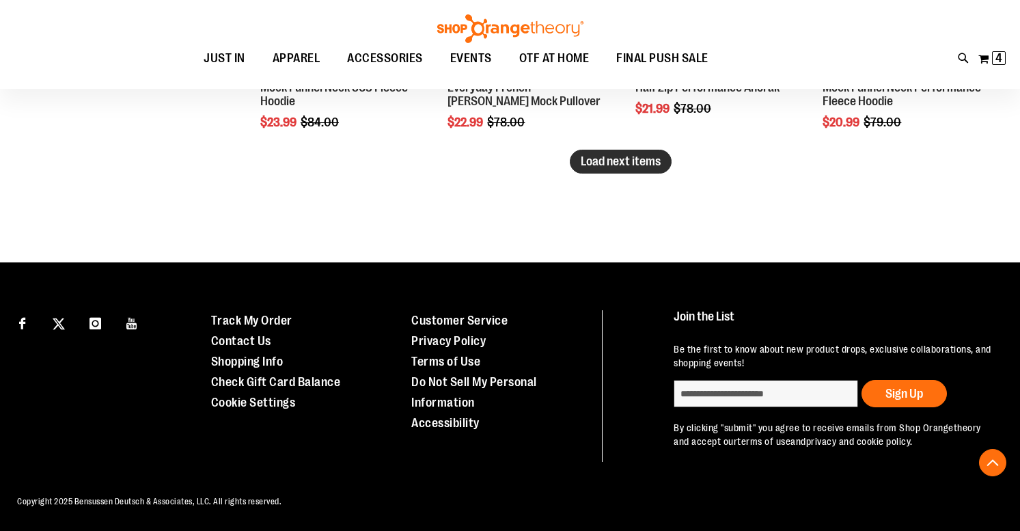
click at [642, 165] on span "Load next items" at bounding box center [620, 161] width 80 height 14
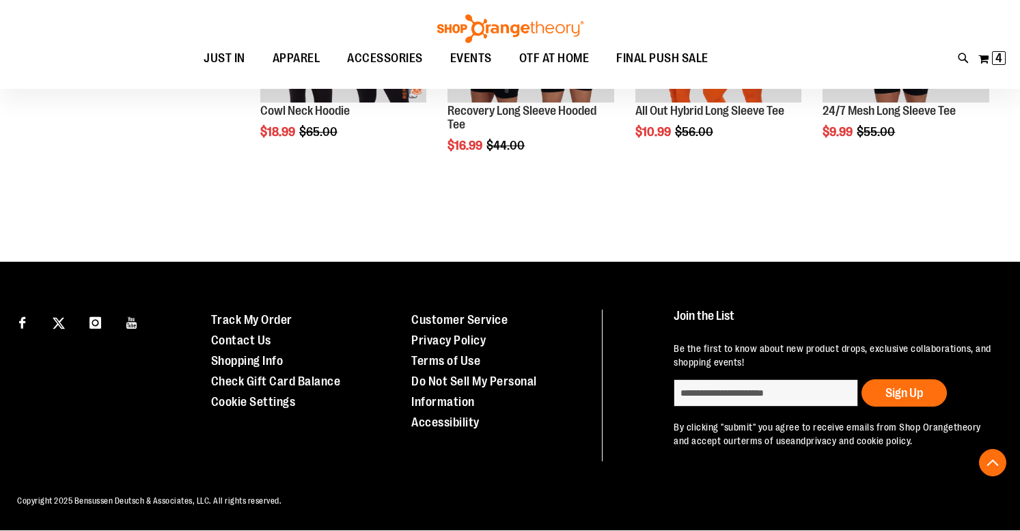
scroll to position [2536, 0]
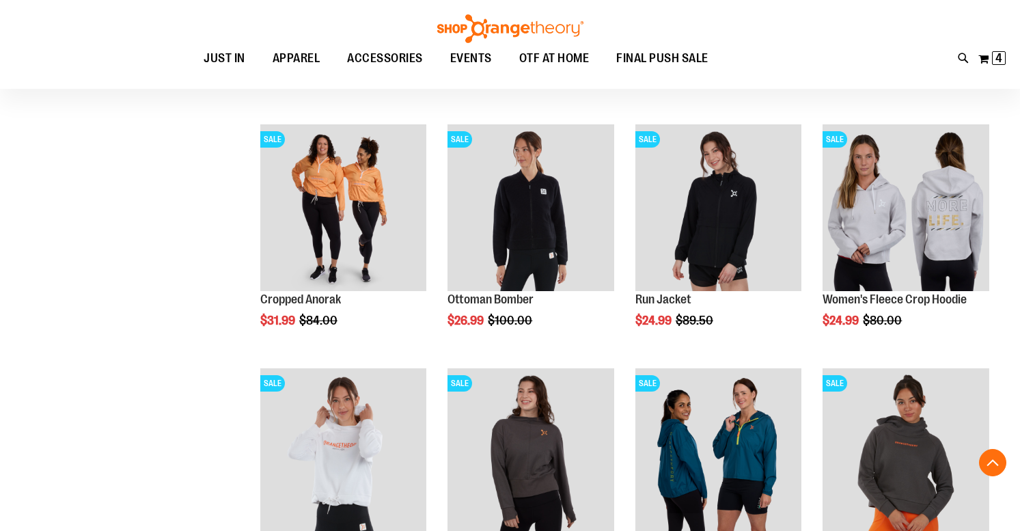
scroll to position [1860, 0]
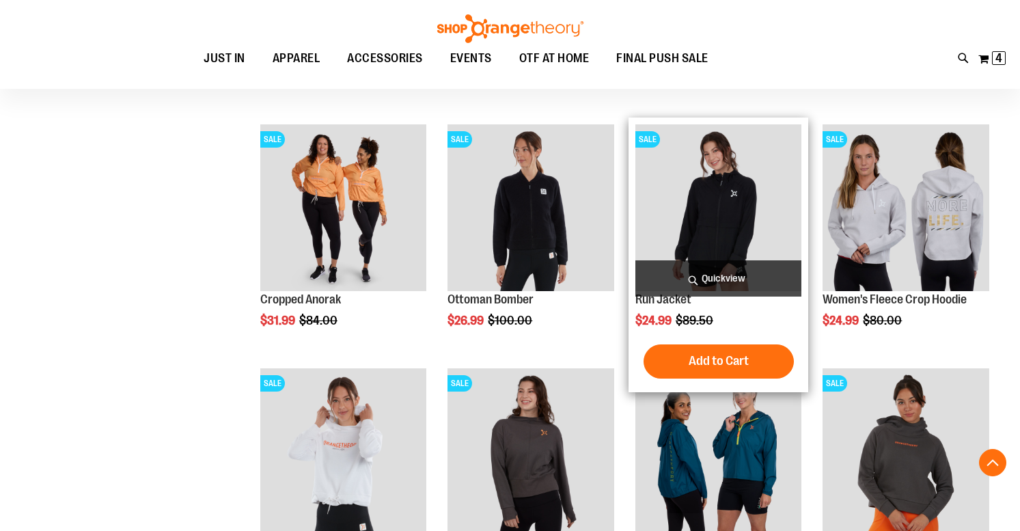
click at [726, 275] on span "Quickview" at bounding box center [718, 278] width 167 height 36
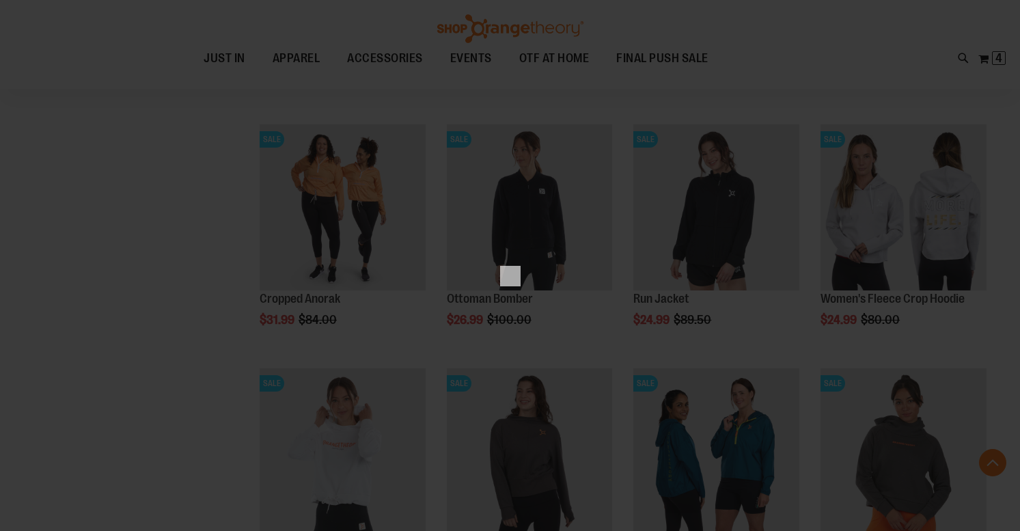
scroll to position [0, 0]
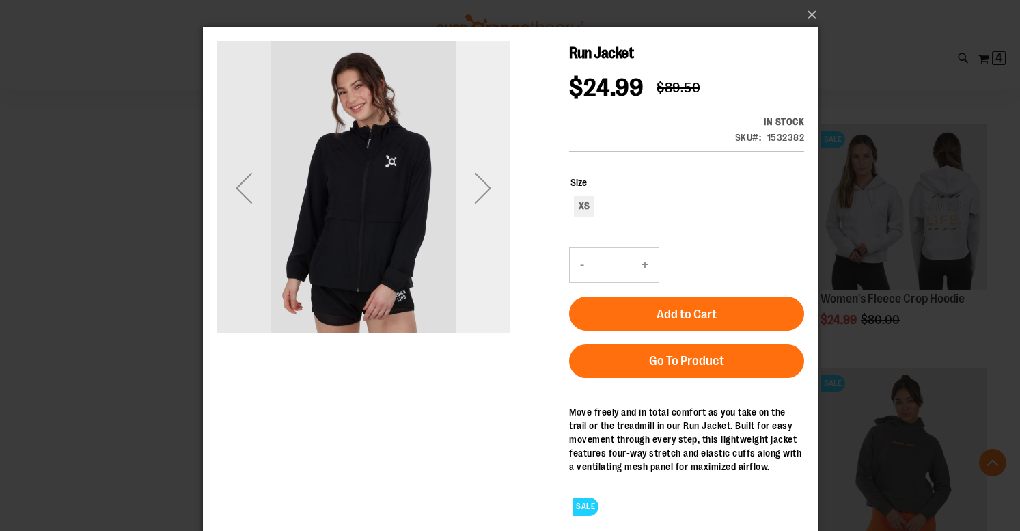
click at [489, 184] on div "Next" at bounding box center [482, 187] width 55 height 55
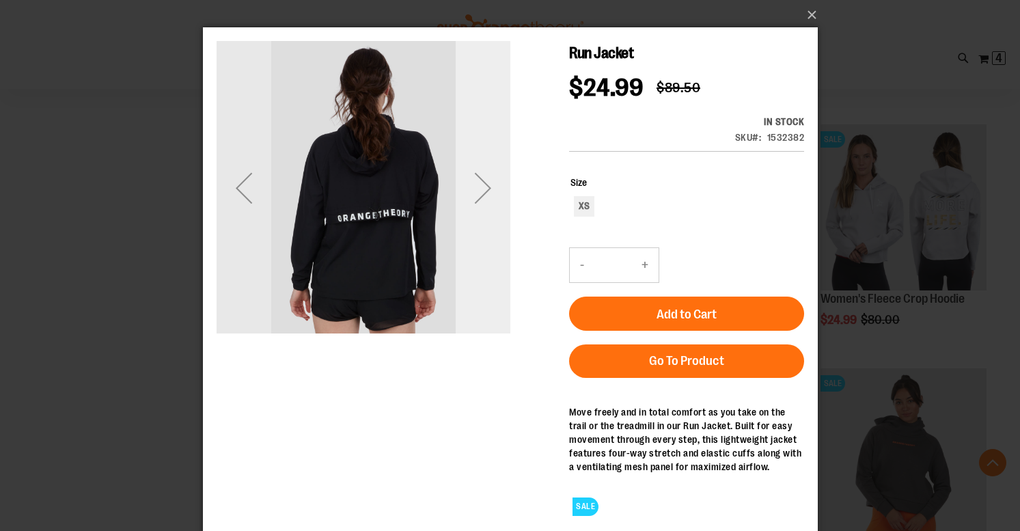
click at [489, 184] on div "Next" at bounding box center [482, 187] width 55 height 55
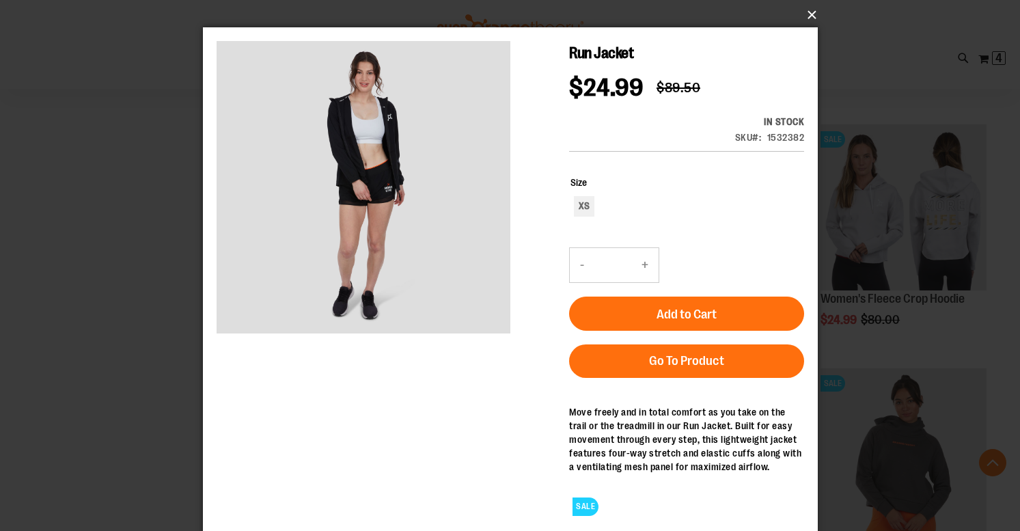
click at [804, 12] on button "×" at bounding box center [514, 15] width 615 height 30
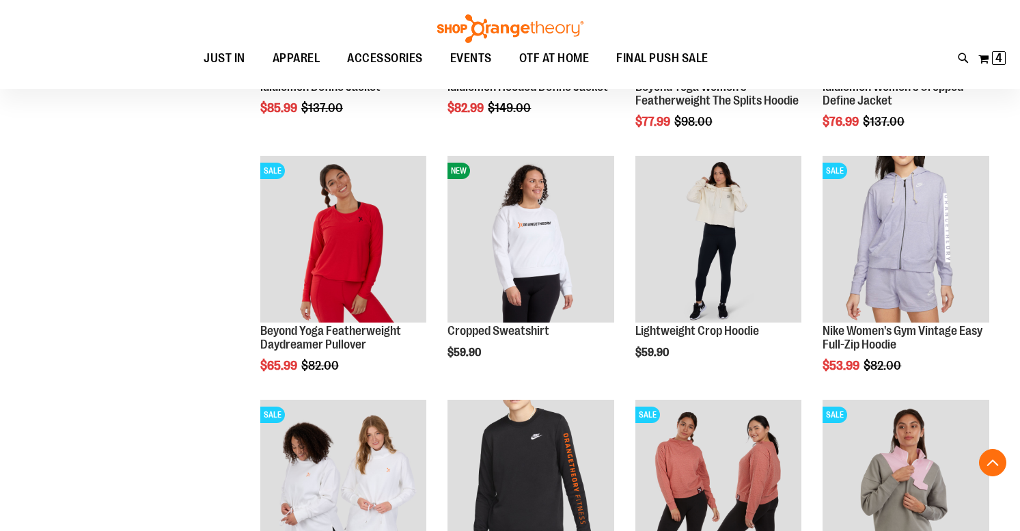
scroll to position [1313, 0]
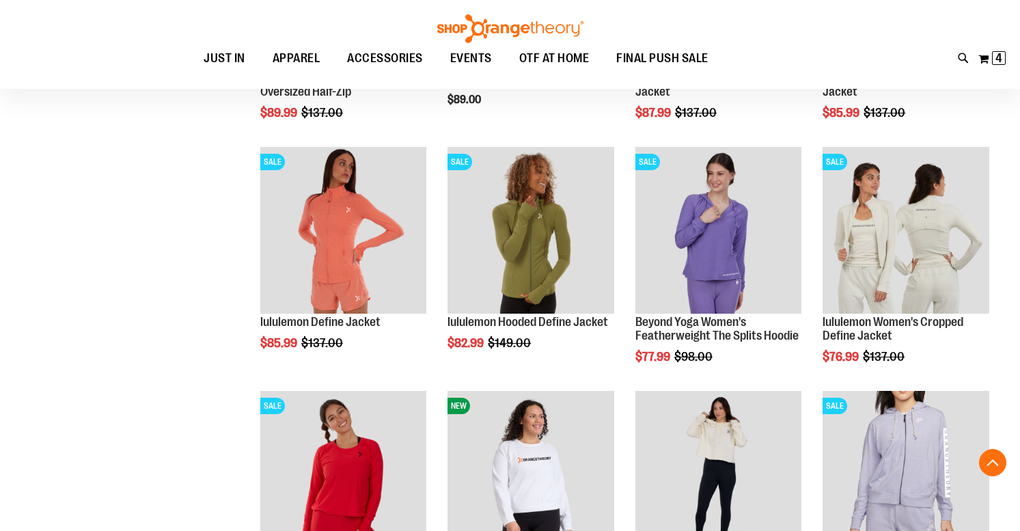
scroll to position [1106, 0]
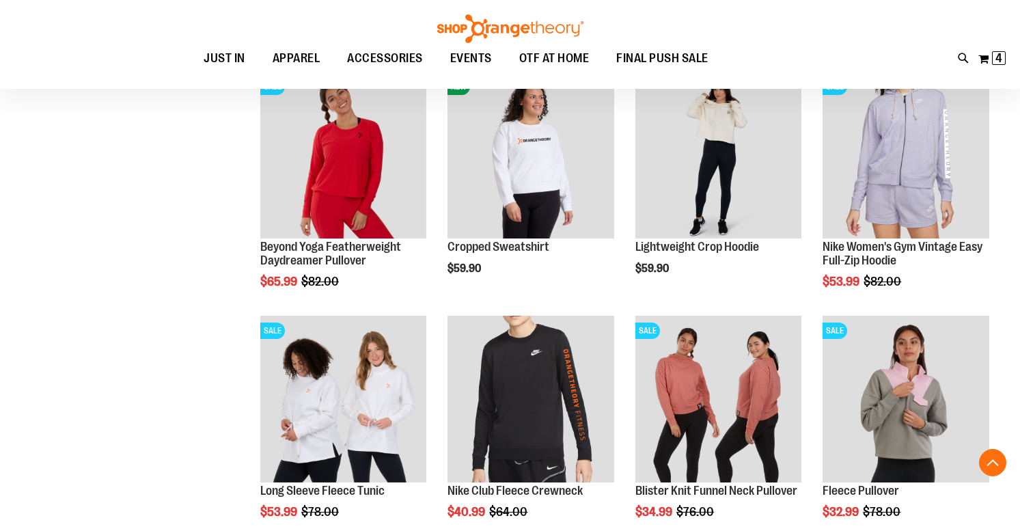
scroll to position [1468, 0]
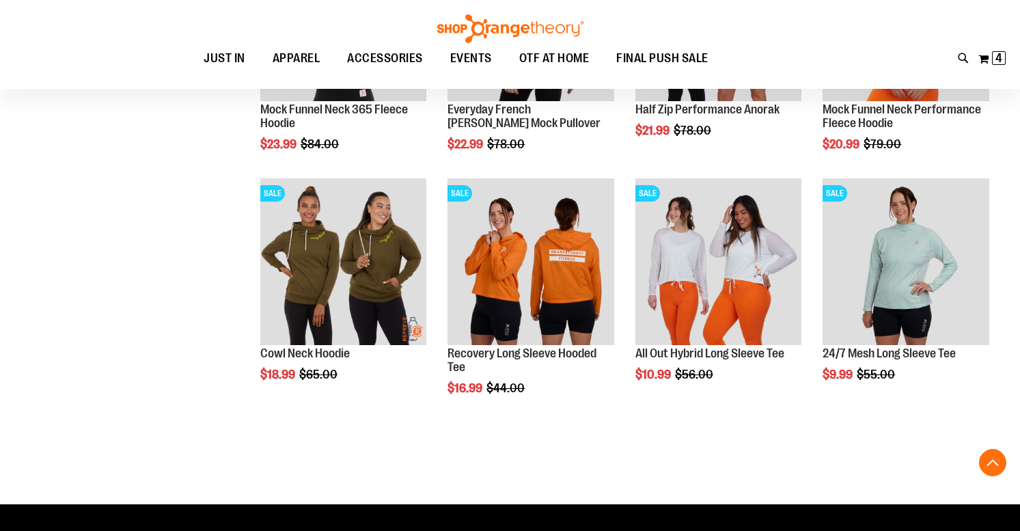
scroll to position [2280, 0]
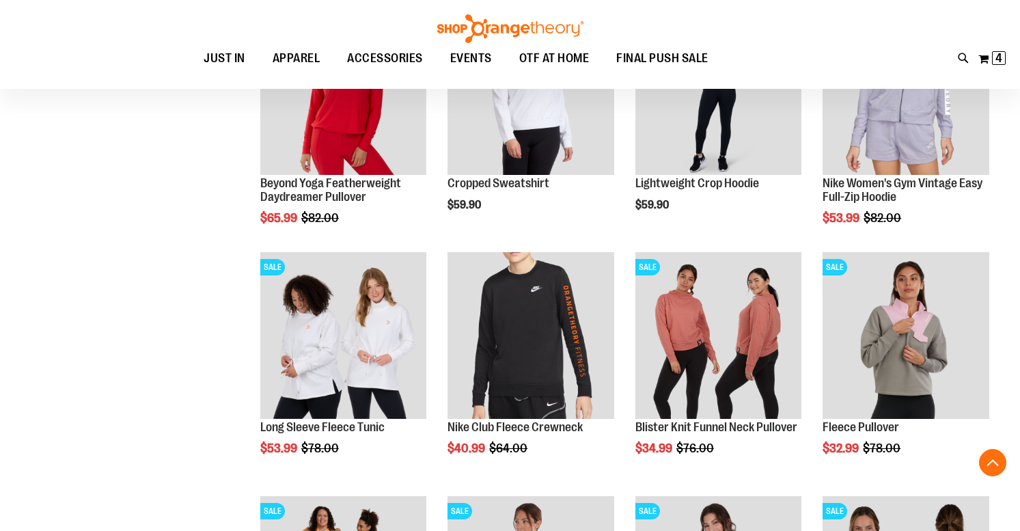
scroll to position [1472, 1]
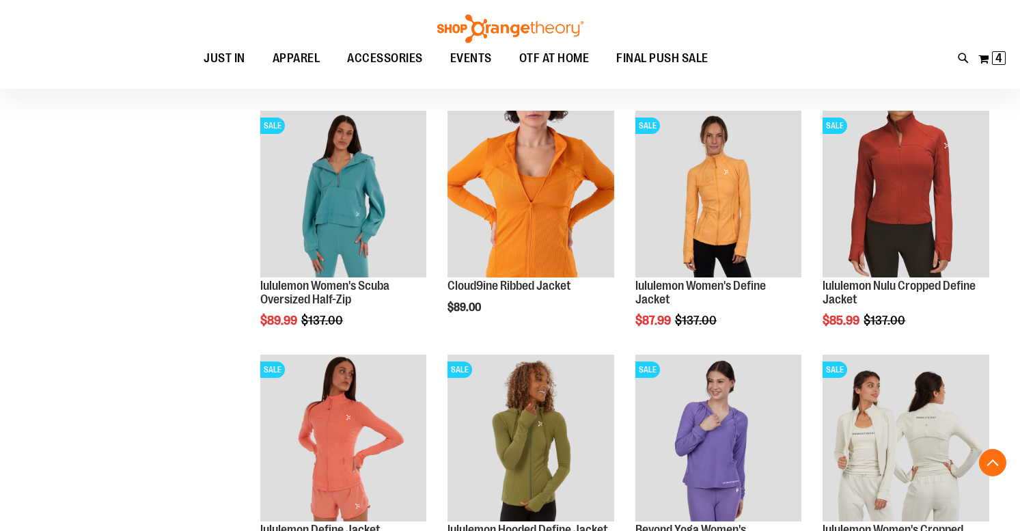
scroll to position [930, 1]
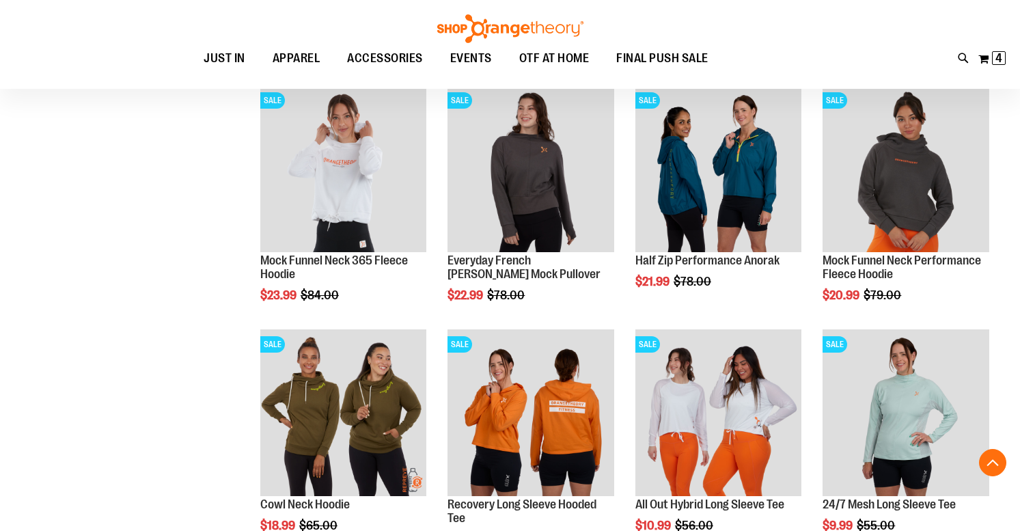
scroll to position [2159, 0]
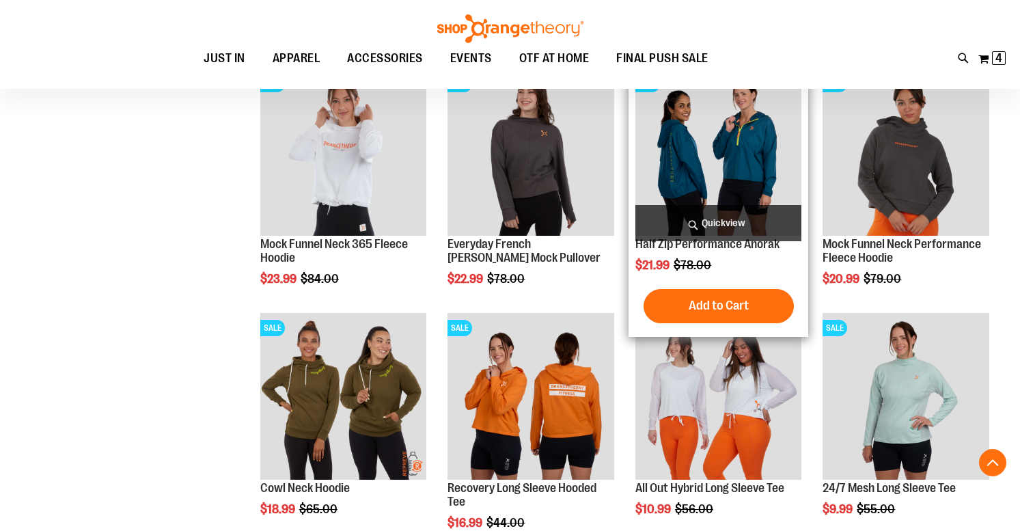
click at [723, 216] on span "Quickview" at bounding box center [718, 223] width 167 height 36
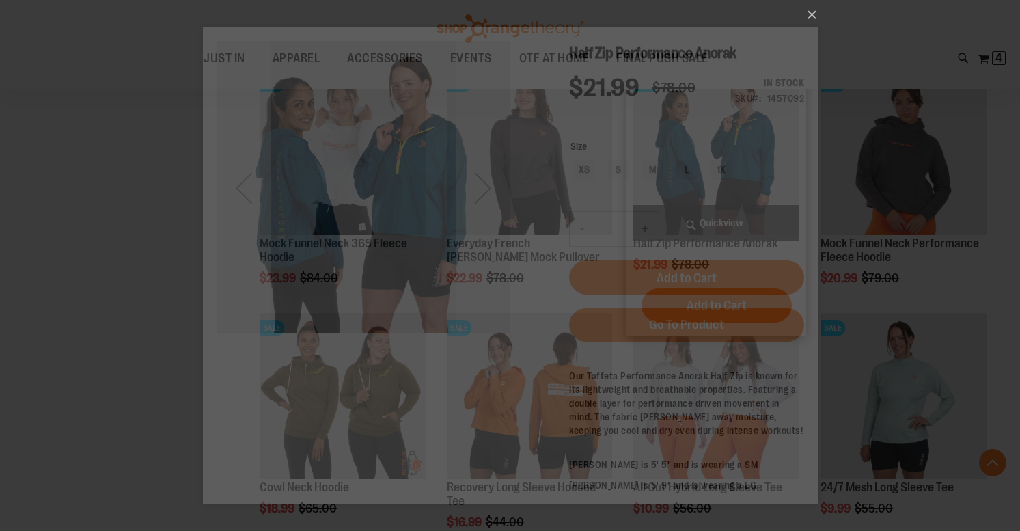
scroll to position [0, 0]
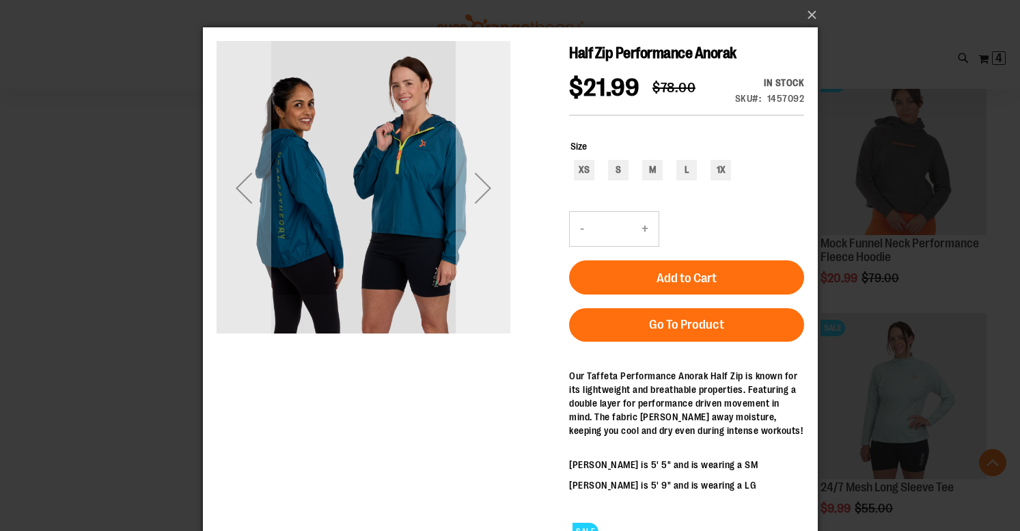
click at [484, 187] on div "Next" at bounding box center [482, 187] width 55 height 55
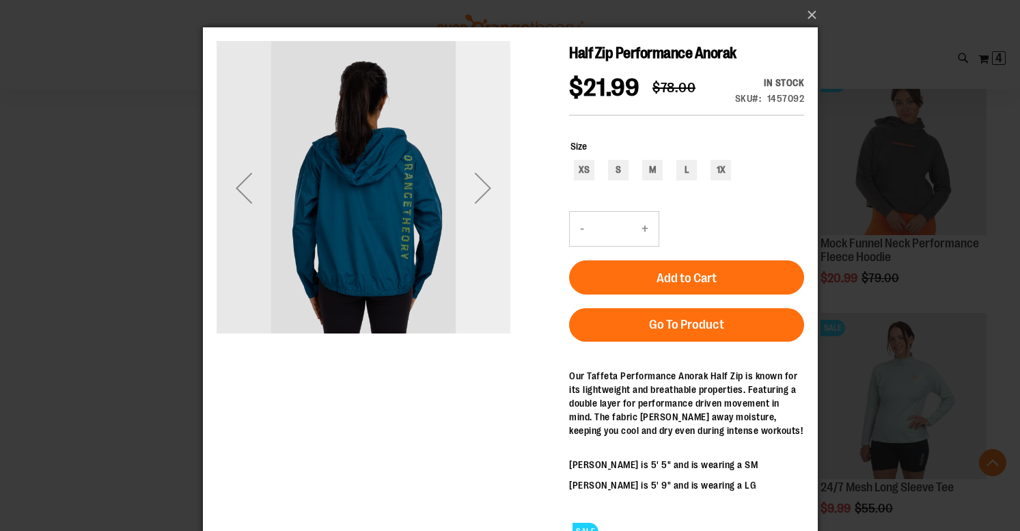
click at [484, 187] on div "Next" at bounding box center [482, 187] width 55 height 55
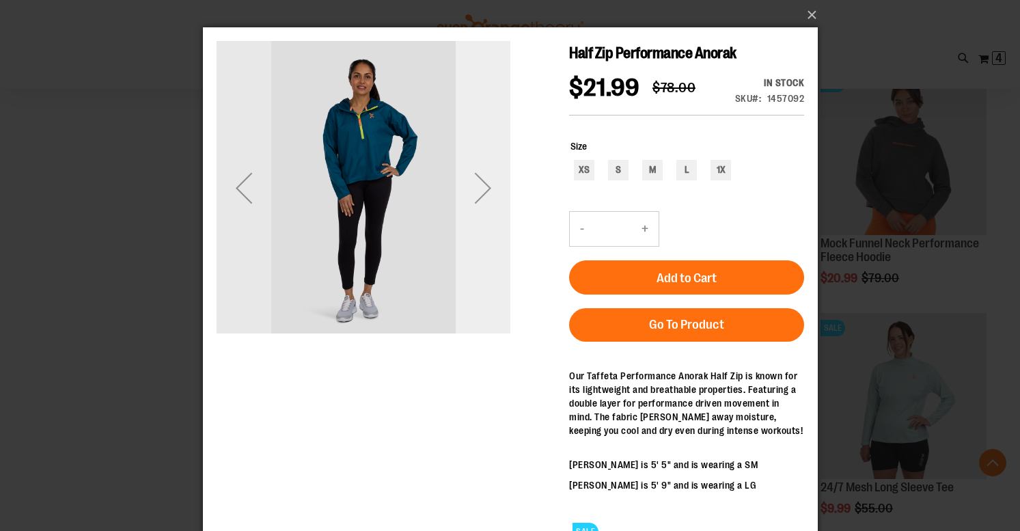
click at [484, 187] on div "Next" at bounding box center [482, 187] width 55 height 55
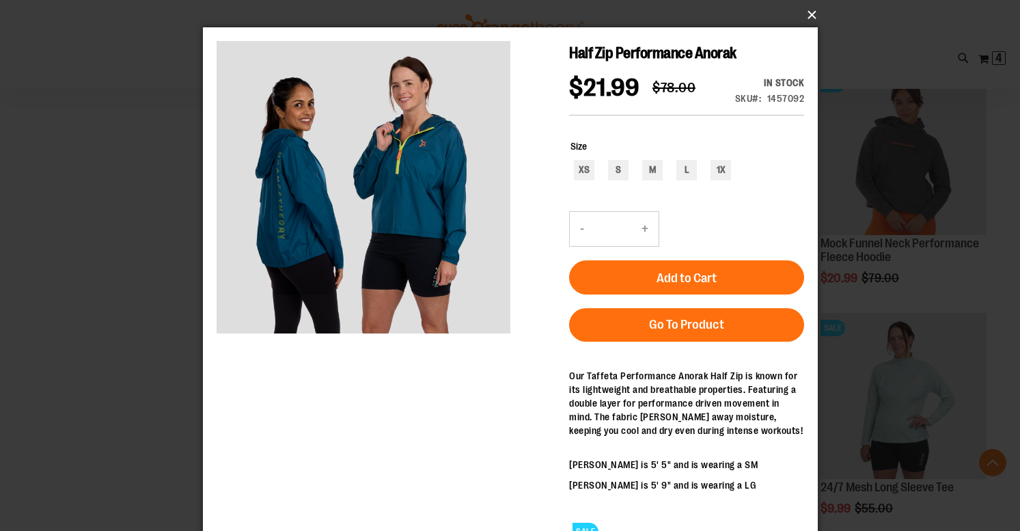
click at [811, 12] on button "×" at bounding box center [514, 15] width 615 height 30
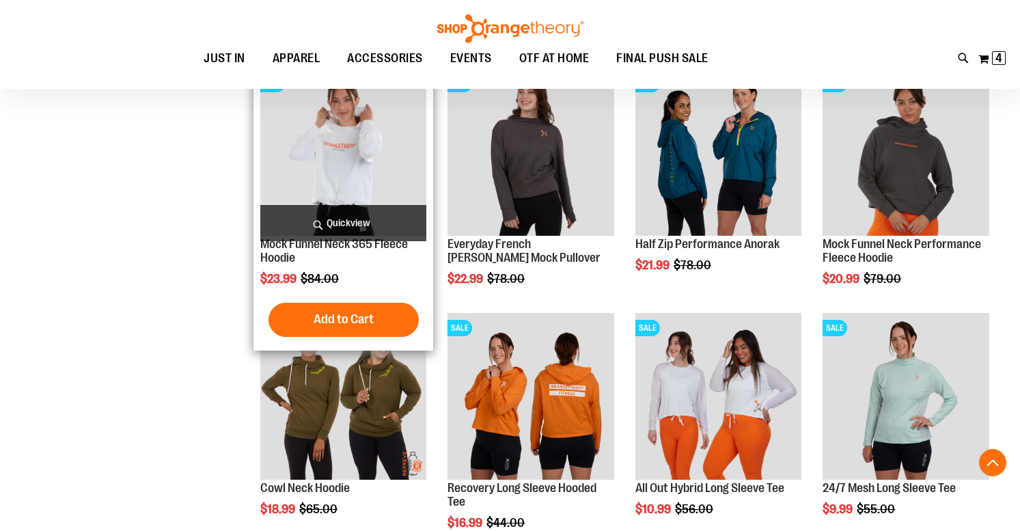
click at [380, 212] on span "Quickview" at bounding box center [343, 223] width 167 height 36
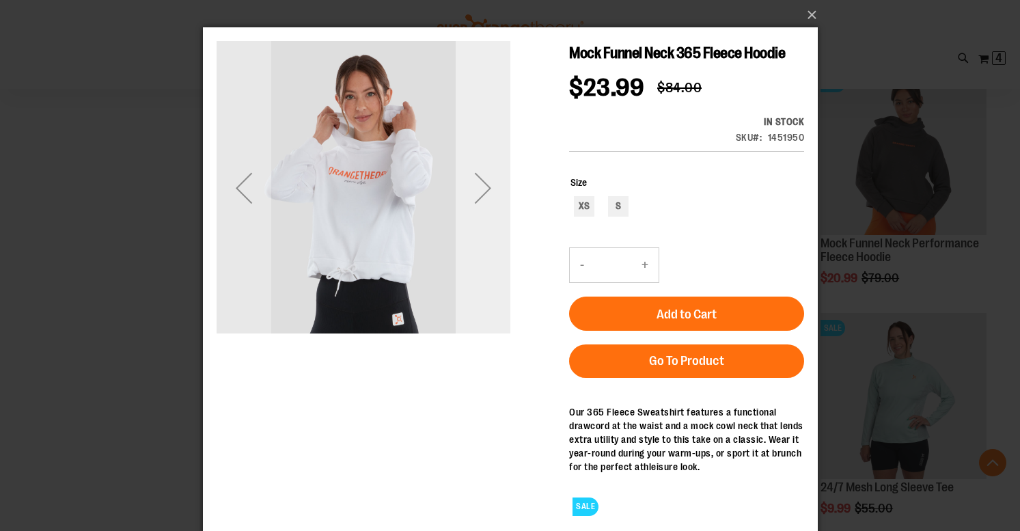
click at [486, 195] on div "Next" at bounding box center [482, 187] width 55 height 55
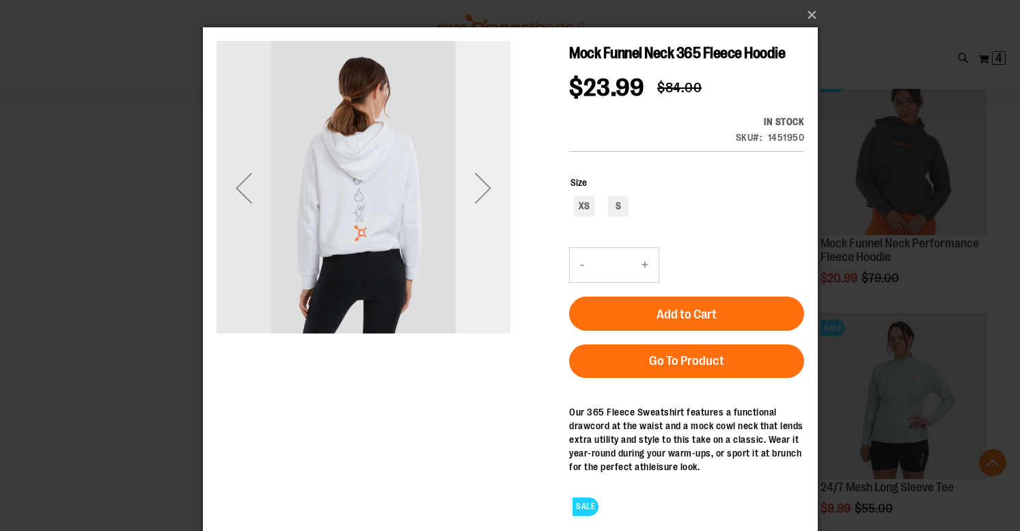
click at [486, 195] on div "Next" at bounding box center [482, 187] width 55 height 55
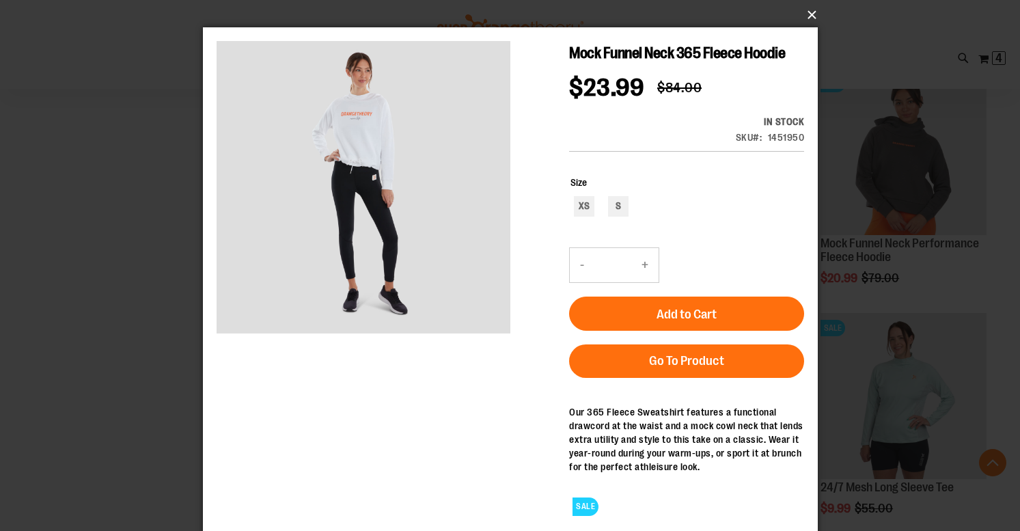
click at [809, 14] on button "×" at bounding box center [514, 15] width 615 height 30
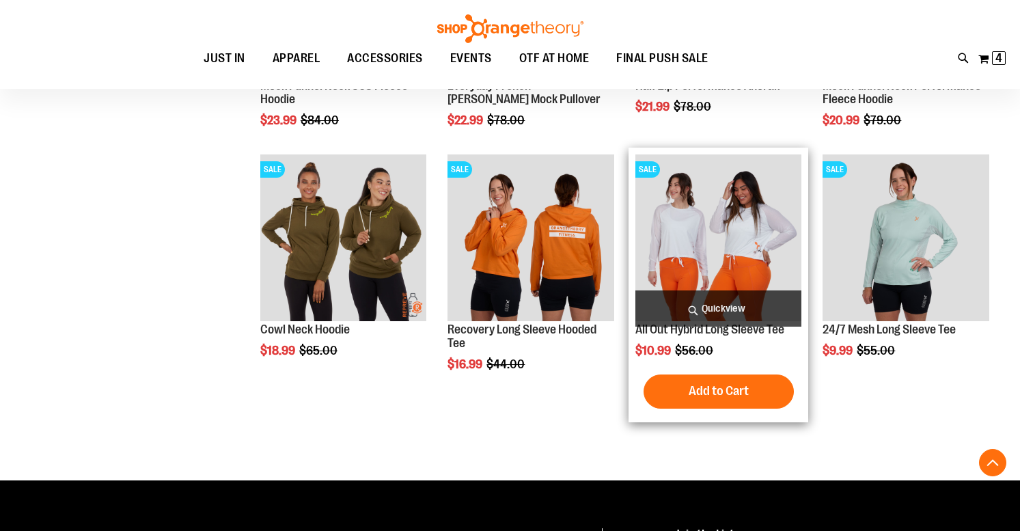
scroll to position [2317, 0]
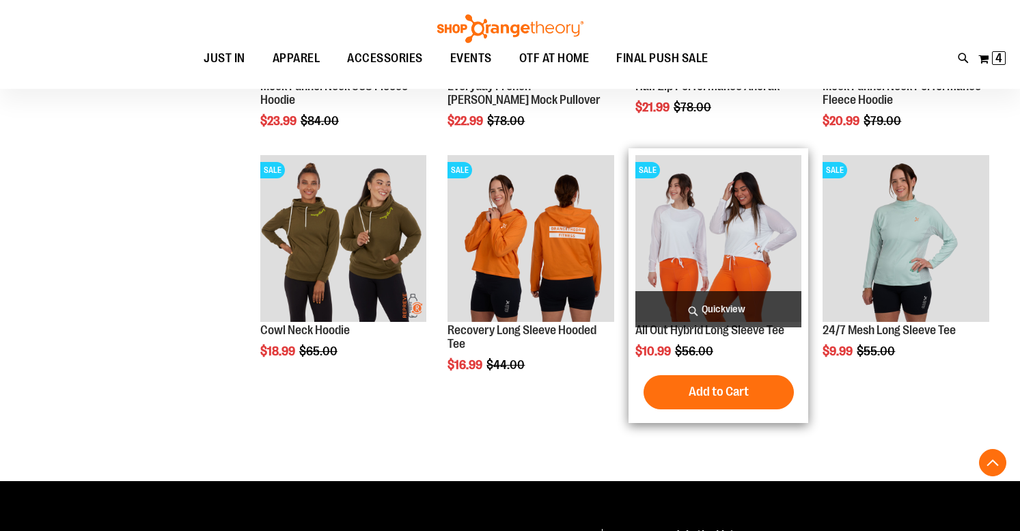
click at [727, 303] on span "Quickview" at bounding box center [718, 309] width 167 height 36
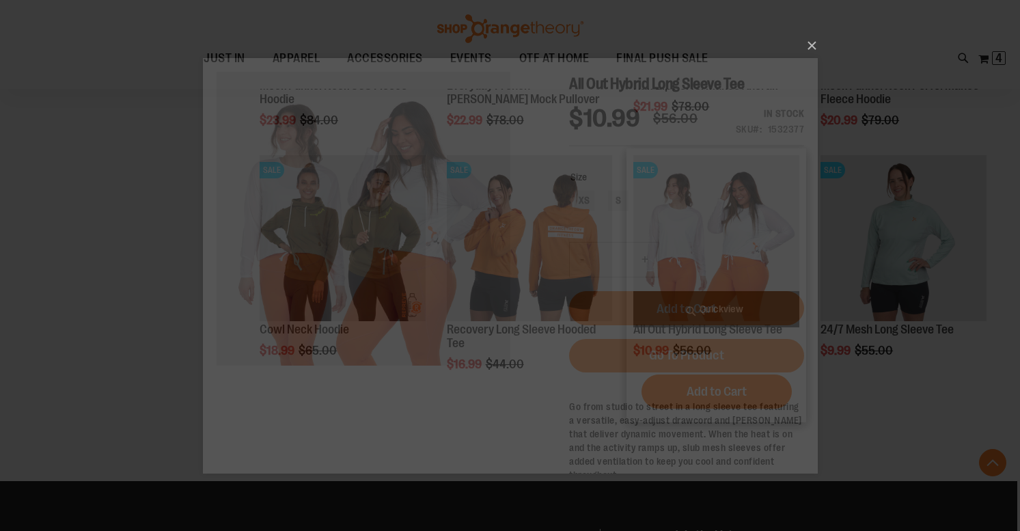
scroll to position [0, 0]
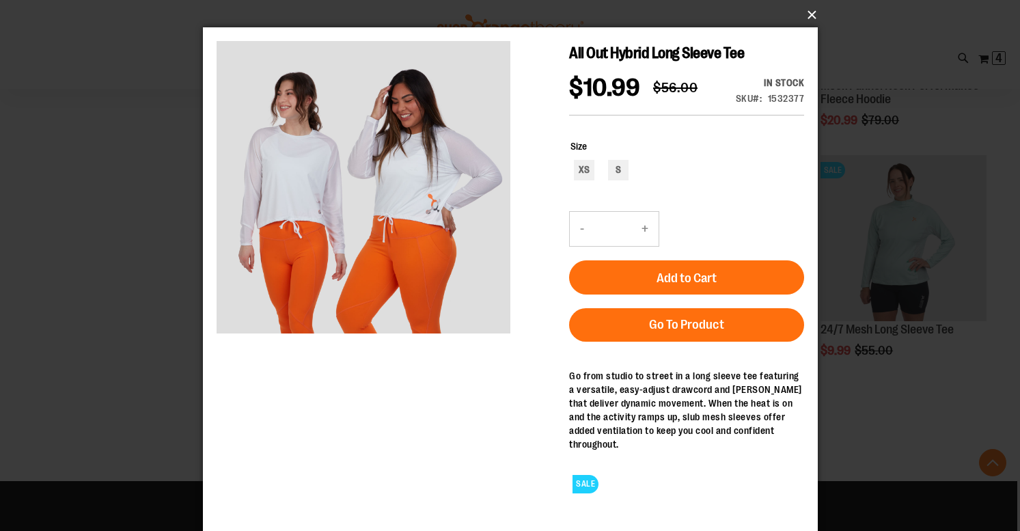
click at [813, 15] on button "×" at bounding box center [514, 15] width 615 height 30
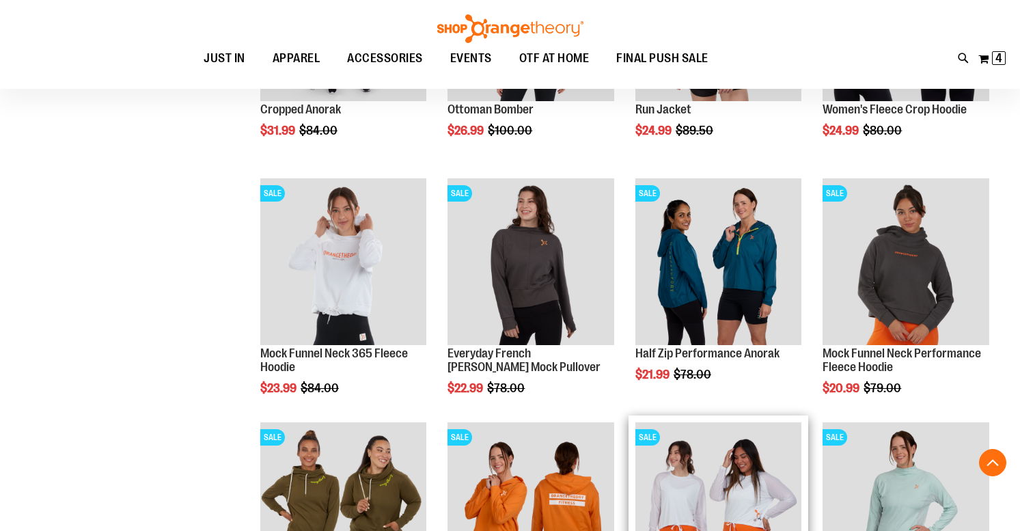
scroll to position [2047, 0]
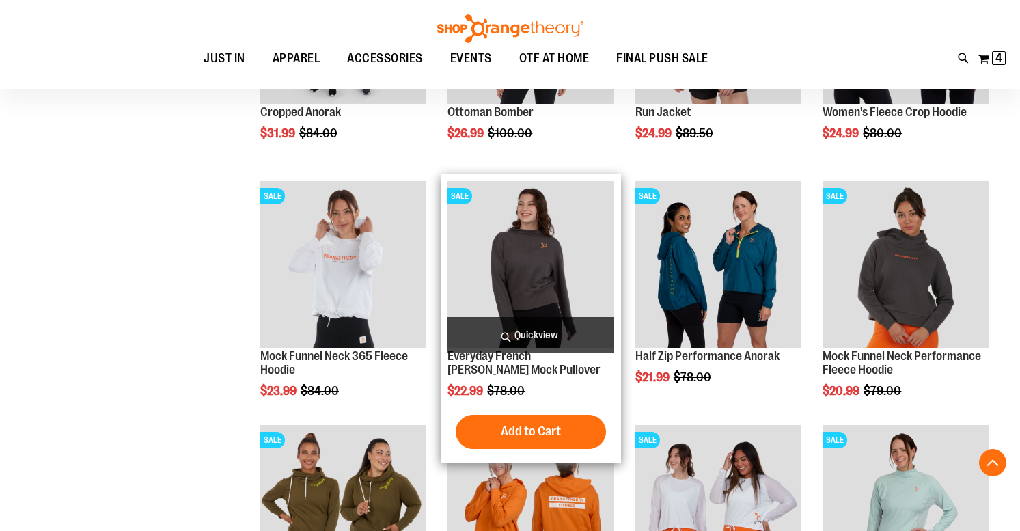
click at [544, 324] on span "Quickview" at bounding box center [530, 335] width 167 height 36
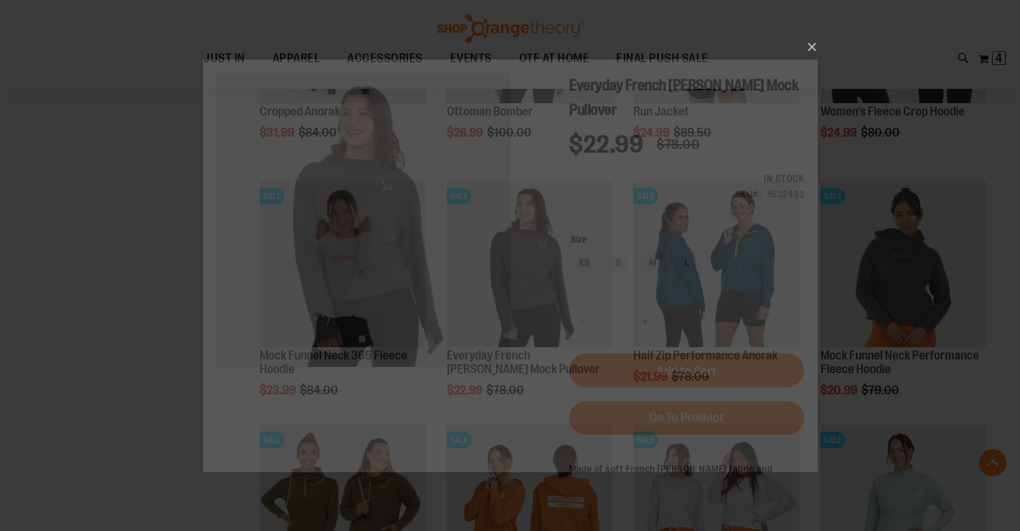
scroll to position [0, 0]
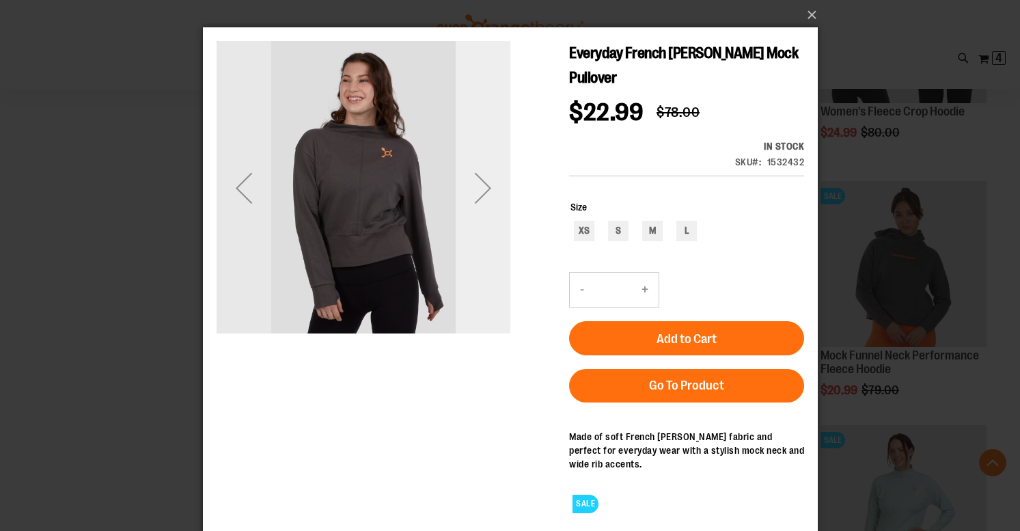
click at [490, 188] on div "Next" at bounding box center [482, 187] width 55 height 55
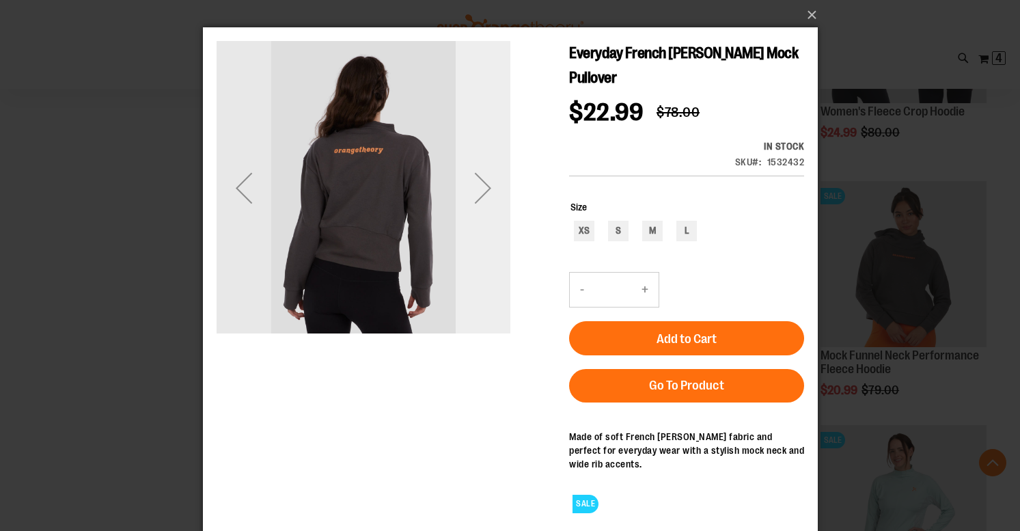
click at [490, 188] on div "Next" at bounding box center [482, 187] width 55 height 55
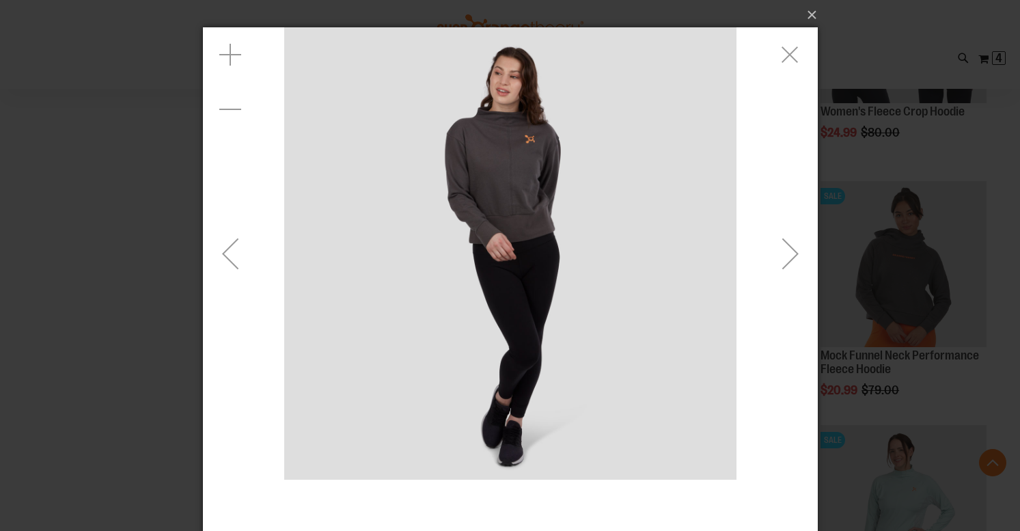
click at [794, 257] on div "Next" at bounding box center [789, 253] width 55 height 55
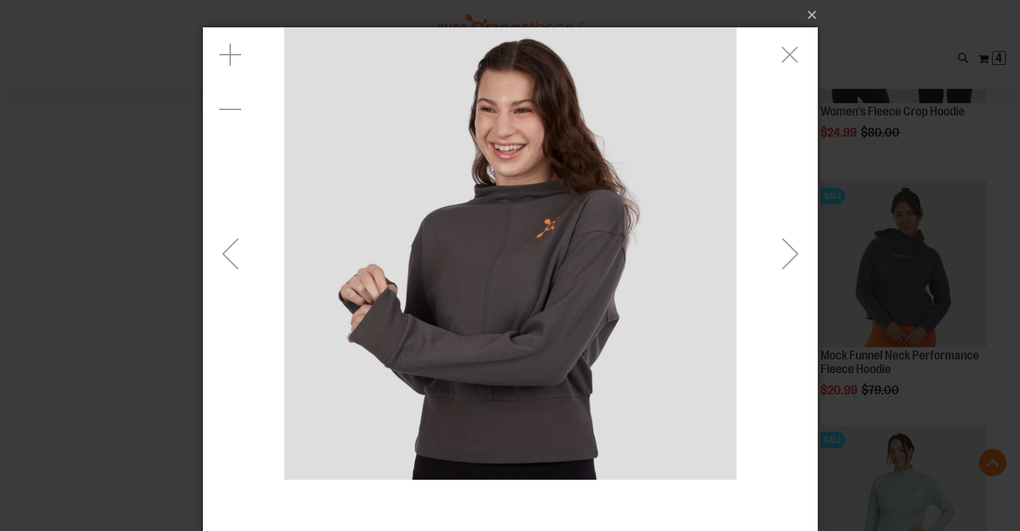
click at [794, 257] on div "Next" at bounding box center [789, 253] width 55 height 55
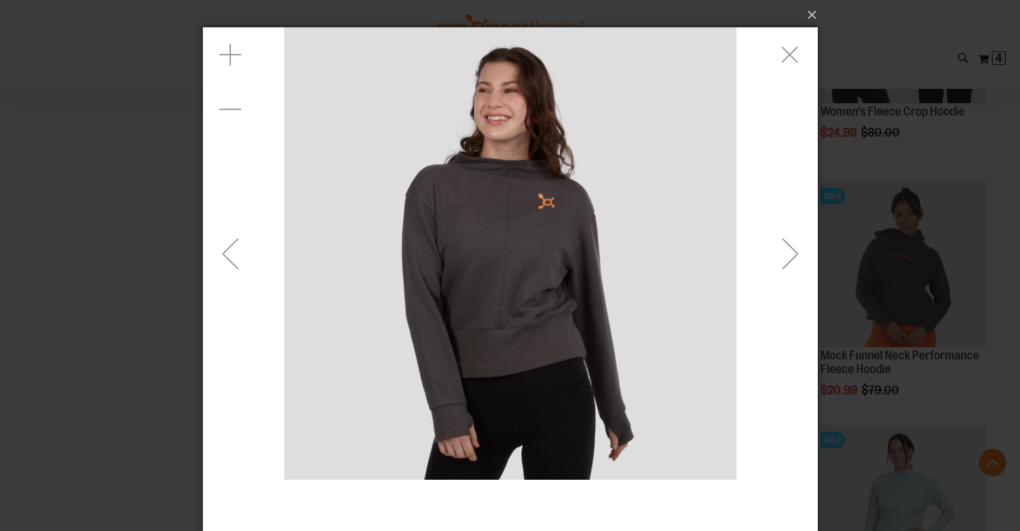
click at [794, 257] on div "Next" at bounding box center [789, 253] width 55 height 55
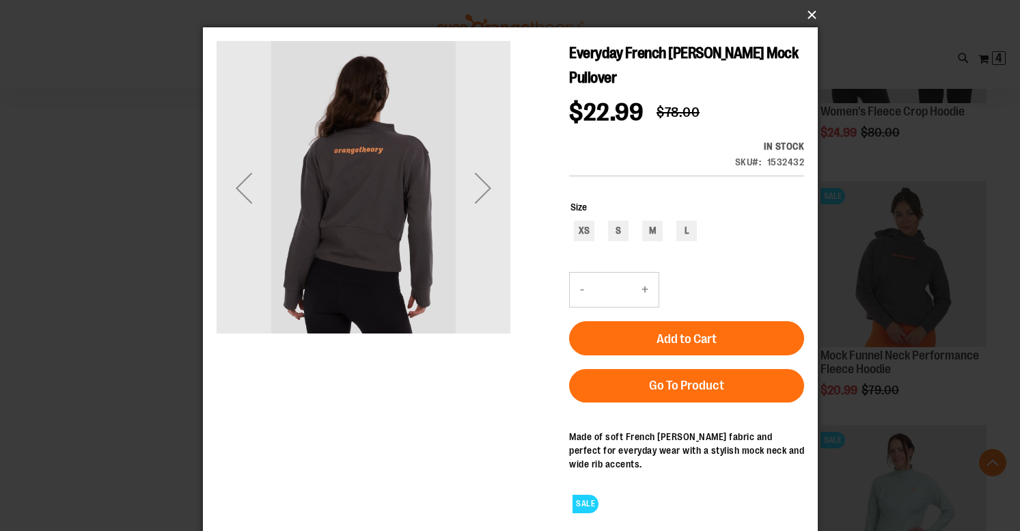
click at [809, 18] on button "×" at bounding box center [514, 15] width 615 height 30
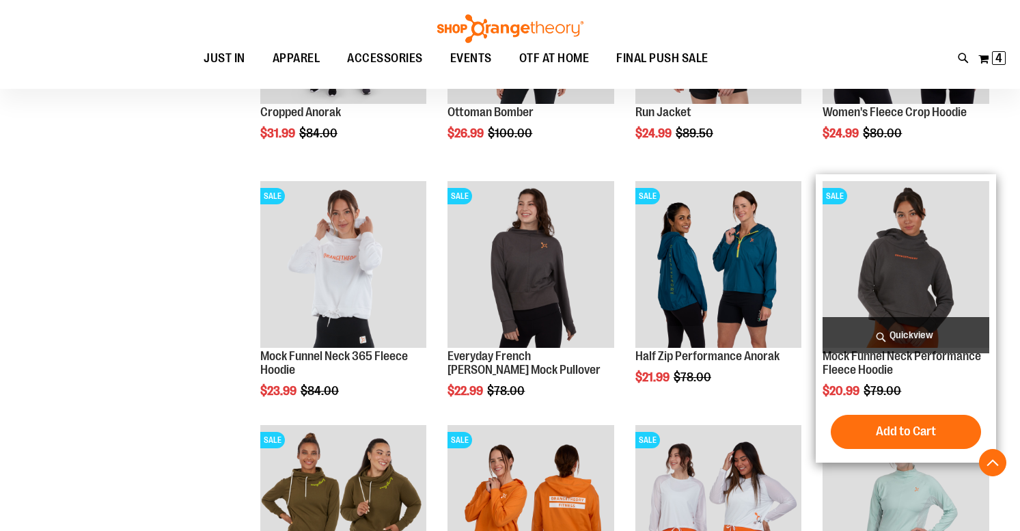
click at [895, 331] on span "Quickview" at bounding box center [905, 335] width 167 height 36
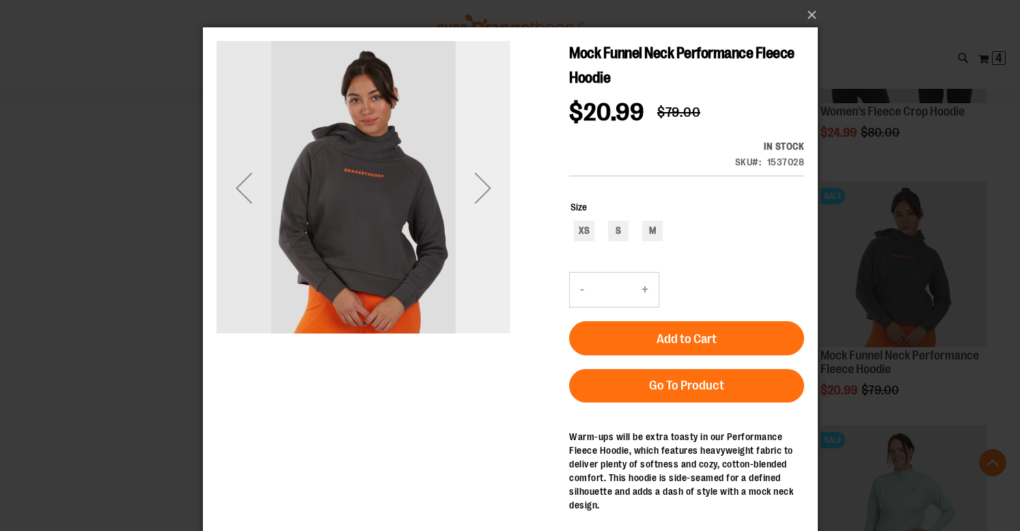
click at [490, 192] on div "Next" at bounding box center [482, 187] width 55 height 55
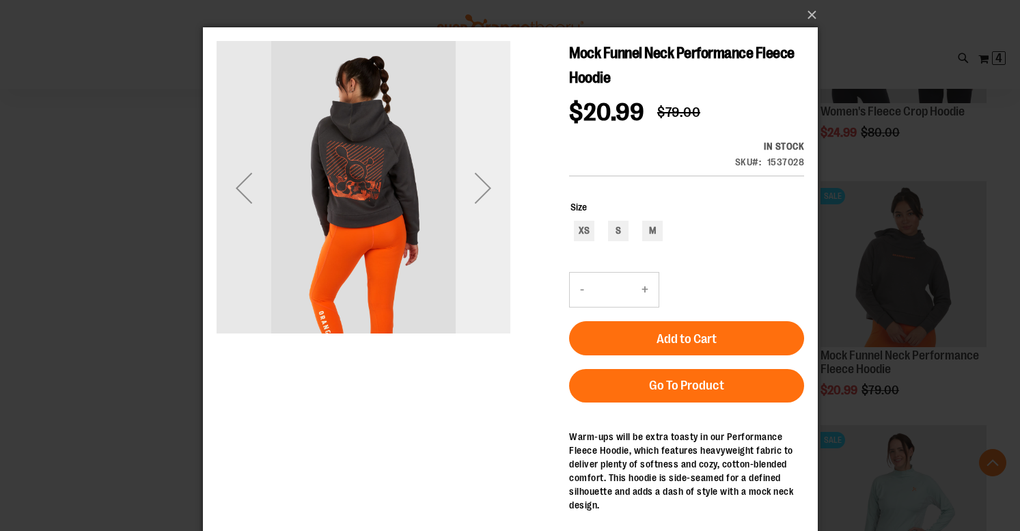
click at [490, 192] on div "Next" at bounding box center [482, 187] width 55 height 55
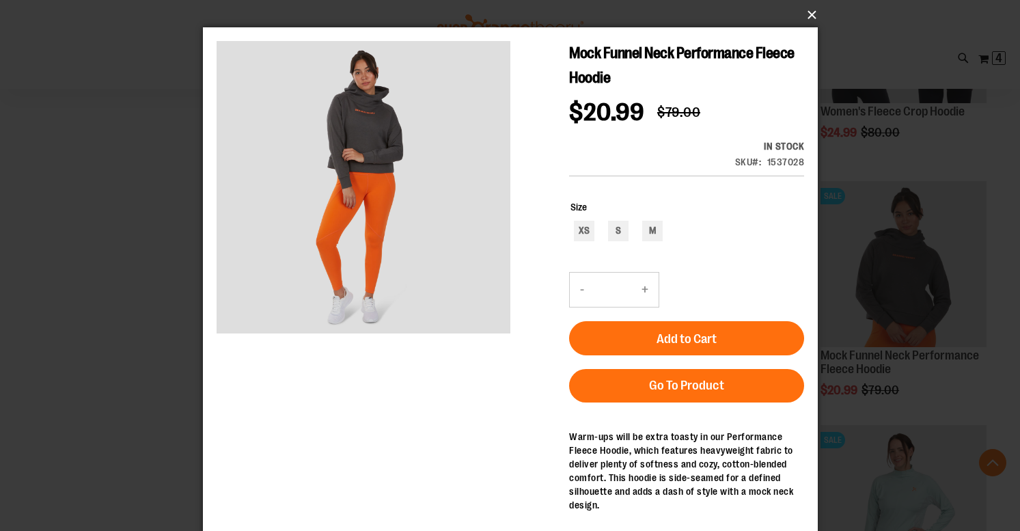
click at [813, 13] on button "×" at bounding box center [514, 15] width 615 height 30
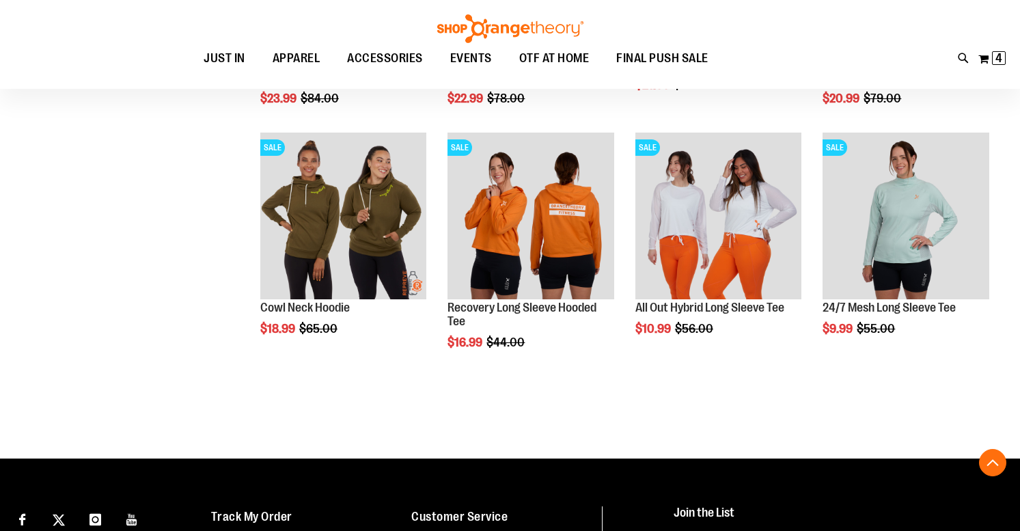
scroll to position [2319, 1]
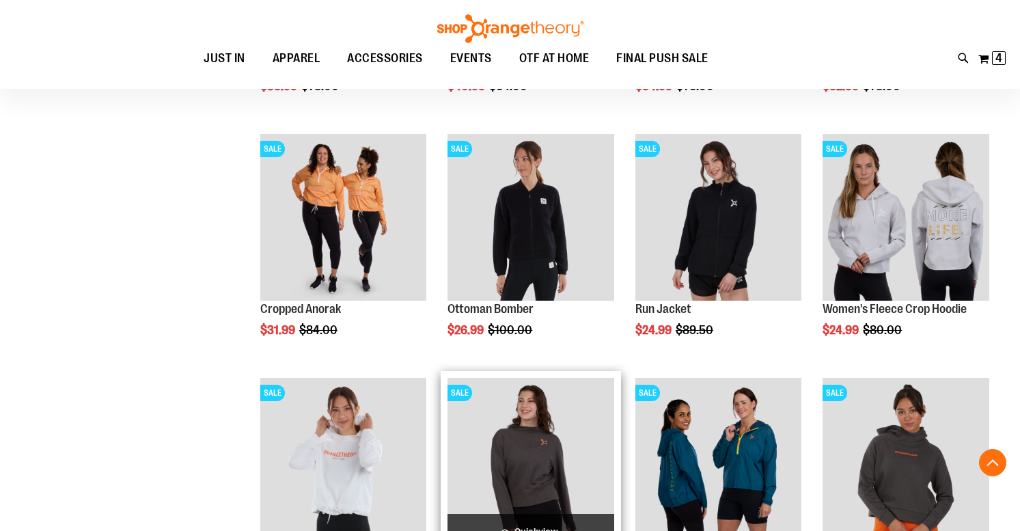
scroll to position [1851, 0]
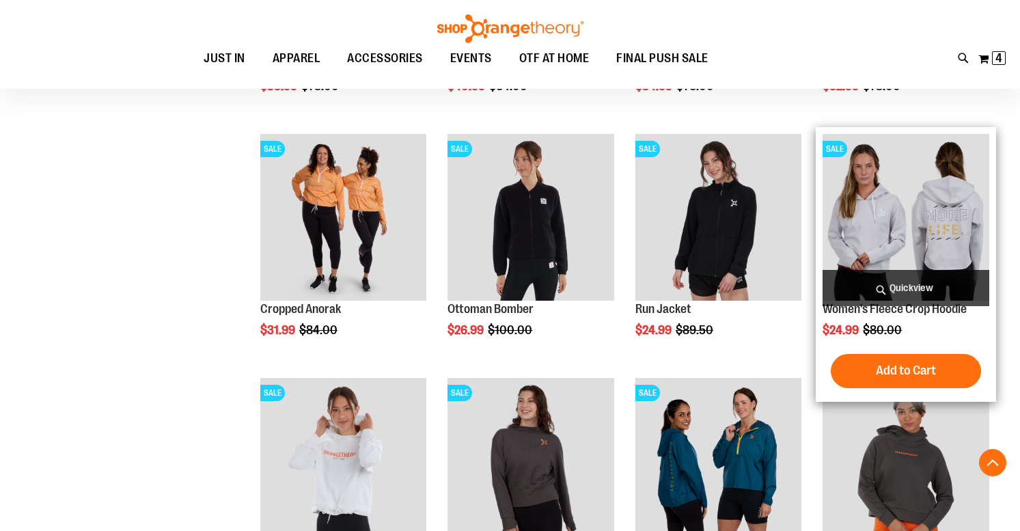
click at [901, 288] on span "Quickview" at bounding box center [905, 288] width 167 height 36
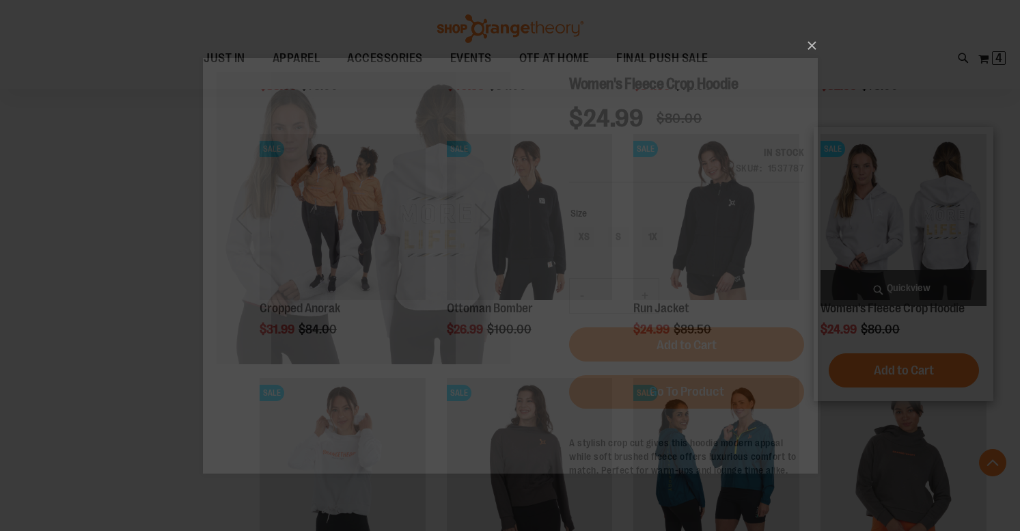
scroll to position [0, 0]
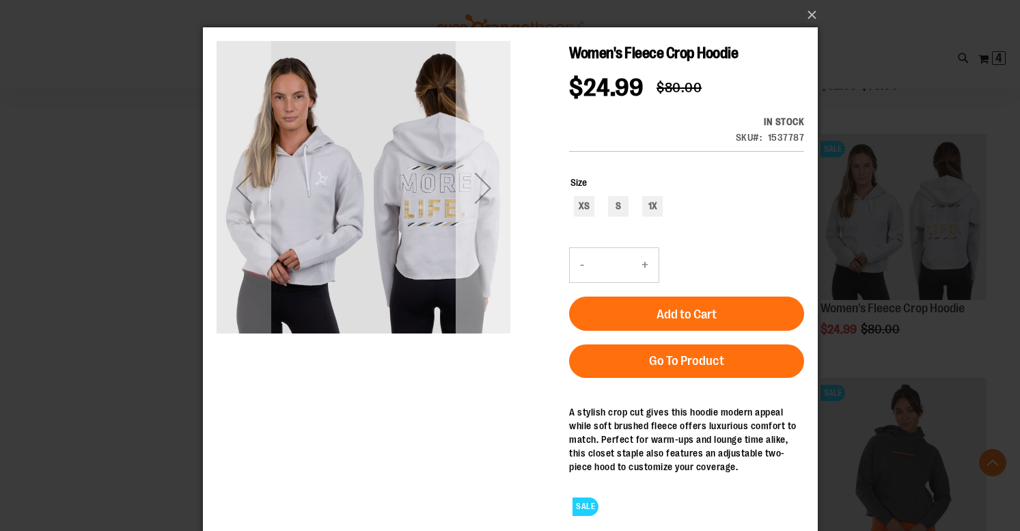
click at [487, 187] on div "Next" at bounding box center [482, 187] width 55 height 55
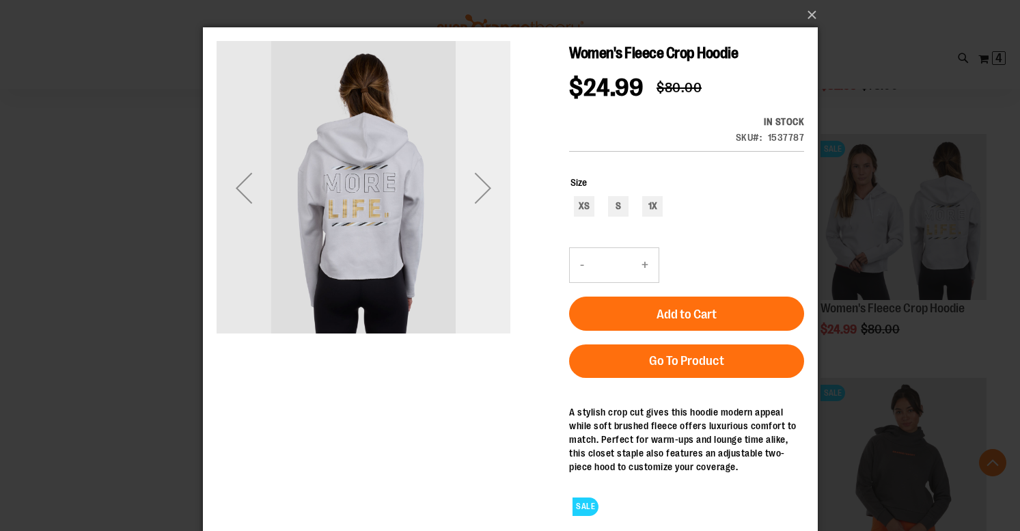
click at [487, 187] on div "Next" at bounding box center [482, 187] width 55 height 55
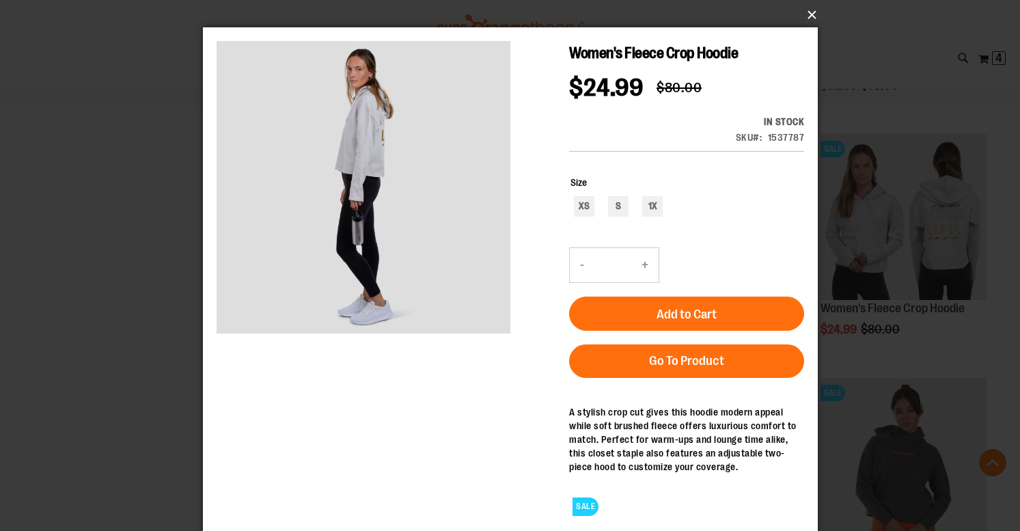
click at [809, 12] on button "×" at bounding box center [514, 15] width 615 height 30
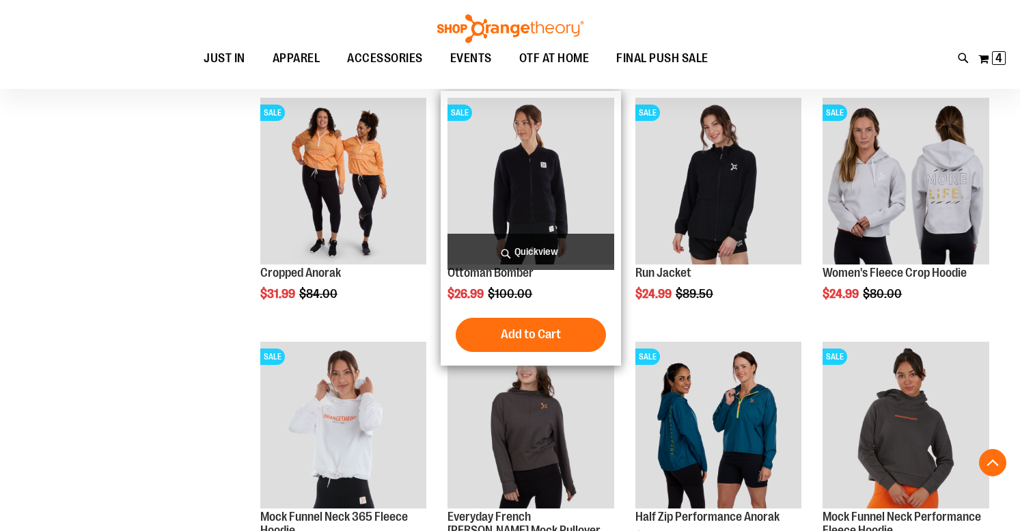
scroll to position [1888, 0]
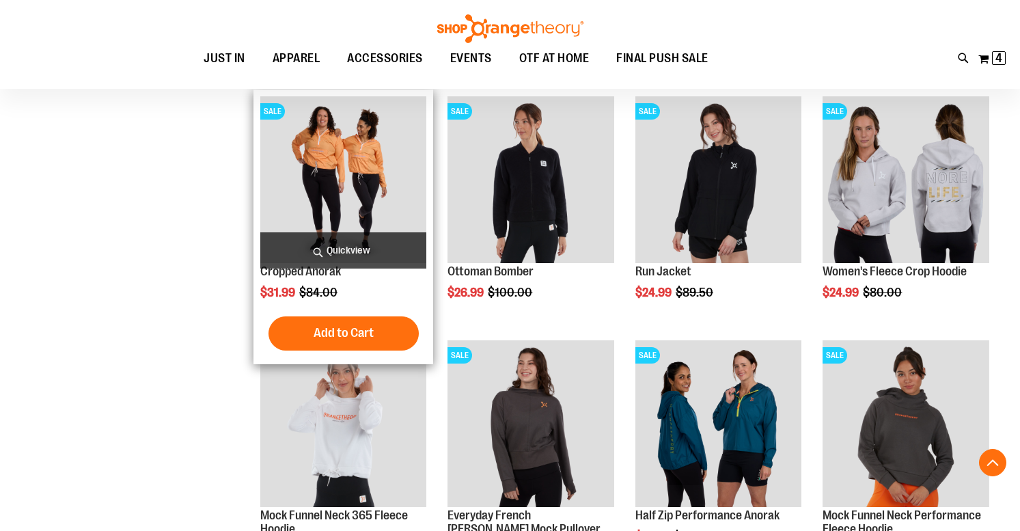
click at [359, 234] on span "Quickview" at bounding box center [343, 250] width 167 height 36
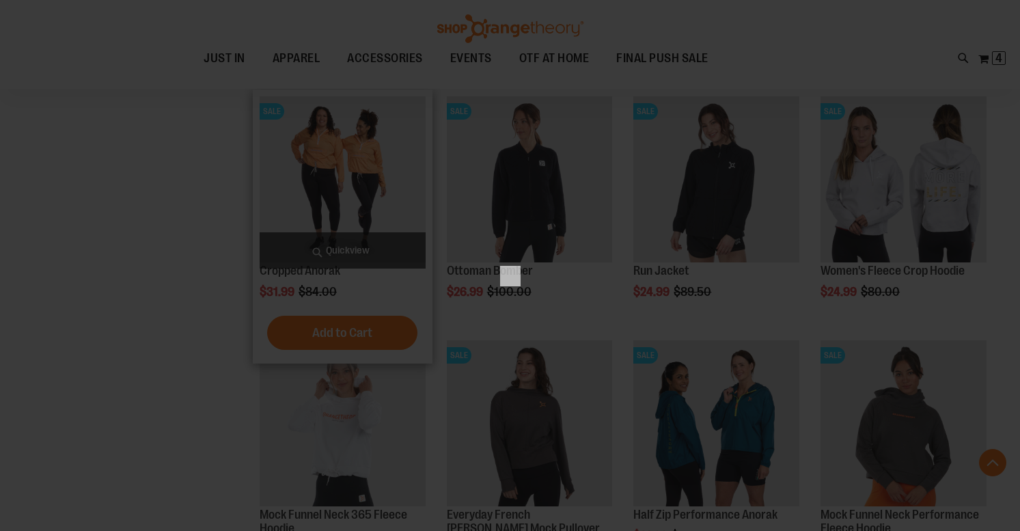
scroll to position [0, 0]
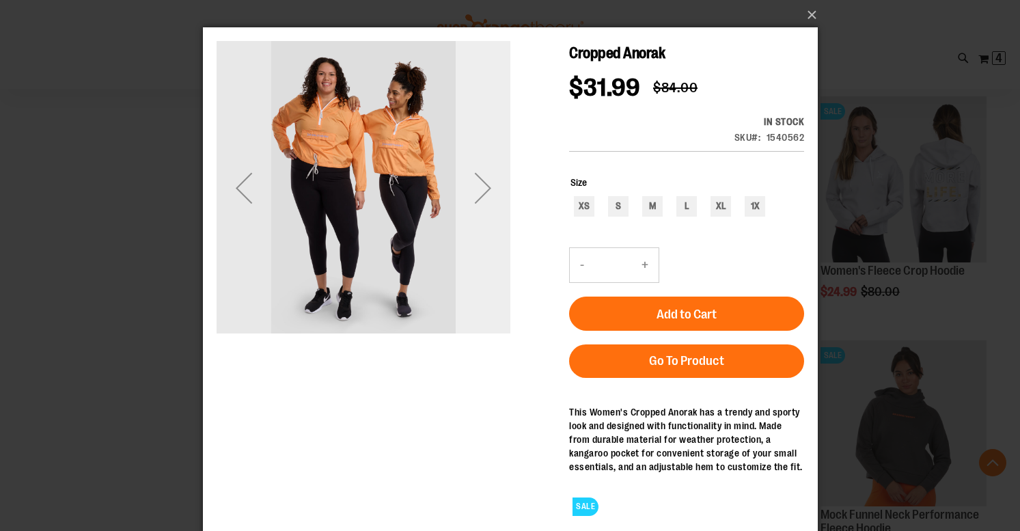
click at [488, 185] on div "Next" at bounding box center [482, 187] width 55 height 55
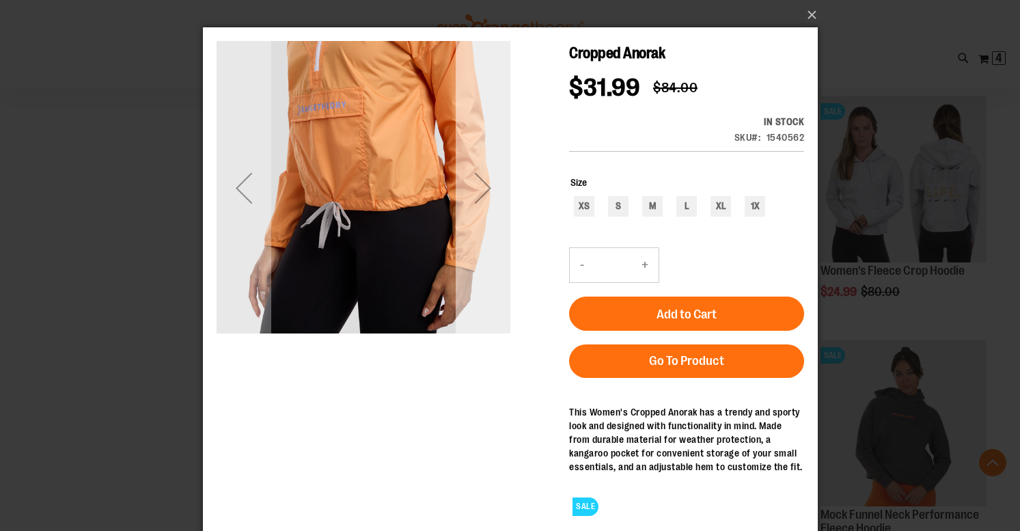
click at [488, 183] on div "Next" at bounding box center [482, 187] width 55 height 55
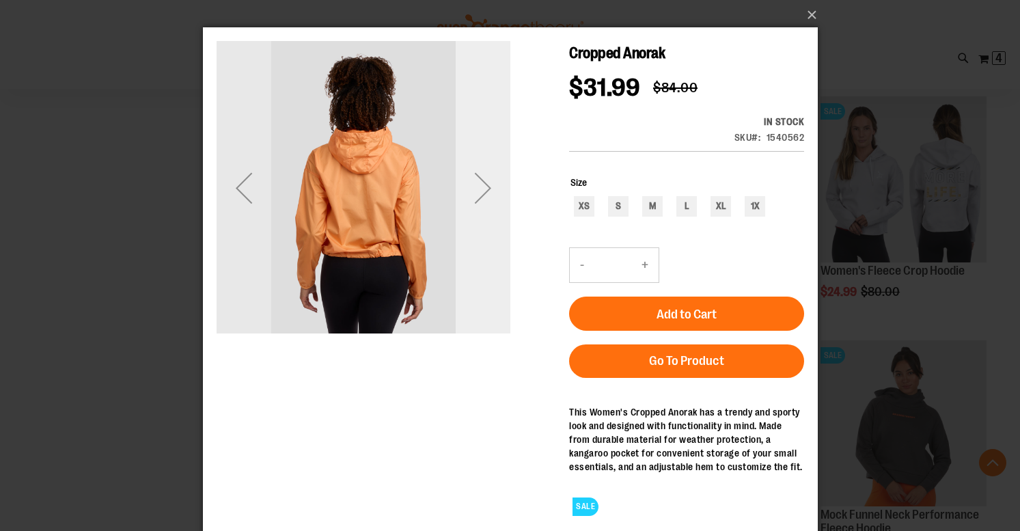
click at [488, 183] on div "Next" at bounding box center [482, 187] width 55 height 55
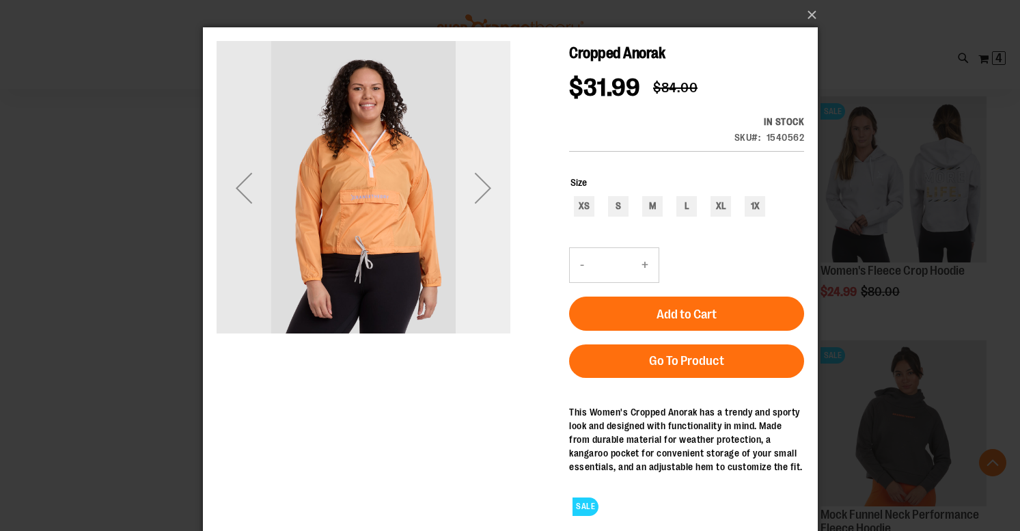
click at [488, 183] on div "Next" at bounding box center [482, 187] width 55 height 55
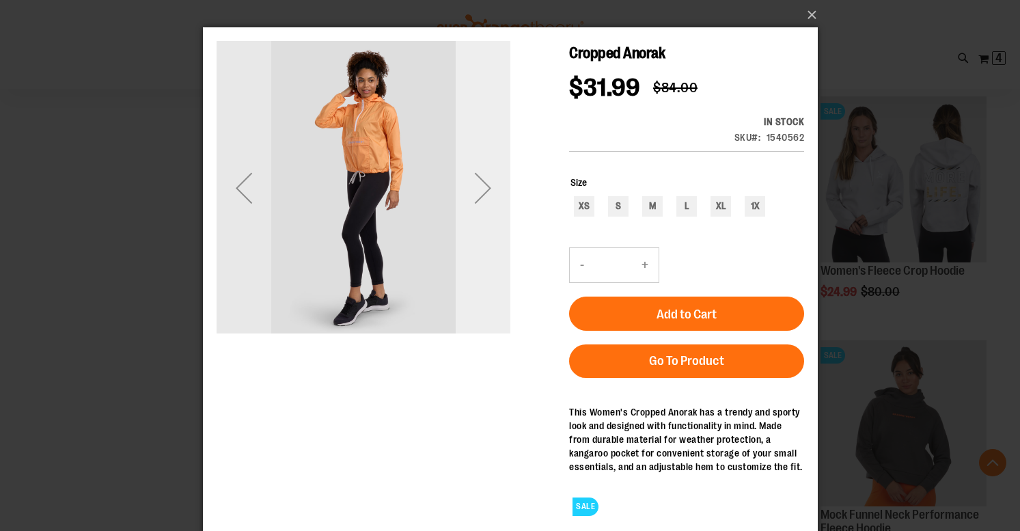
click at [488, 183] on div "Next" at bounding box center [482, 187] width 55 height 55
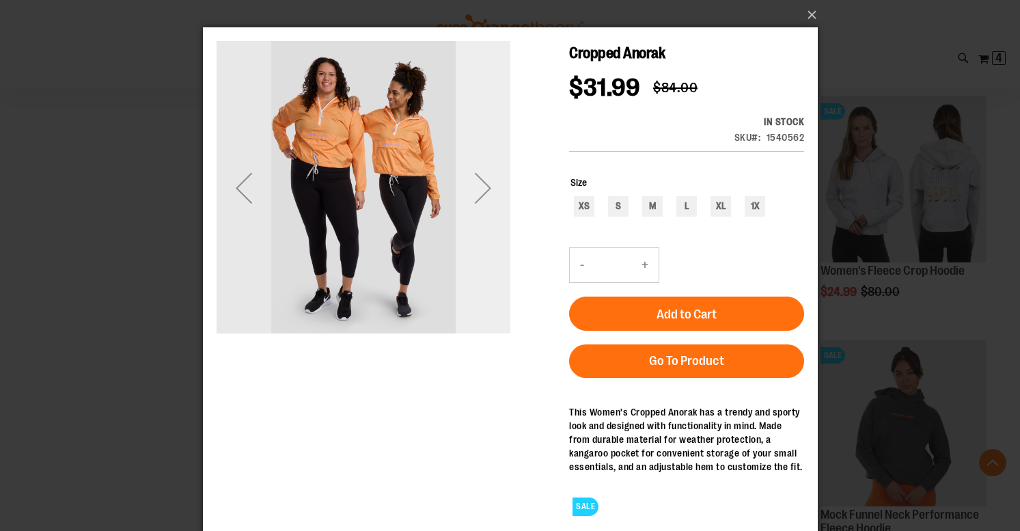
click at [488, 183] on div "Next" at bounding box center [482, 187] width 55 height 55
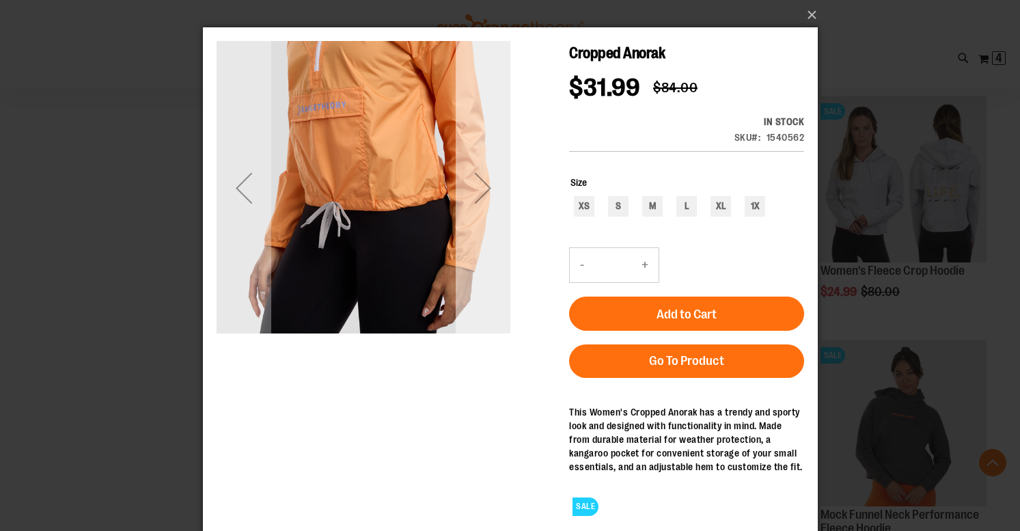
click at [488, 183] on div "Next" at bounding box center [482, 187] width 55 height 55
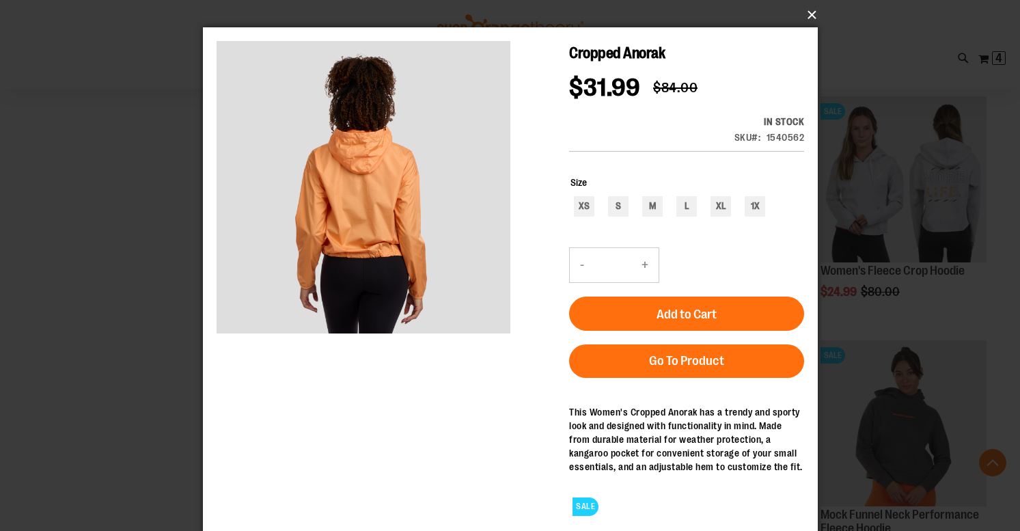
click at [811, 15] on button "×" at bounding box center [514, 15] width 615 height 30
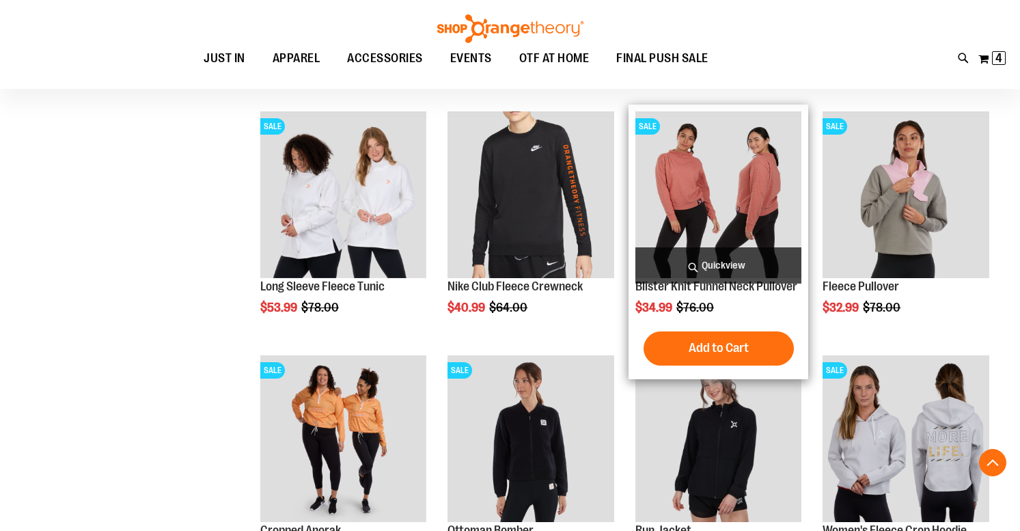
scroll to position [1629, 0]
click at [720, 262] on span "Quickview" at bounding box center [718, 265] width 167 height 36
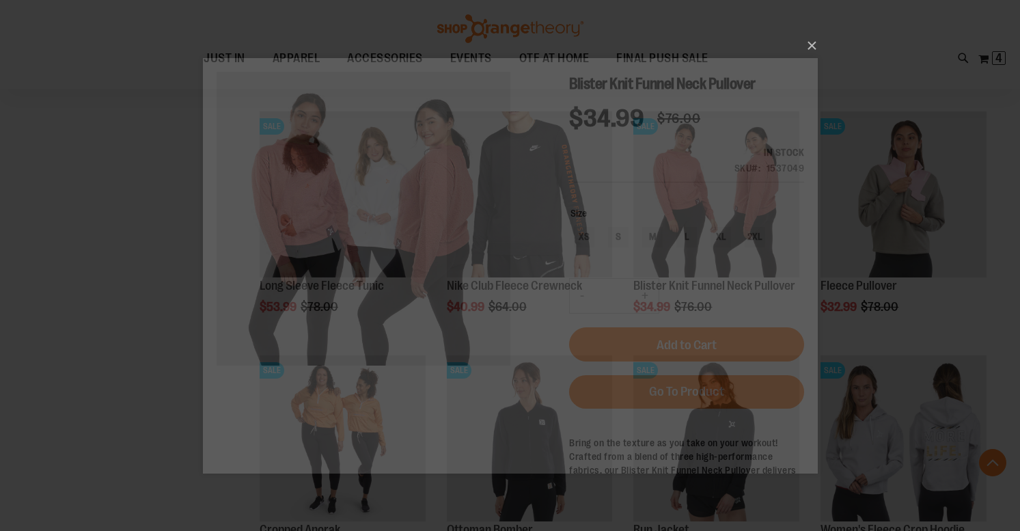
scroll to position [0, 0]
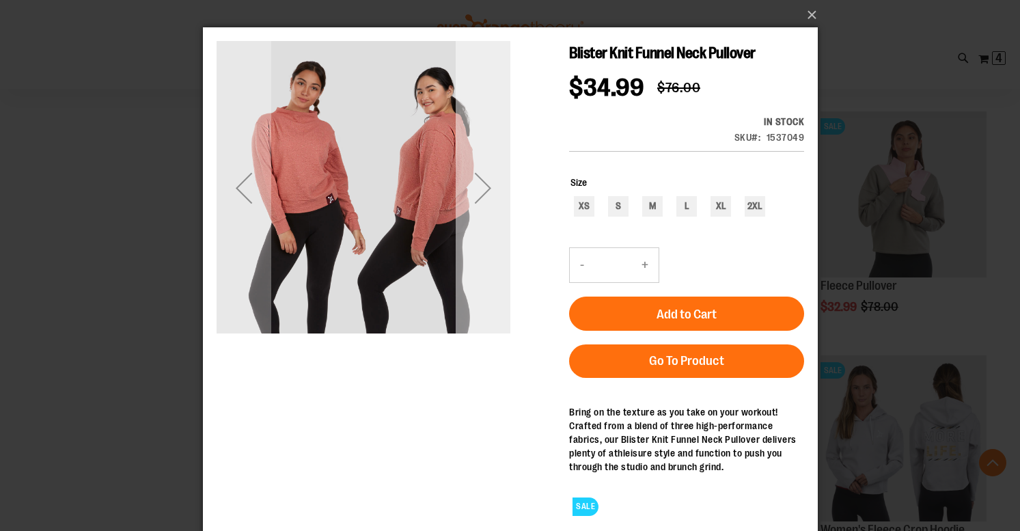
click at [486, 188] on div "Next" at bounding box center [482, 187] width 55 height 55
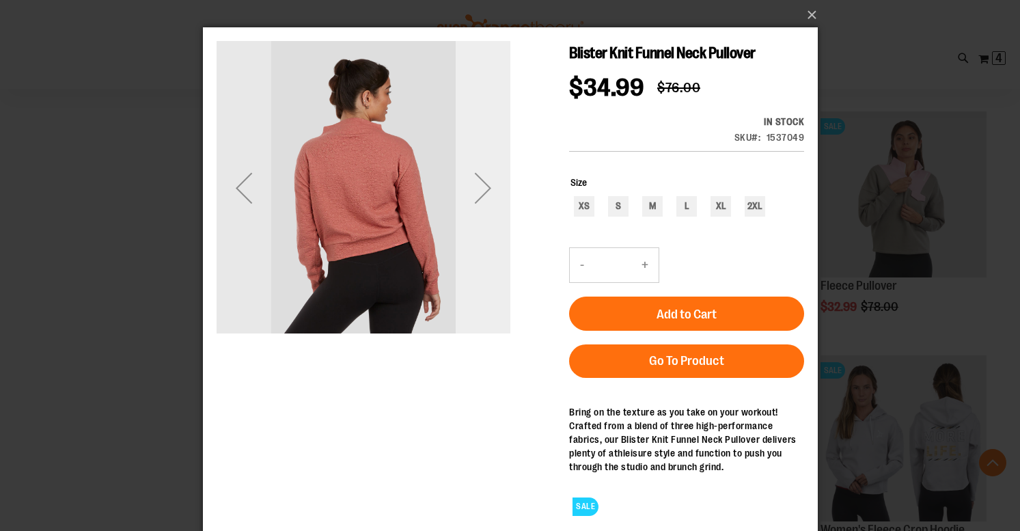
click at [486, 187] on div "Next" at bounding box center [482, 187] width 55 height 55
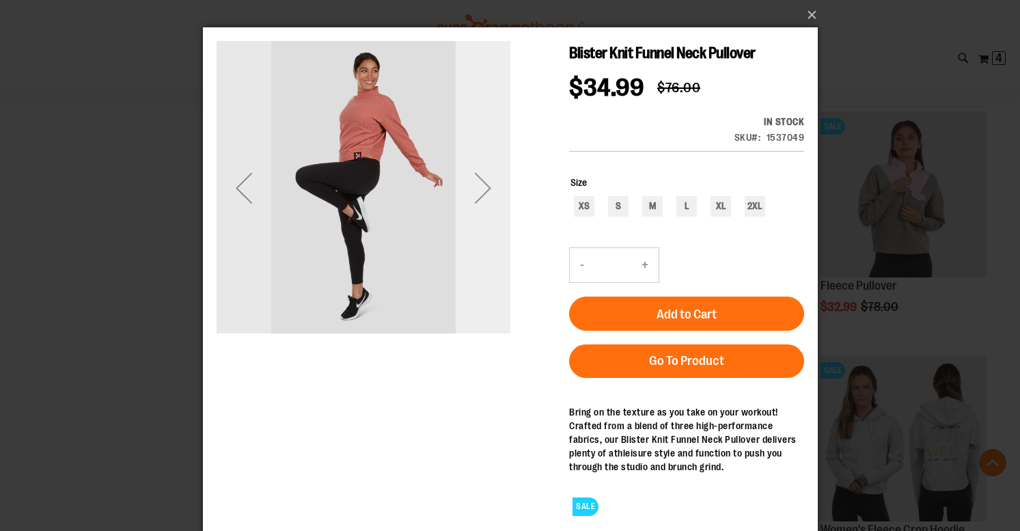
click at [486, 187] on div "Next" at bounding box center [482, 187] width 55 height 55
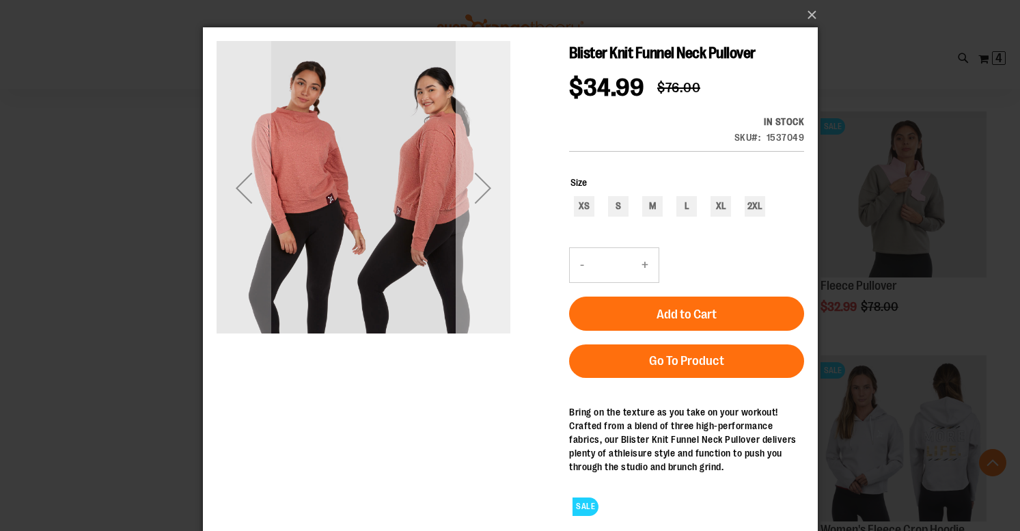
click at [486, 187] on div "Next" at bounding box center [482, 187] width 55 height 55
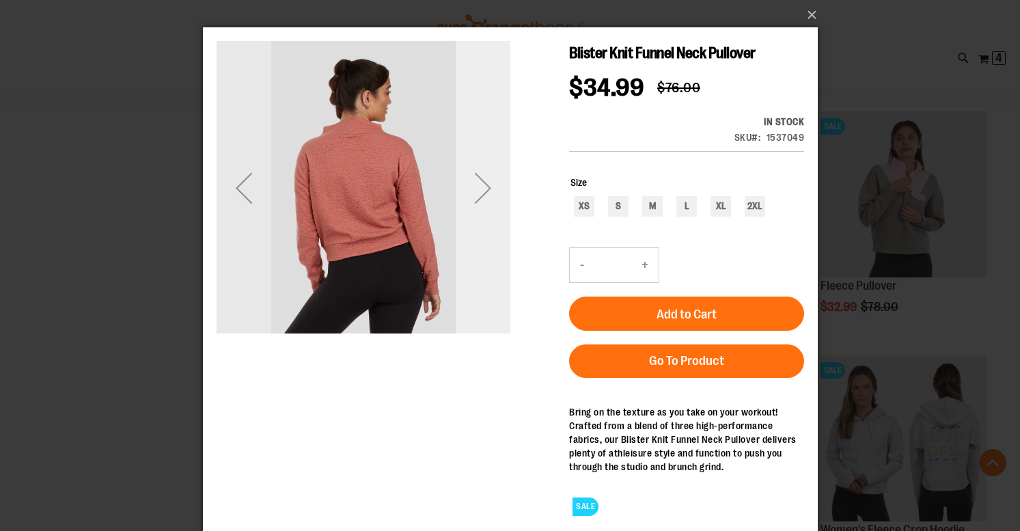
click at [486, 187] on div "Next" at bounding box center [482, 187] width 55 height 55
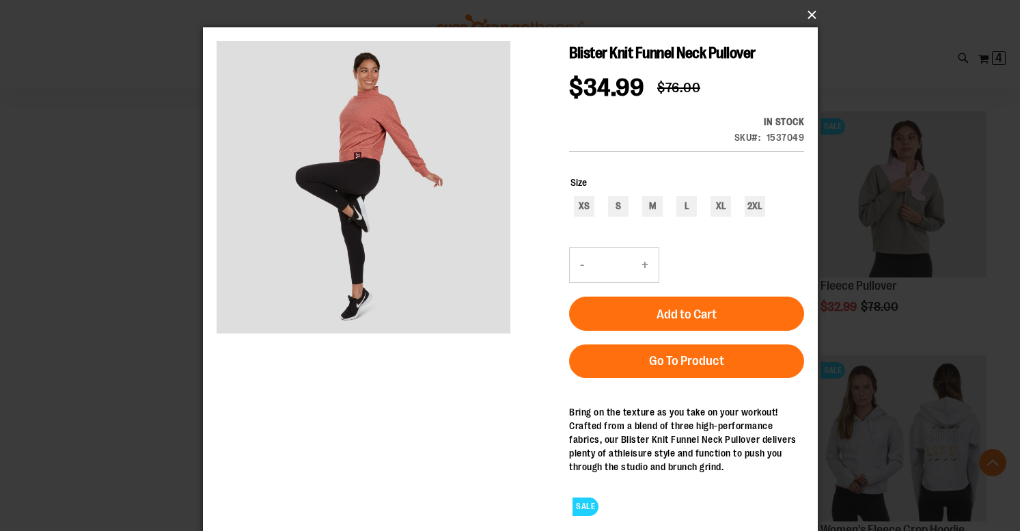
click at [812, 10] on button "×" at bounding box center [514, 15] width 615 height 30
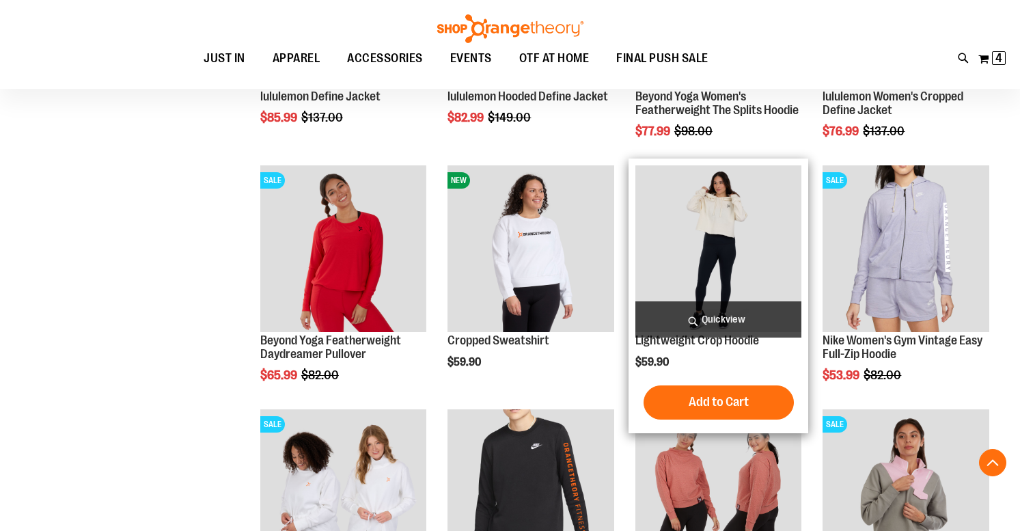
scroll to position [1328, 1]
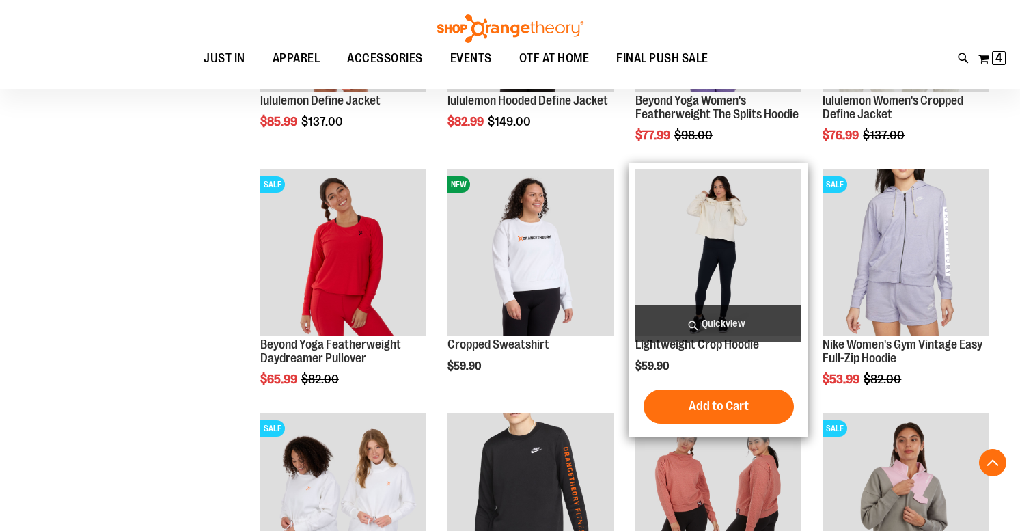
scroll to position [1328, 0]
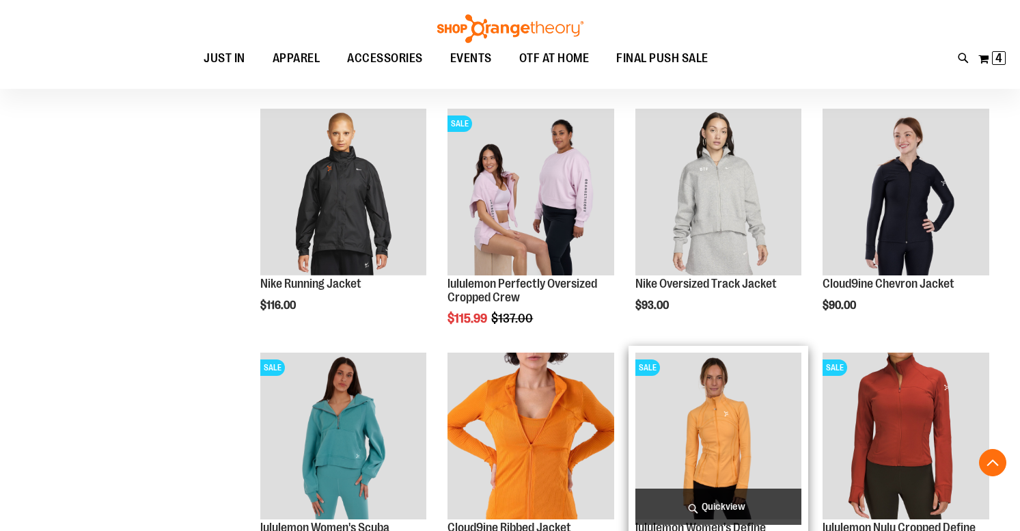
scroll to position [657, 0]
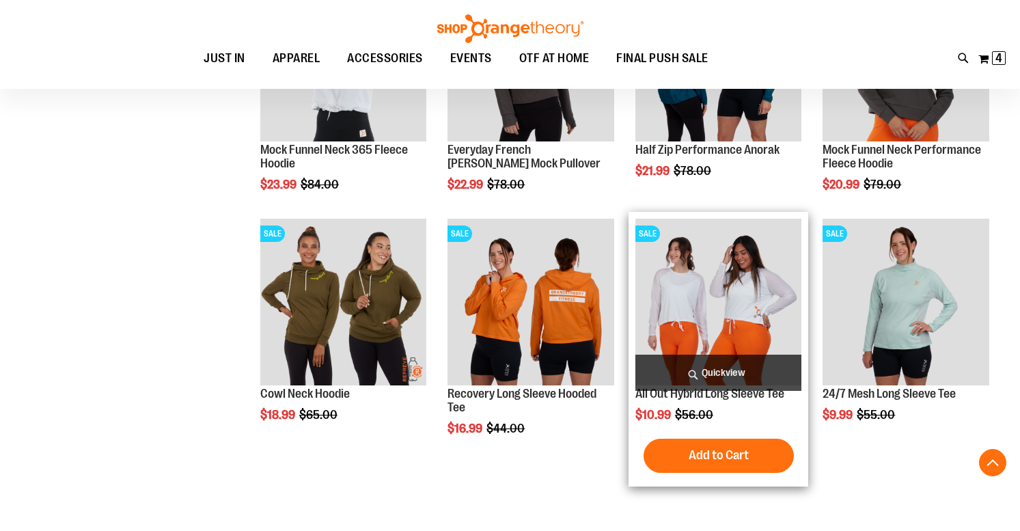
scroll to position [2254, 0]
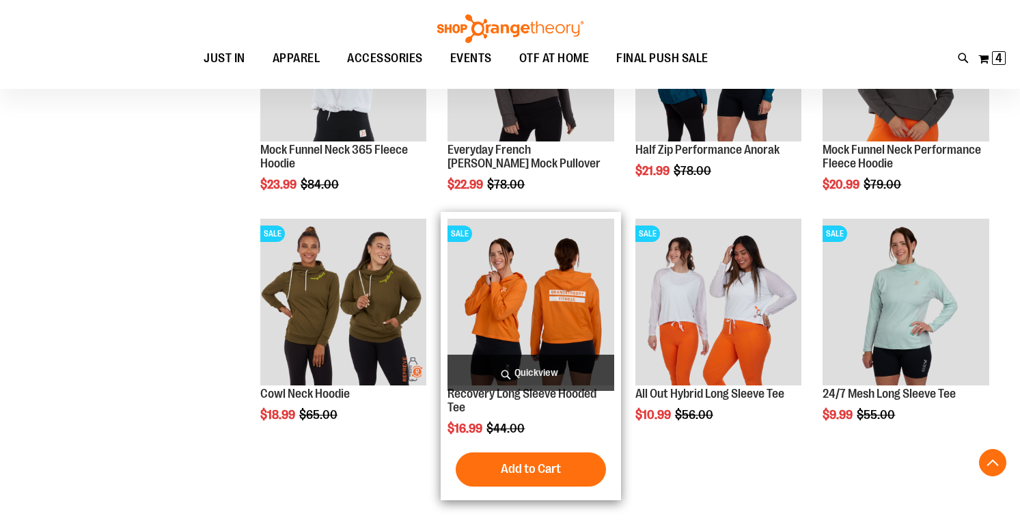
click at [539, 365] on span "Quickview" at bounding box center [530, 372] width 167 height 36
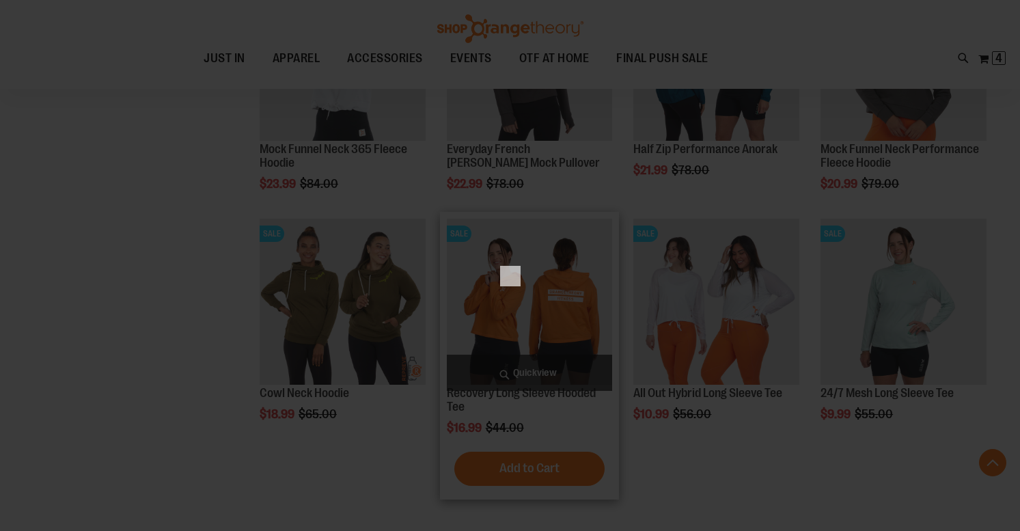
scroll to position [0, 0]
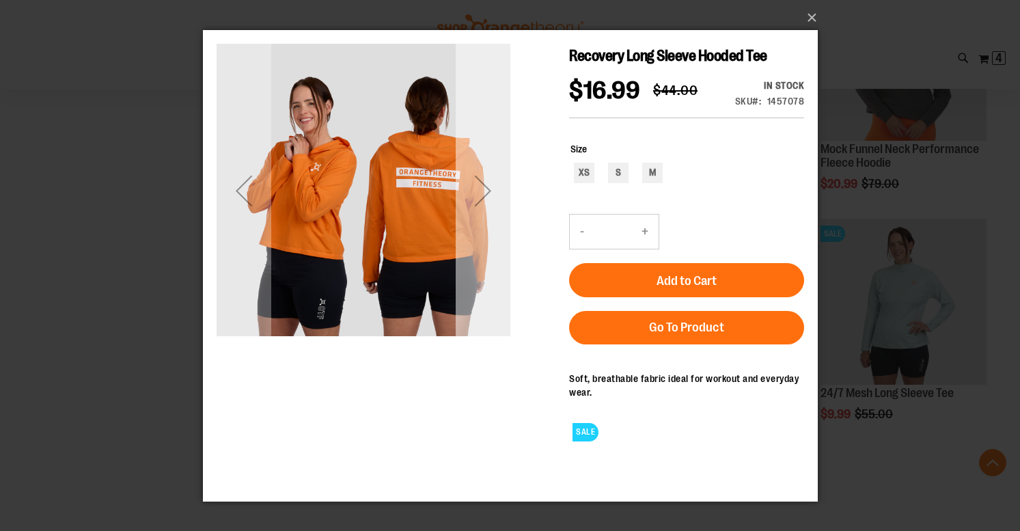
click at [486, 195] on div "Next" at bounding box center [482, 190] width 55 height 55
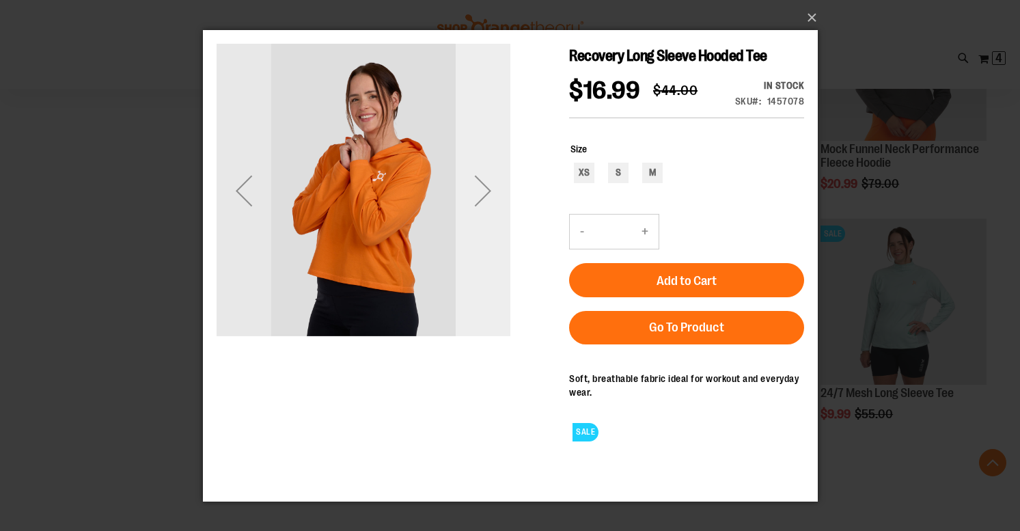
click at [486, 195] on div "Next" at bounding box center [482, 190] width 55 height 55
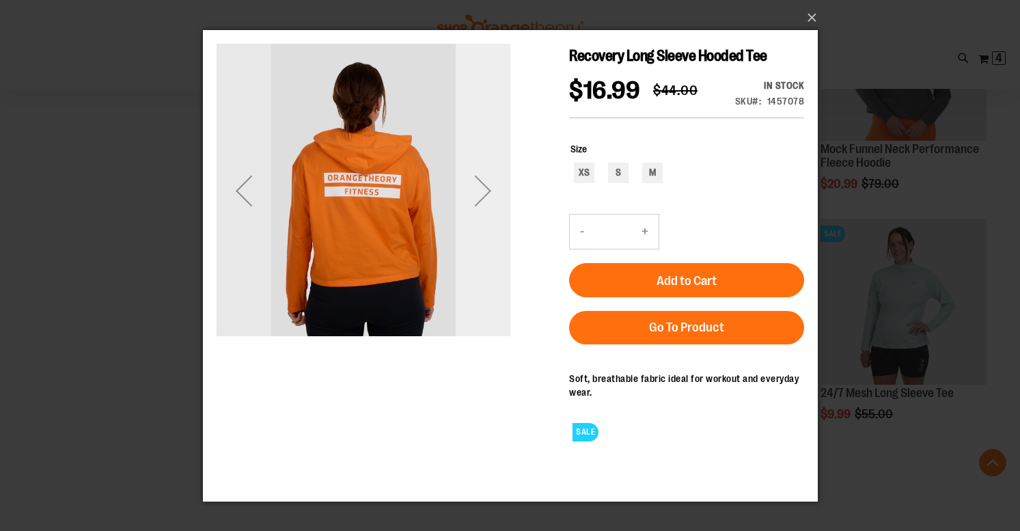
click at [486, 195] on div "Next" at bounding box center [482, 190] width 55 height 55
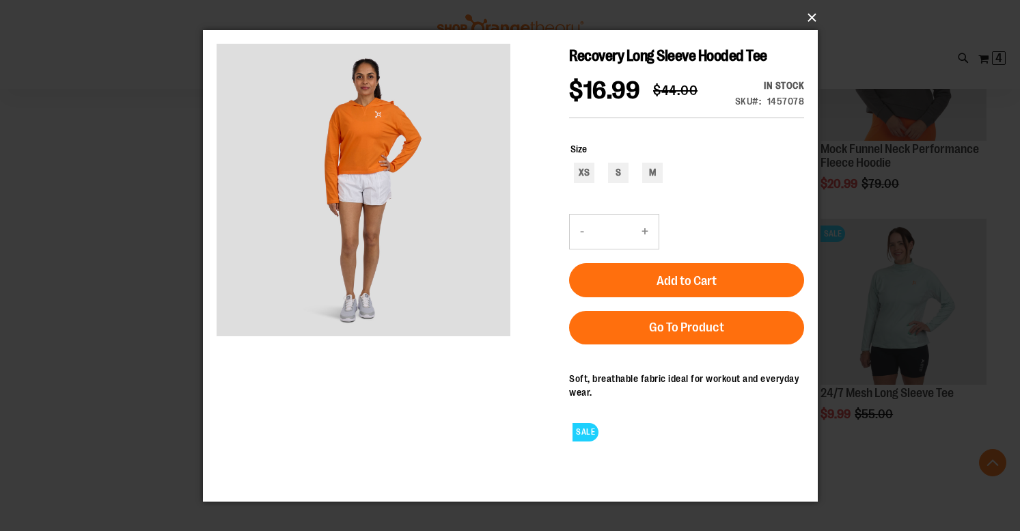
click at [811, 18] on button "×" at bounding box center [514, 18] width 615 height 30
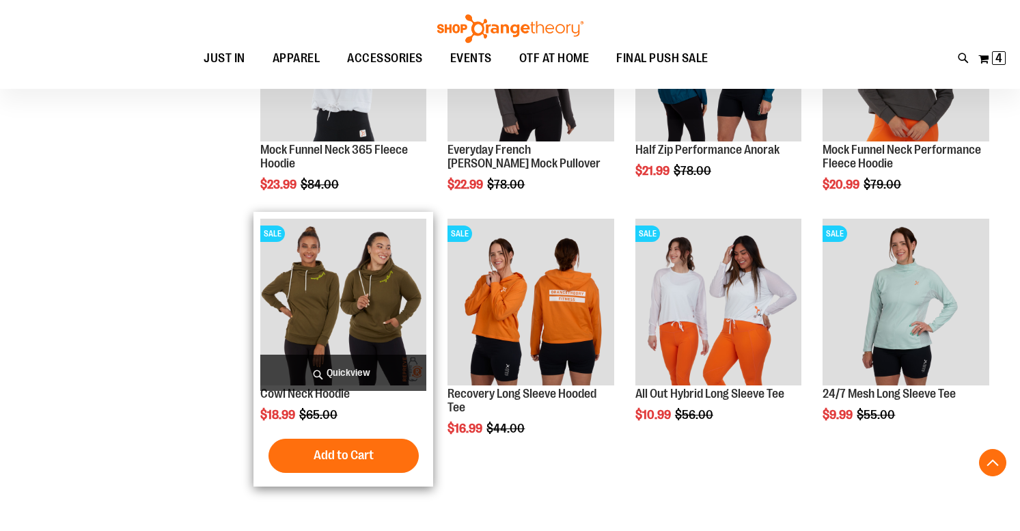
scroll to position [2163, 0]
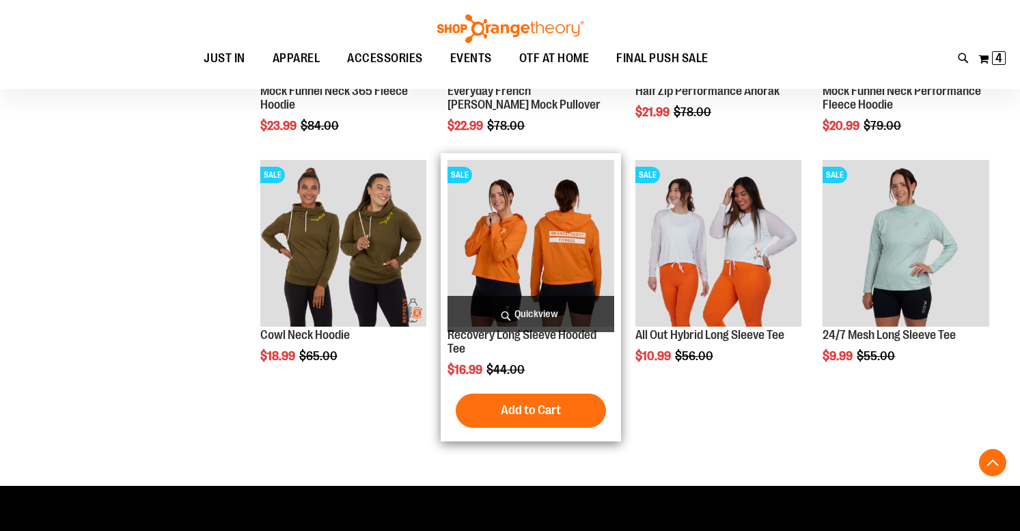
scroll to position [2254, 1]
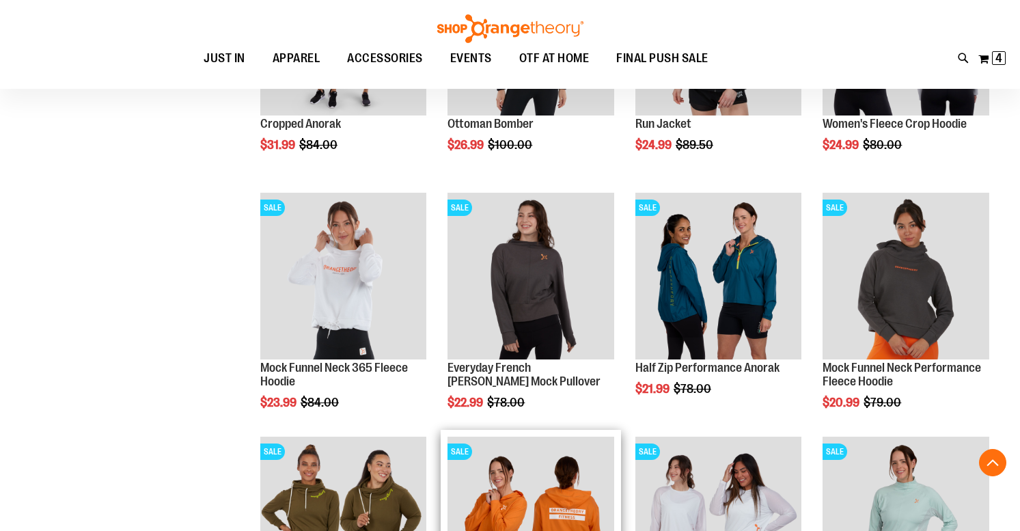
scroll to position [2036, 0]
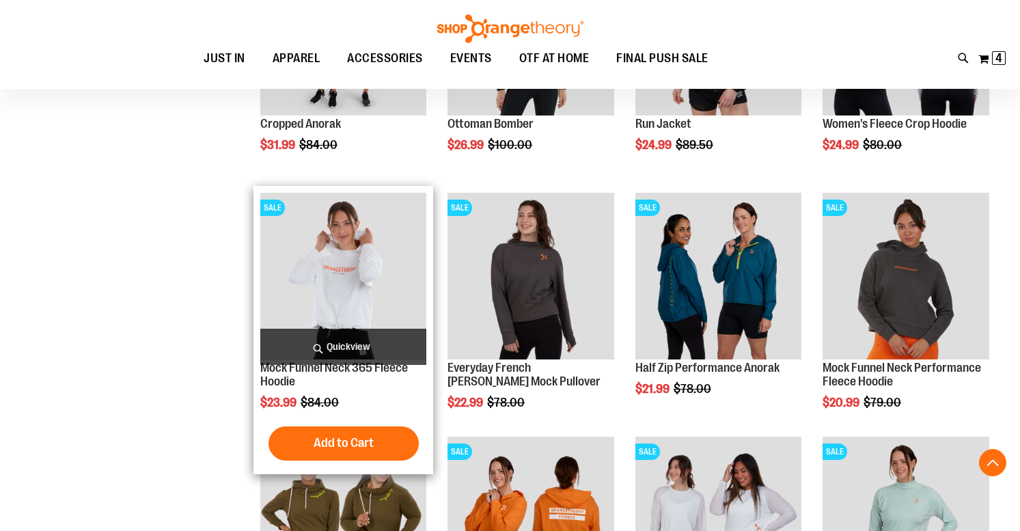
click at [351, 342] on span "Quickview" at bounding box center [343, 346] width 167 height 36
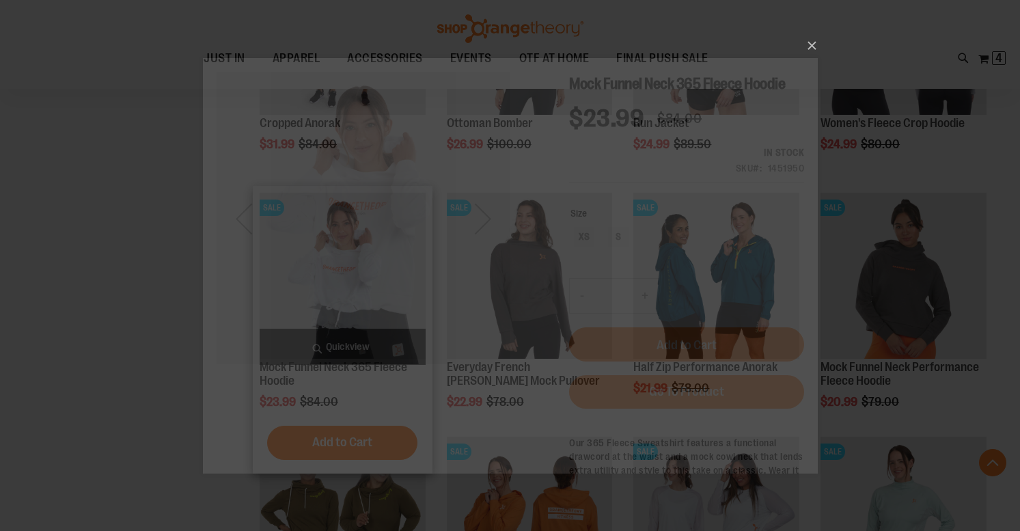
scroll to position [0, 0]
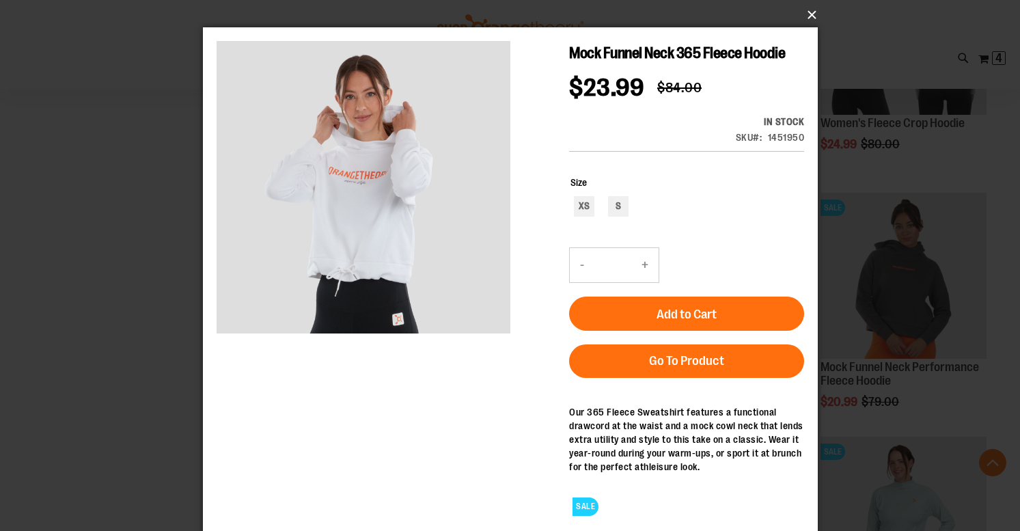
click at [810, 11] on button "×" at bounding box center [514, 15] width 615 height 30
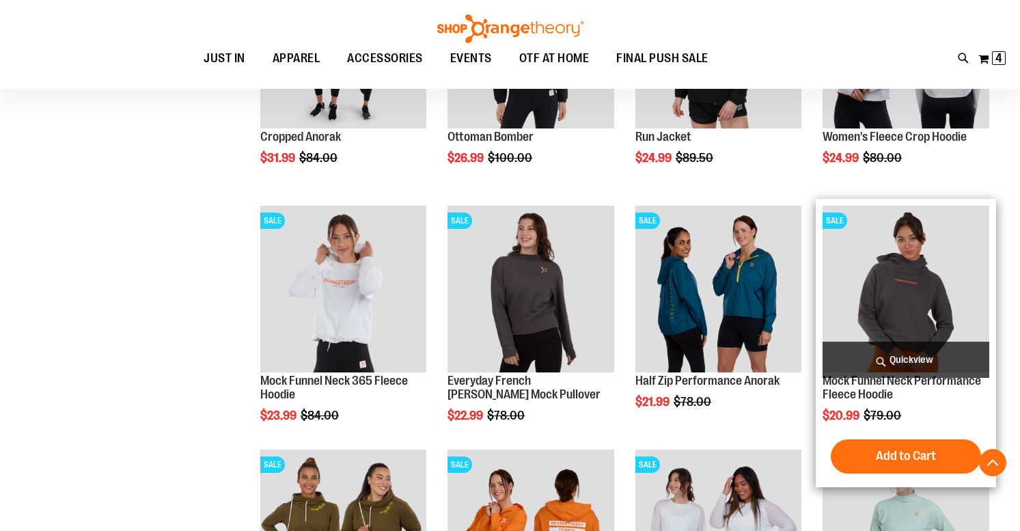
scroll to position [2023, 0]
click at [929, 353] on span "Quickview" at bounding box center [905, 359] width 167 height 36
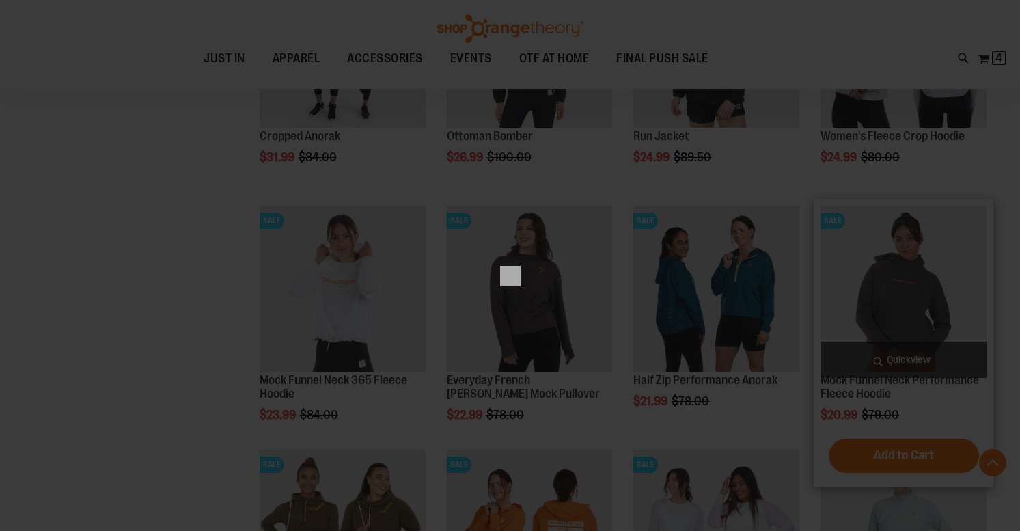
scroll to position [0, 0]
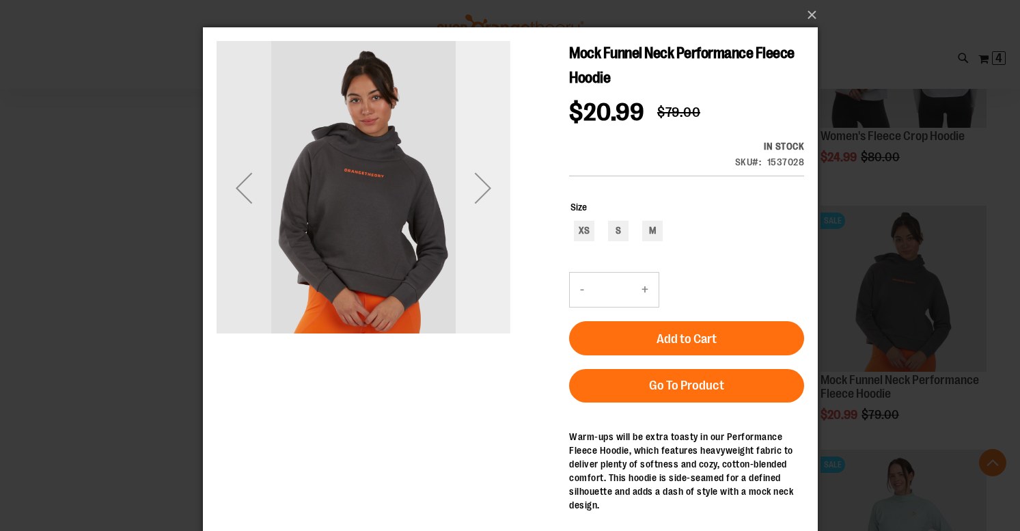
click at [481, 192] on div "Next" at bounding box center [482, 187] width 55 height 55
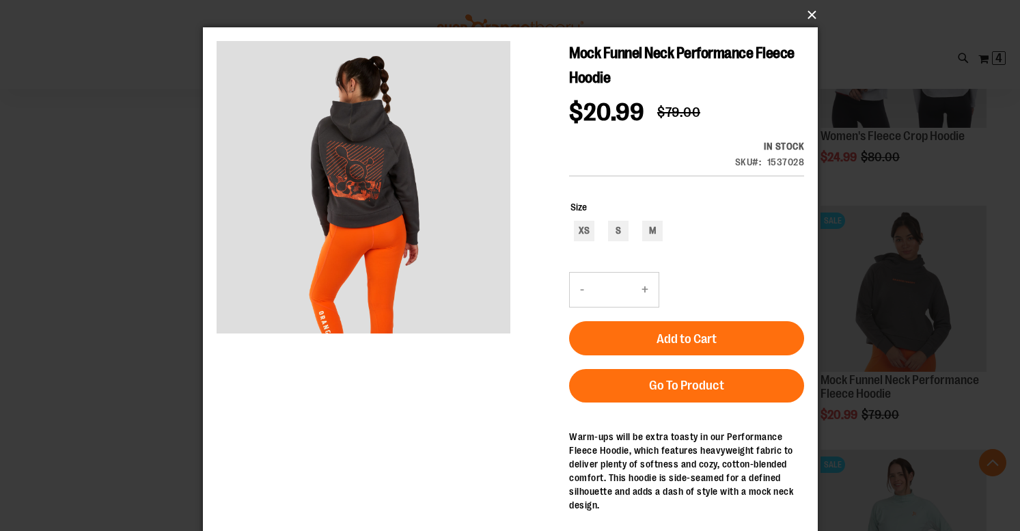
click at [811, 17] on button "×" at bounding box center [514, 15] width 615 height 30
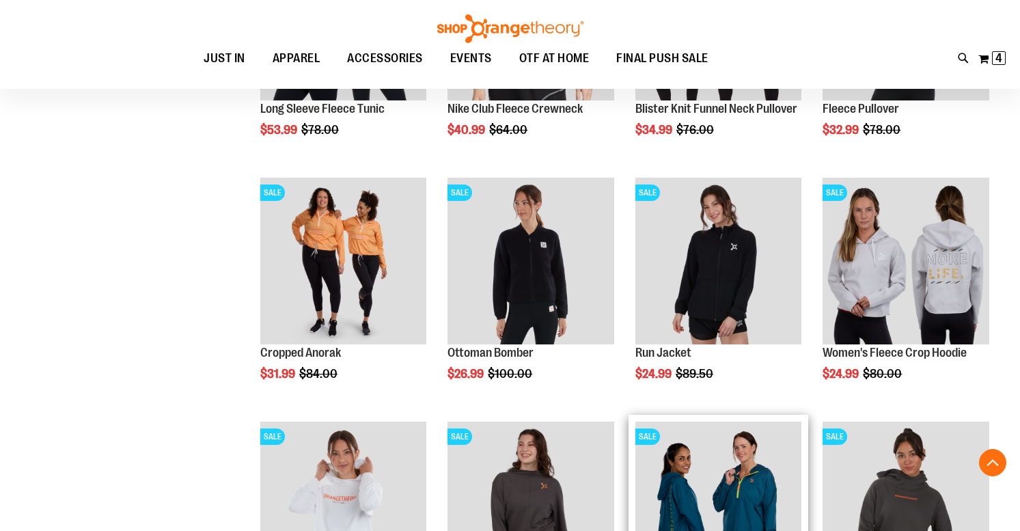
scroll to position [1807, 0]
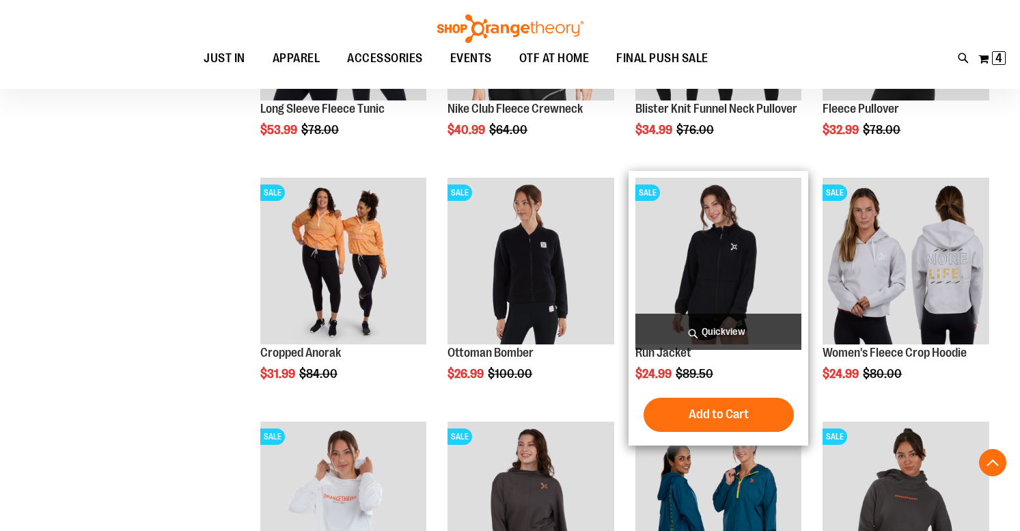
click at [718, 331] on span "Quickview" at bounding box center [718, 331] width 167 height 36
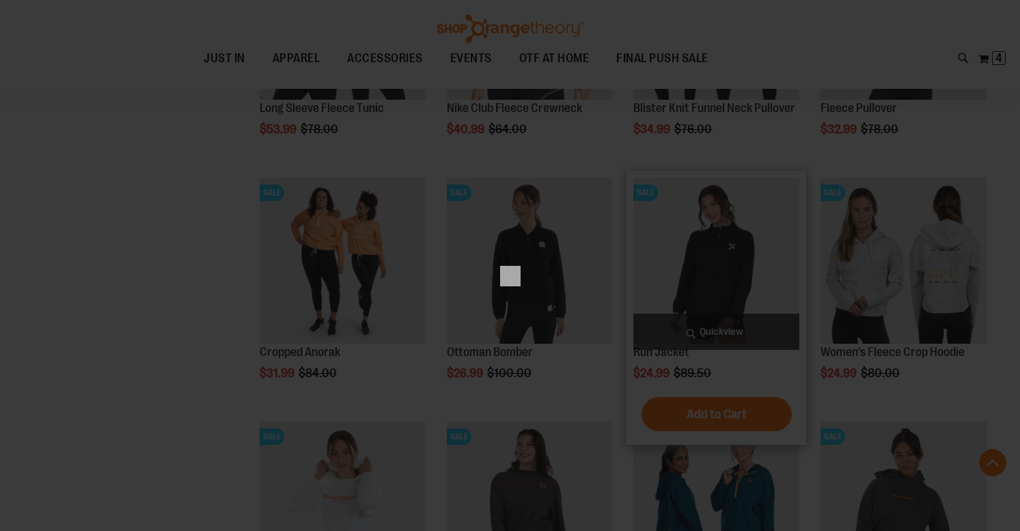
scroll to position [0, 0]
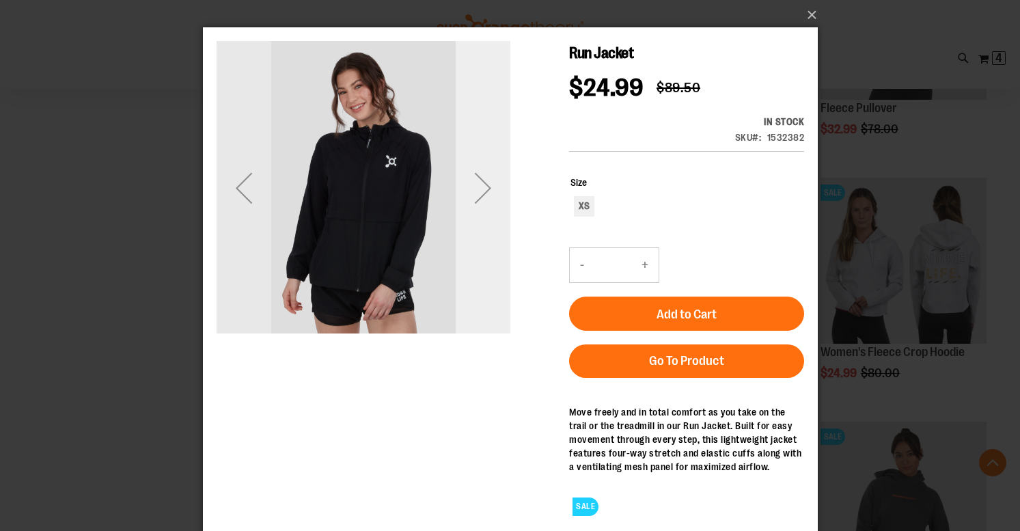
click at [494, 195] on div "Next" at bounding box center [482, 187] width 55 height 55
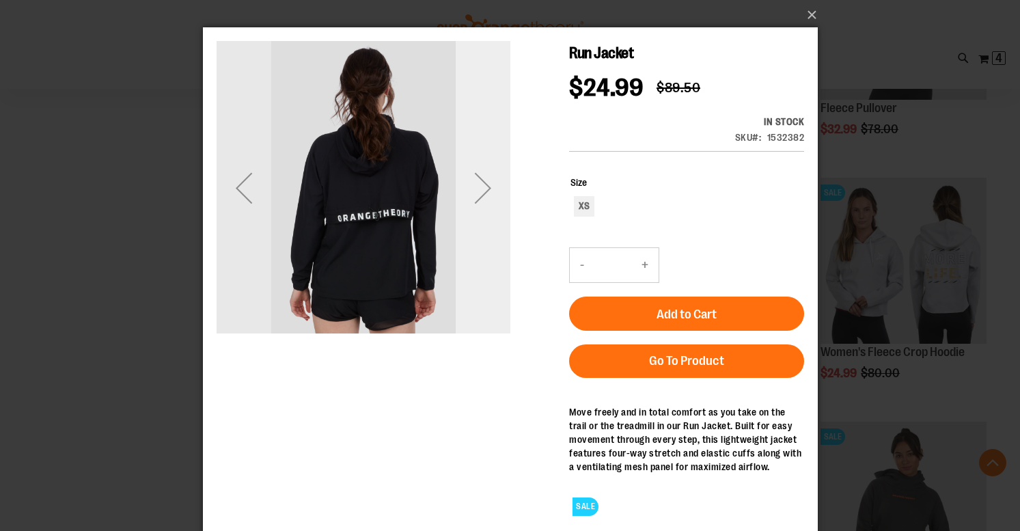
click at [494, 195] on div "Next" at bounding box center [482, 187] width 55 height 55
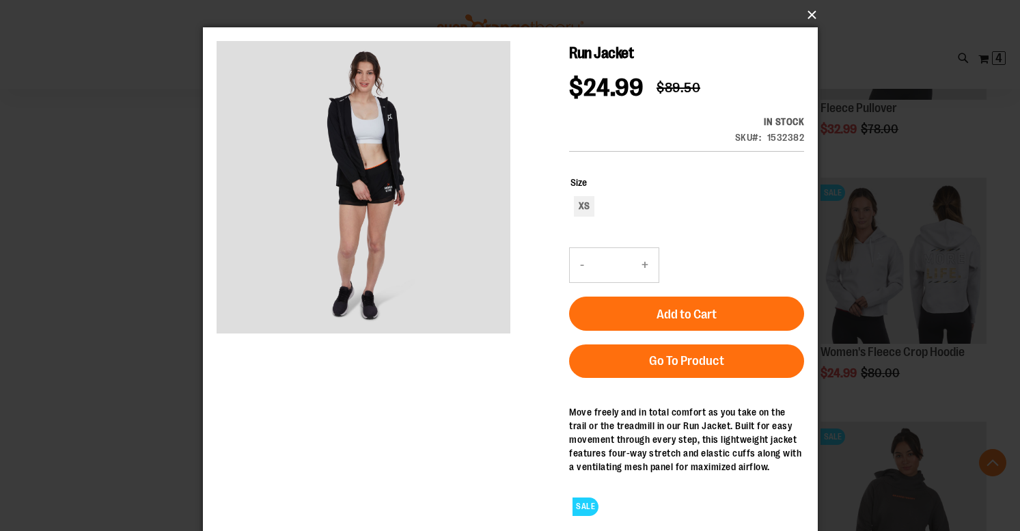
click at [810, 14] on button "×" at bounding box center [514, 15] width 615 height 30
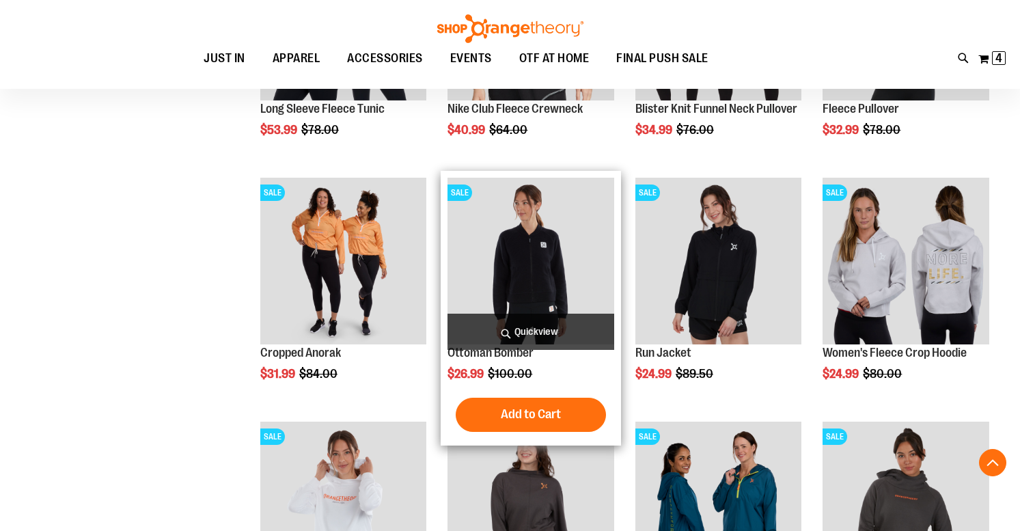
click at [541, 331] on span "Quickview" at bounding box center [530, 331] width 167 height 36
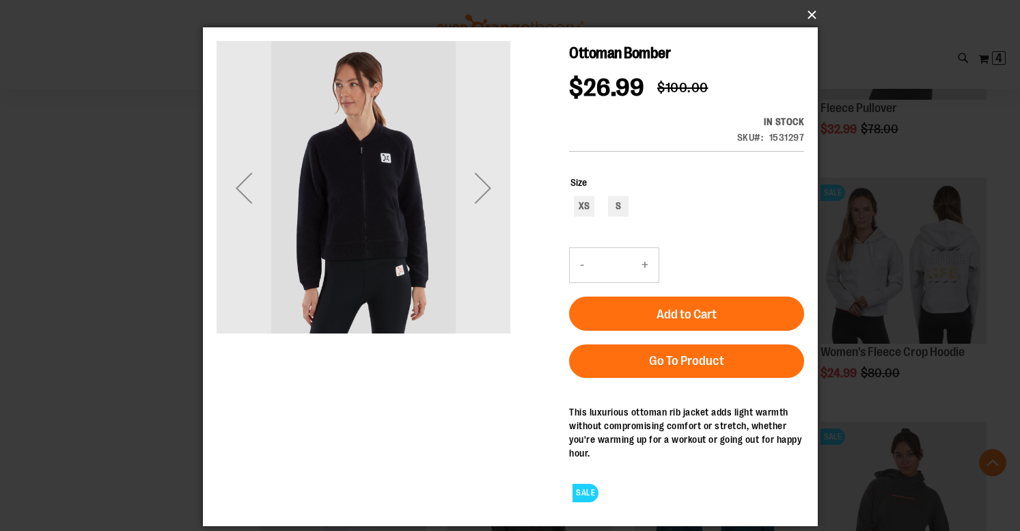
click at [811, 10] on button "×" at bounding box center [514, 15] width 615 height 30
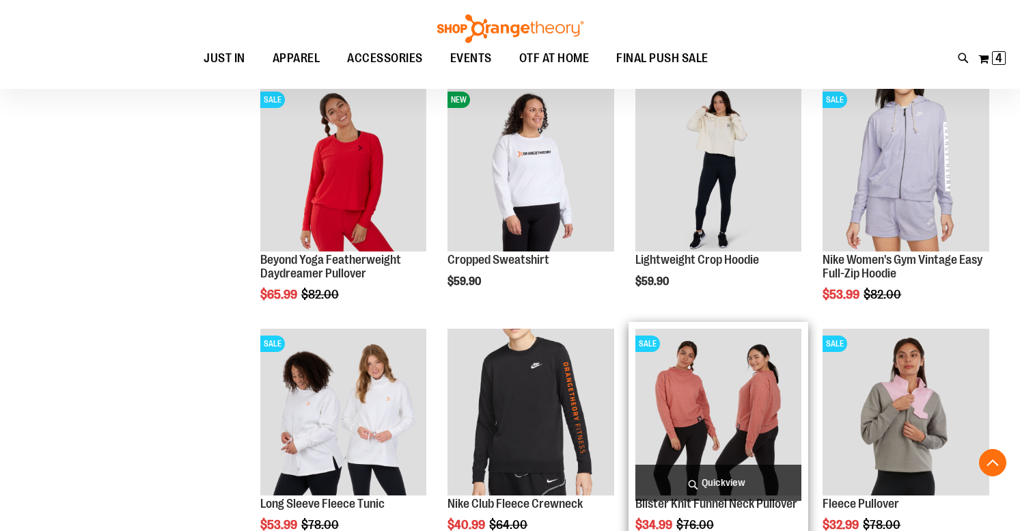
scroll to position [1412, 0]
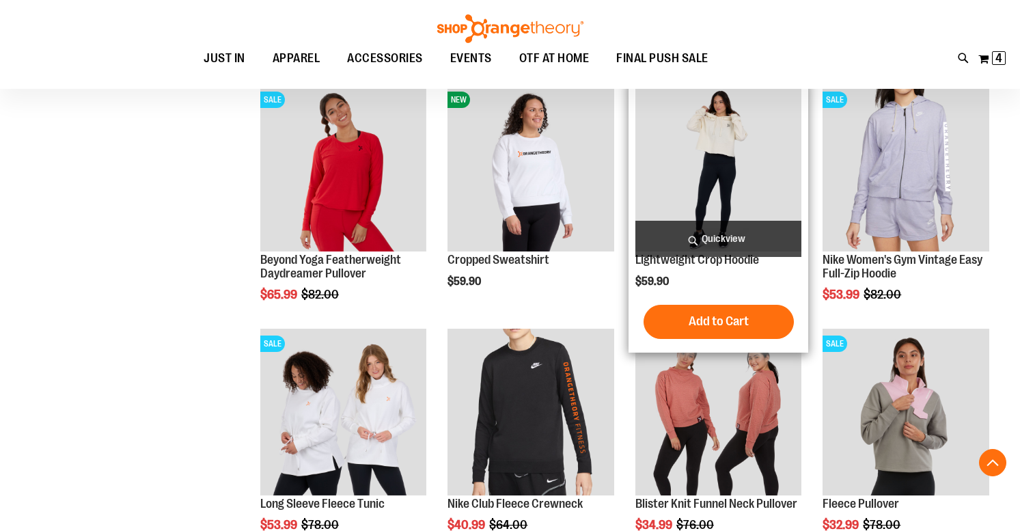
click at [723, 232] on span "Quickview" at bounding box center [718, 239] width 167 height 36
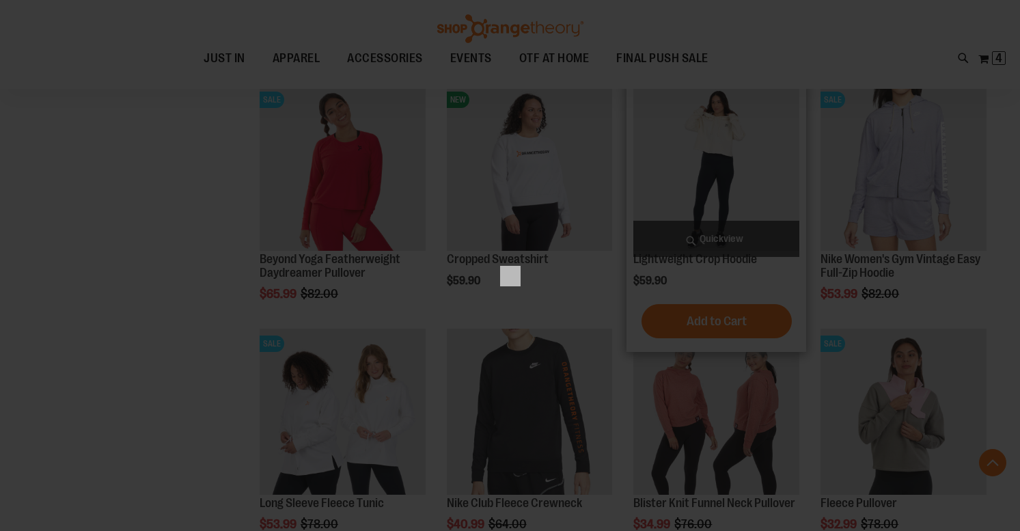
scroll to position [0, 0]
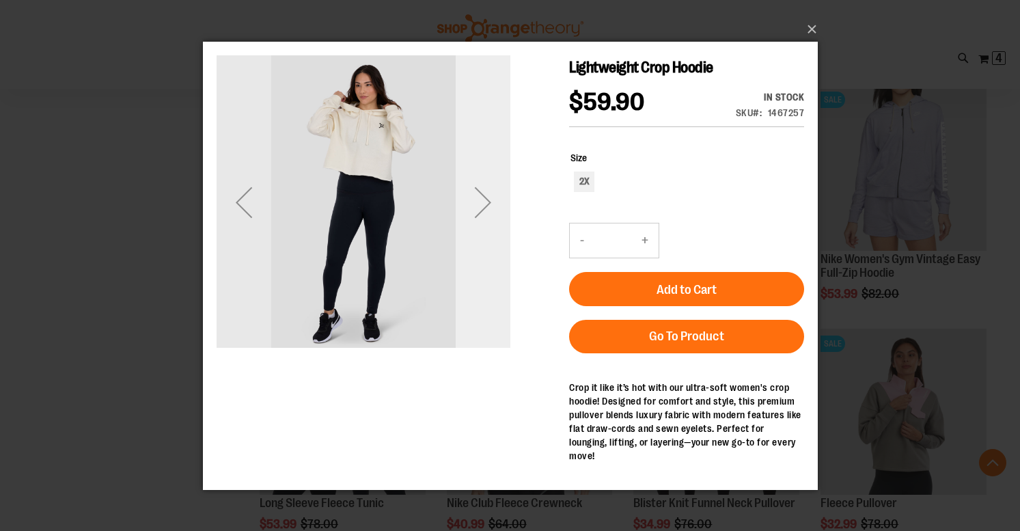
click at [475, 206] on div "Next" at bounding box center [482, 201] width 55 height 55
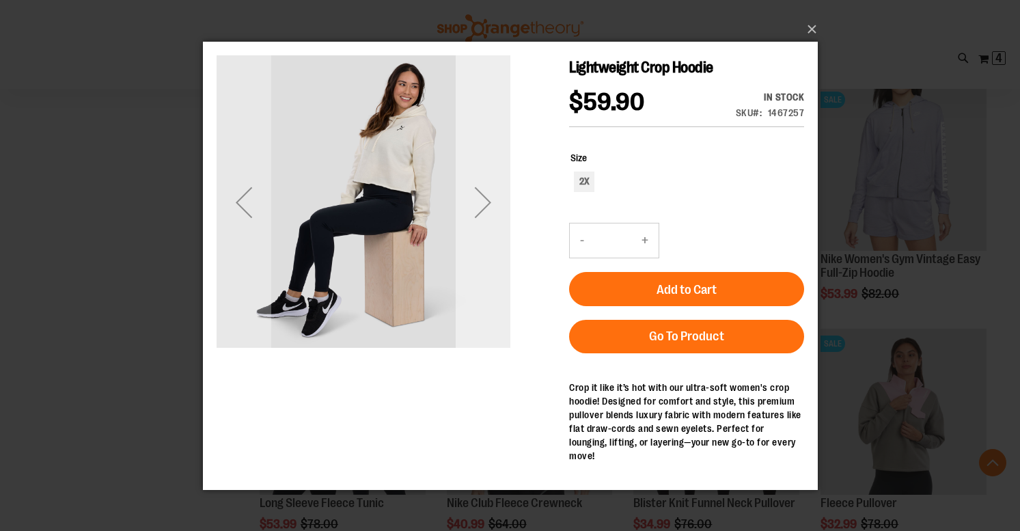
click at [475, 206] on div "Next" at bounding box center [482, 201] width 55 height 55
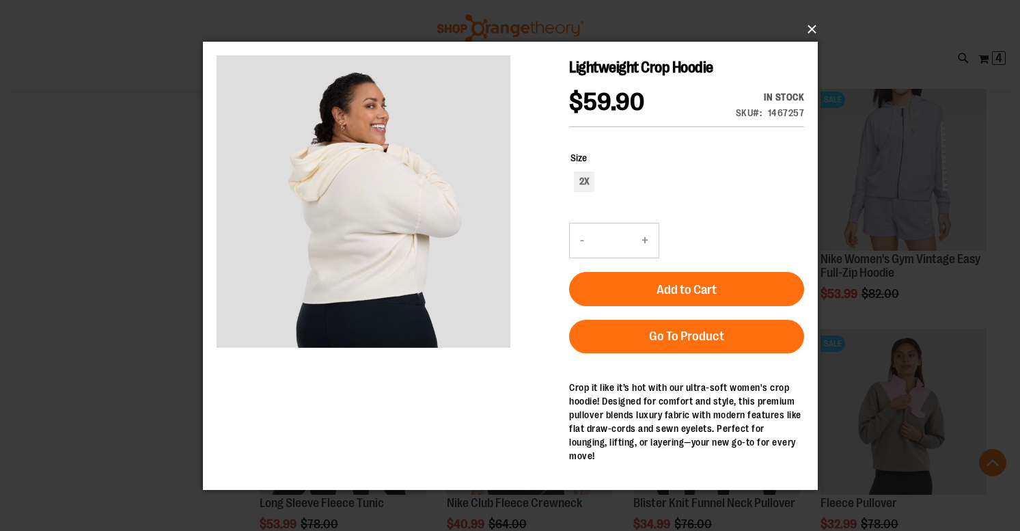
click at [812, 29] on button "×" at bounding box center [514, 29] width 615 height 30
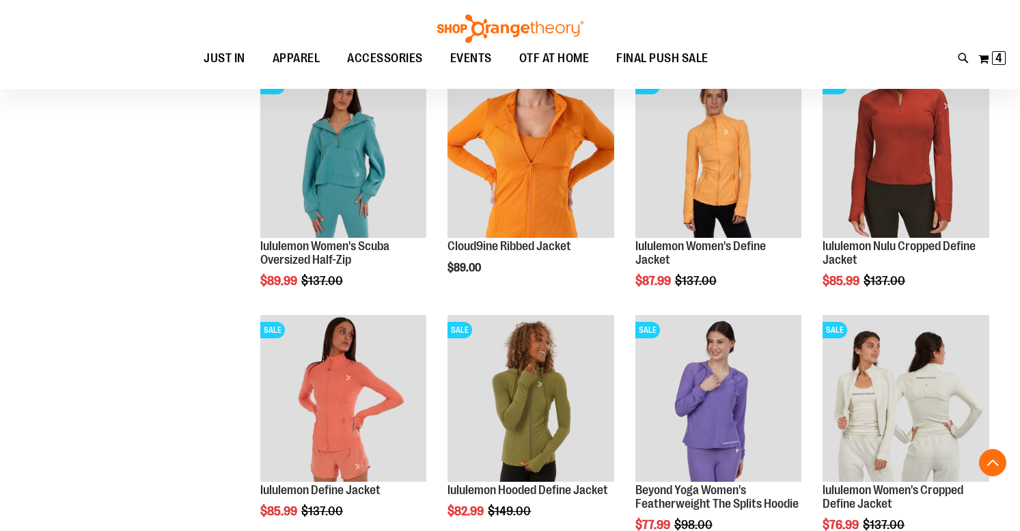
scroll to position [923, 0]
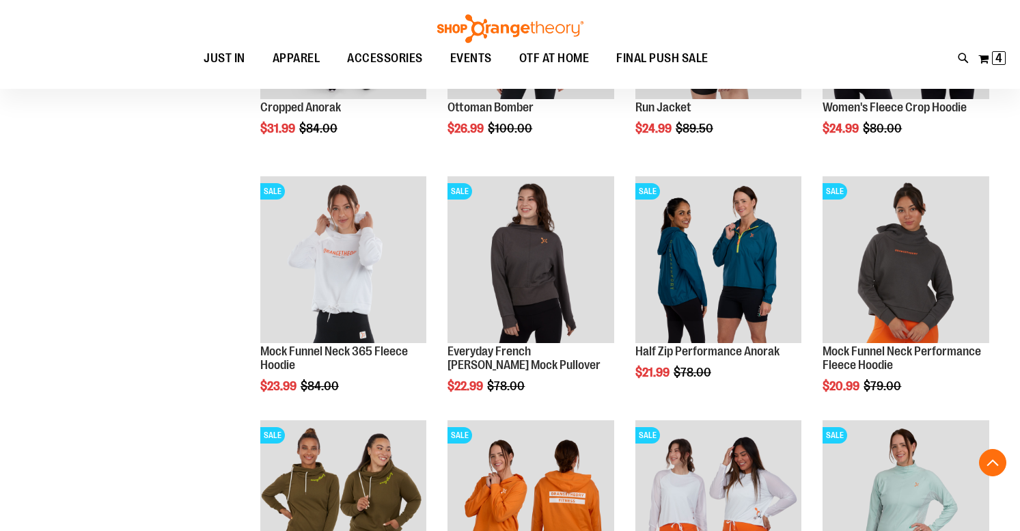
scroll to position [2038, 0]
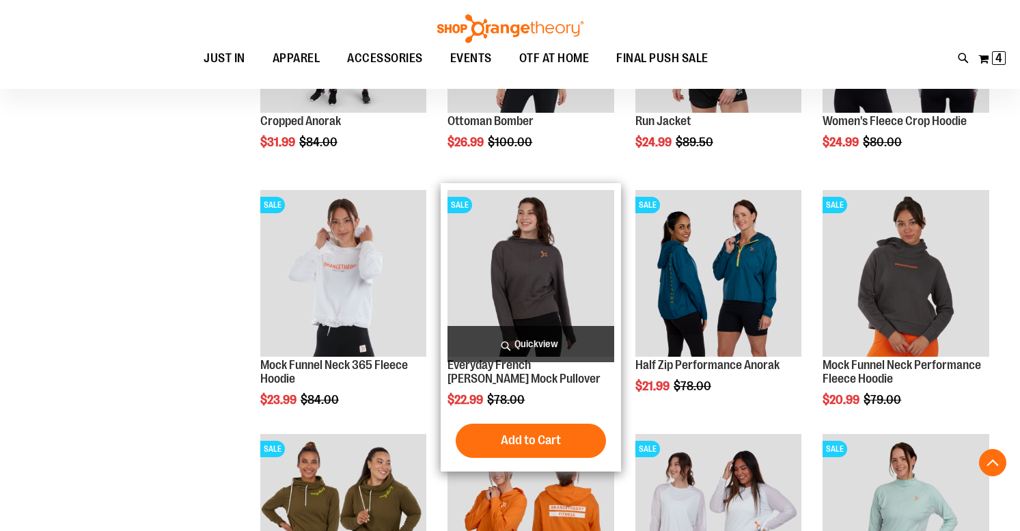
click at [557, 342] on span "Quickview" at bounding box center [530, 344] width 167 height 36
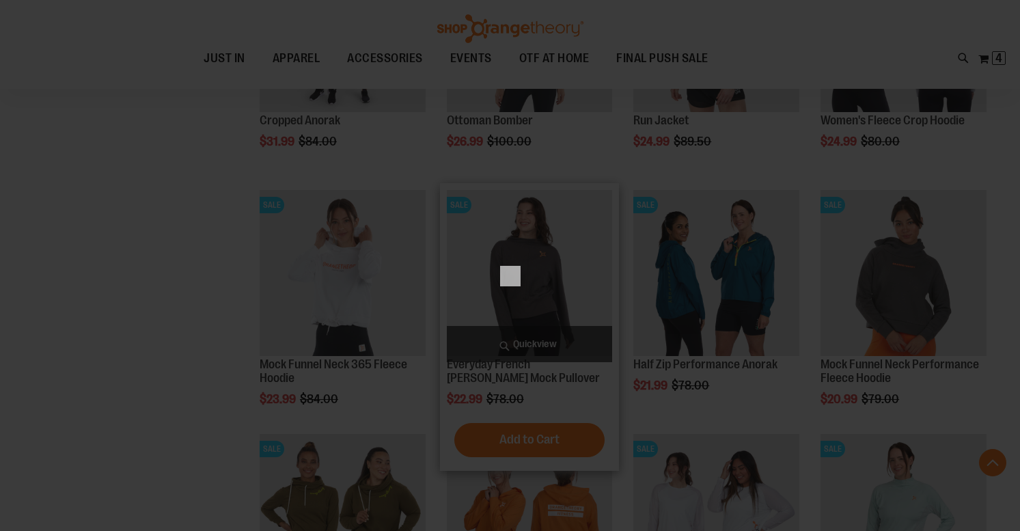
scroll to position [0, 0]
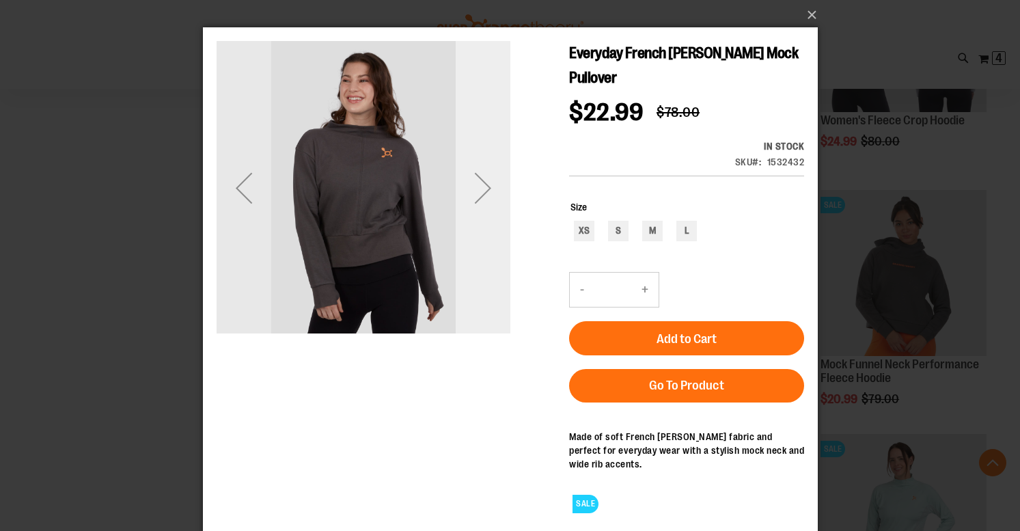
click at [488, 182] on div "Next" at bounding box center [482, 187] width 55 height 55
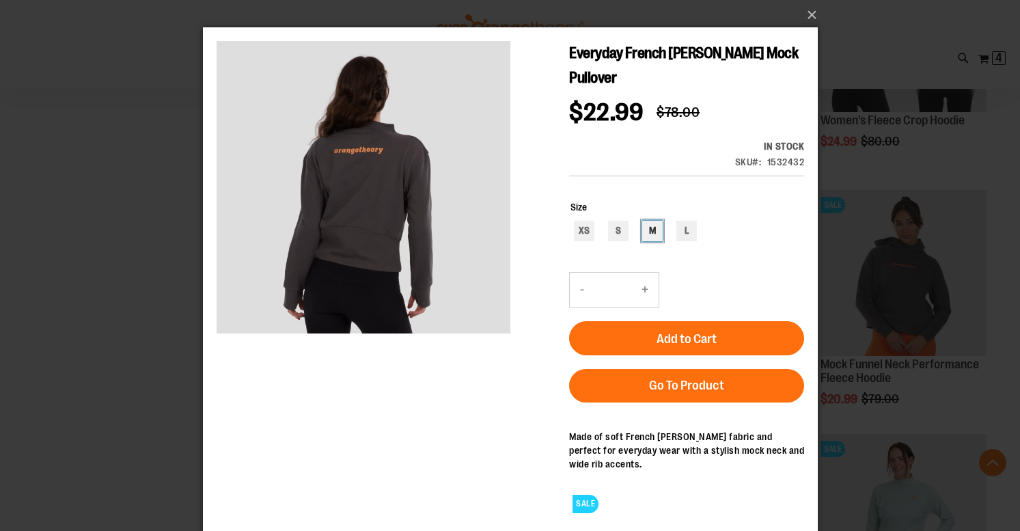
click at [655, 233] on div "M" at bounding box center [651, 231] width 20 height 20
type input "***"
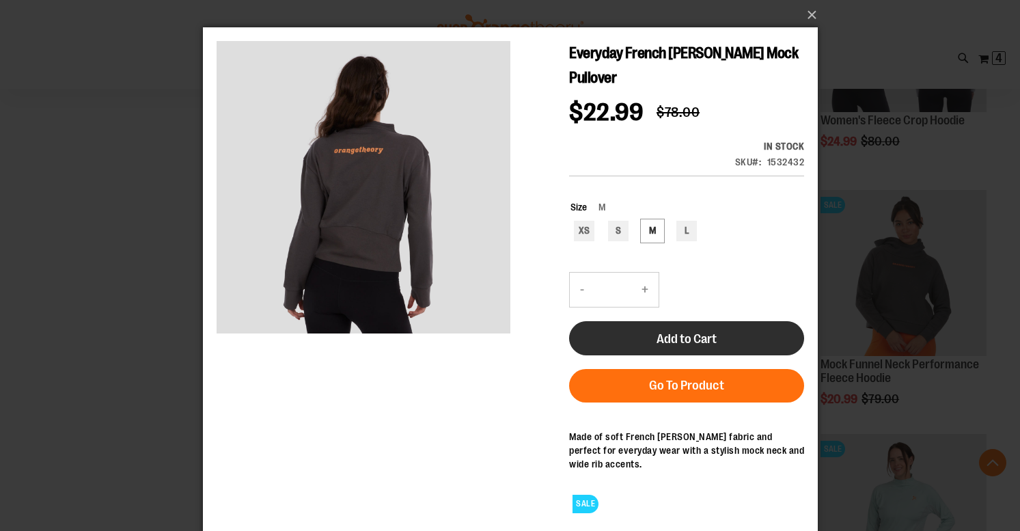
click at [701, 345] on span "Add to Cart" at bounding box center [686, 338] width 60 height 15
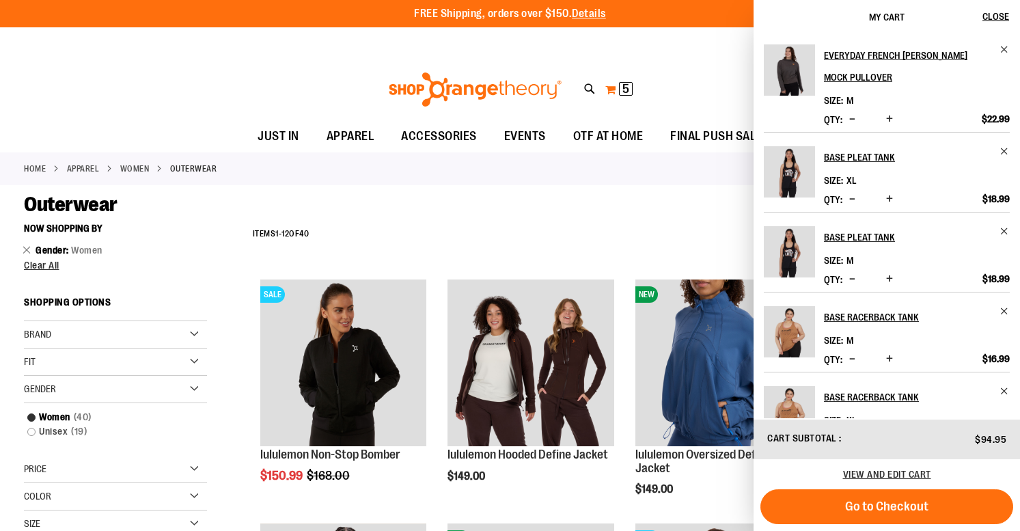
click at [622, 89] on span "5" at bounding box center [625, 89] width 7 height 14
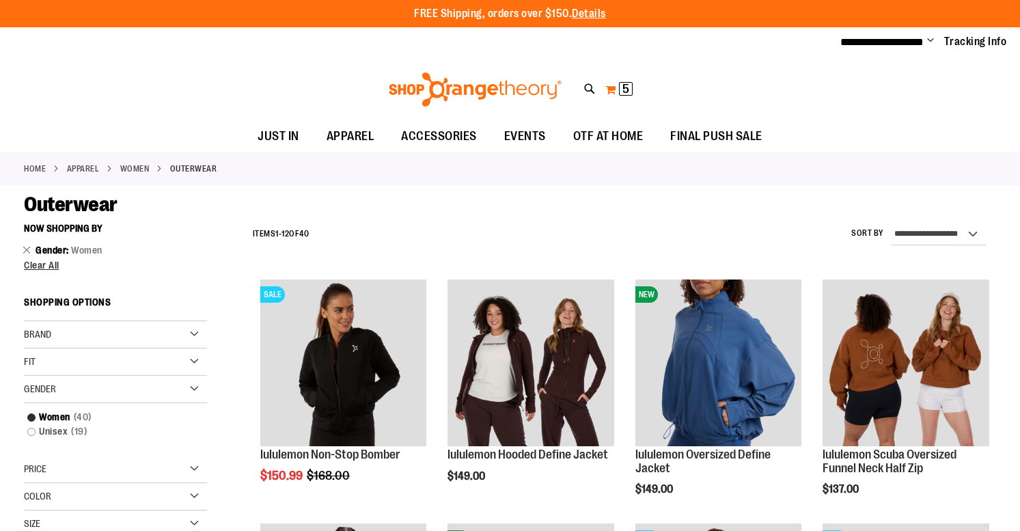
click at [623, 91] on span "5" at bounding box center [625, 89] width 7 height 14
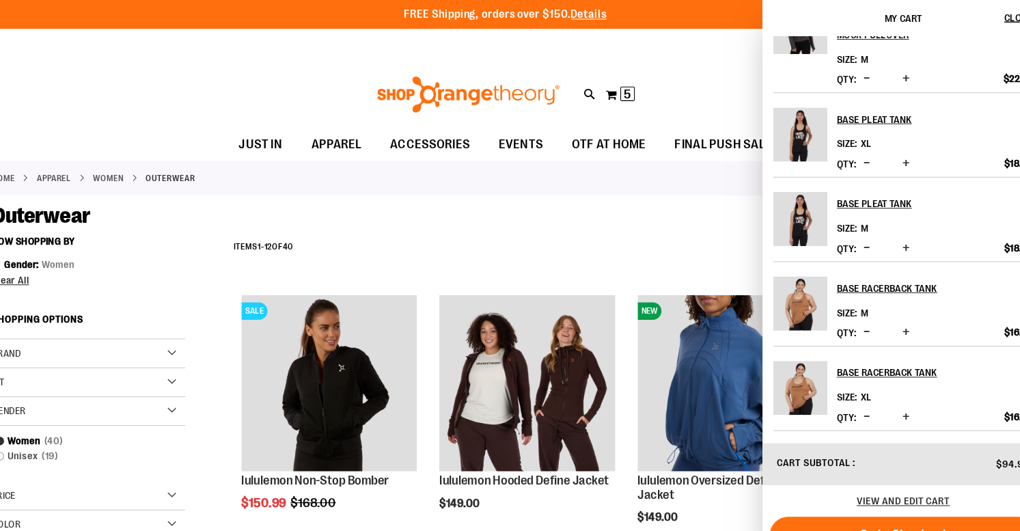
scroll to position [44, 0]
click at [800, 493] on button "Go to Checkout" at bounding box center [886, 506] width 253 height 35
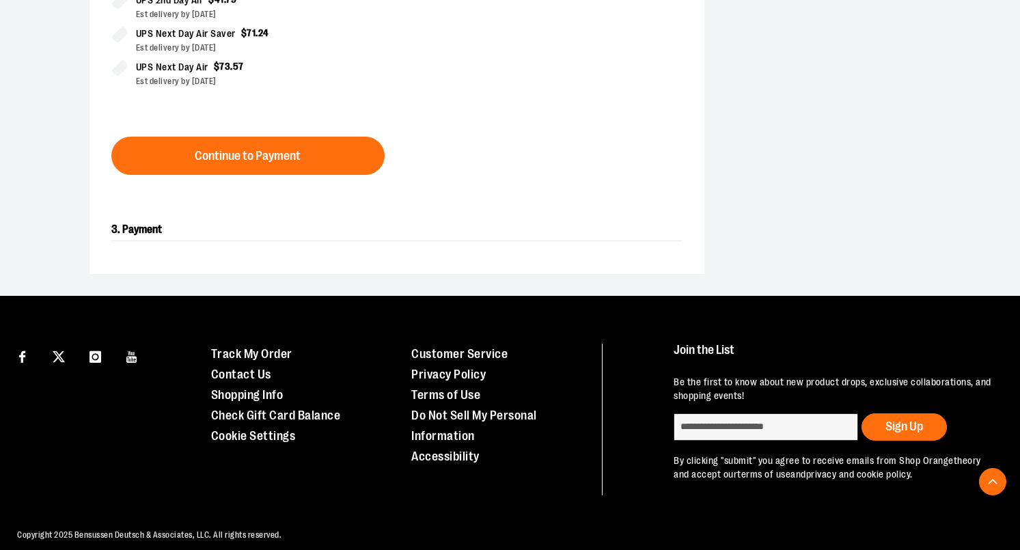
scroll to position [551, 0]
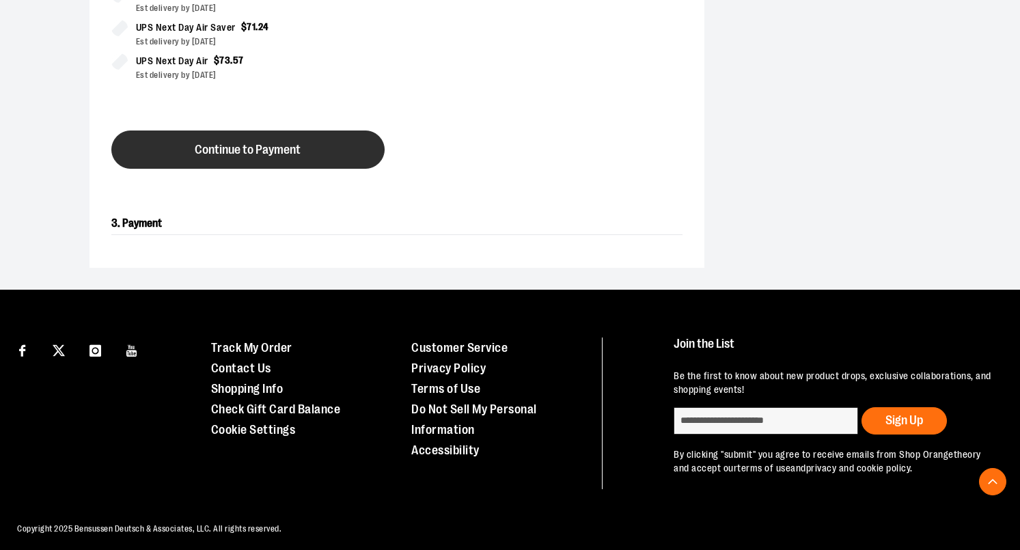
click at [272, 145] on span "Continue to Payment" at bounding box center [248, 149] width 106 height 13
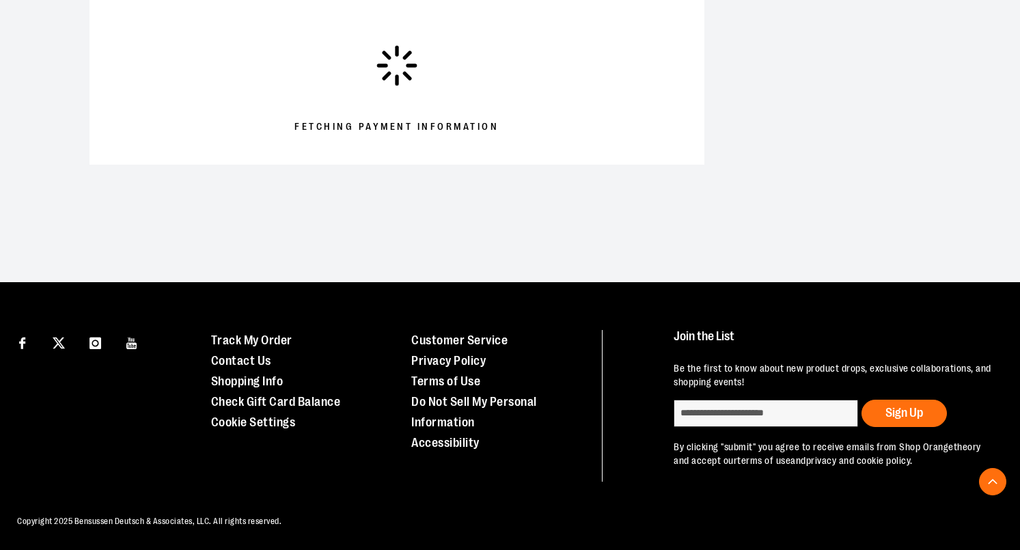
scroll to position [465, 0]
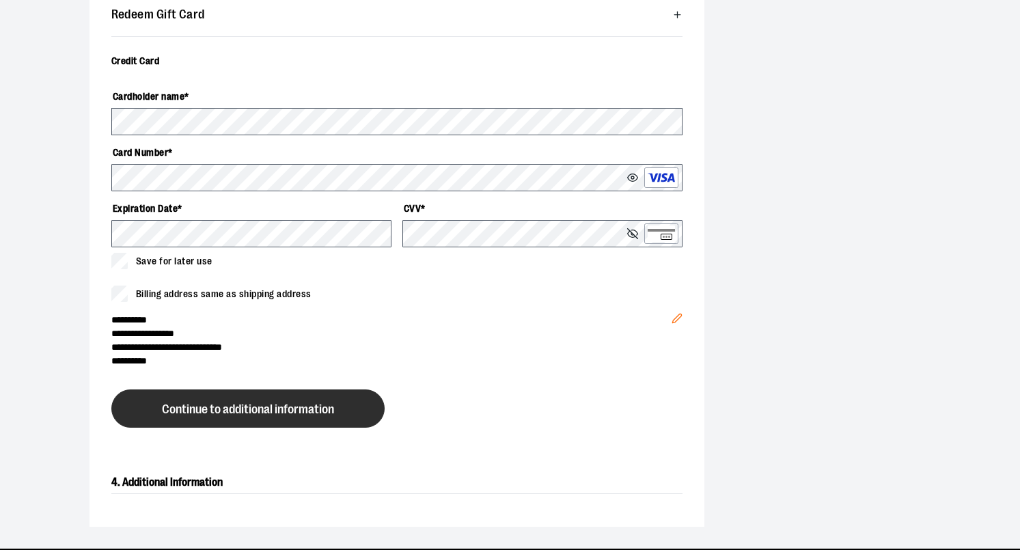
click at [258, 411] on span "Continue to additional information" at bounding box center [248, 409] width 172 height 13
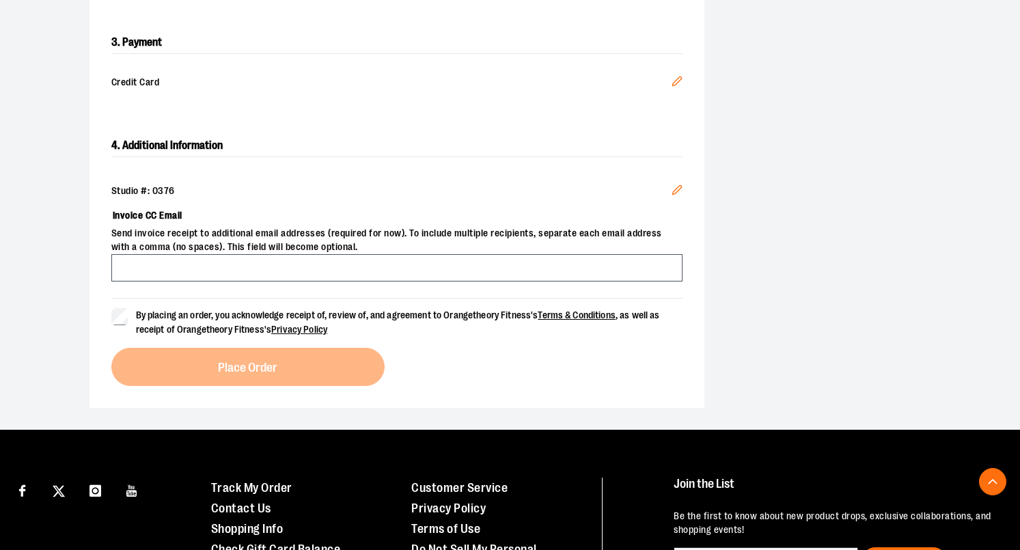
scroll to position [401, 0]
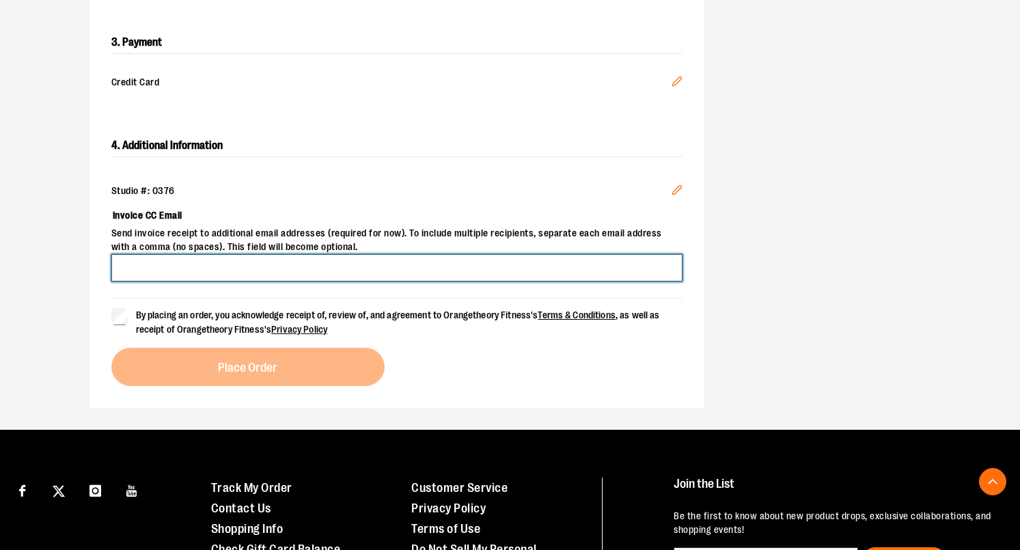
click at [167, 271] on input "Invoice CC Email" at bounding box center [396, 267] width 571 height 27
type input "**********"
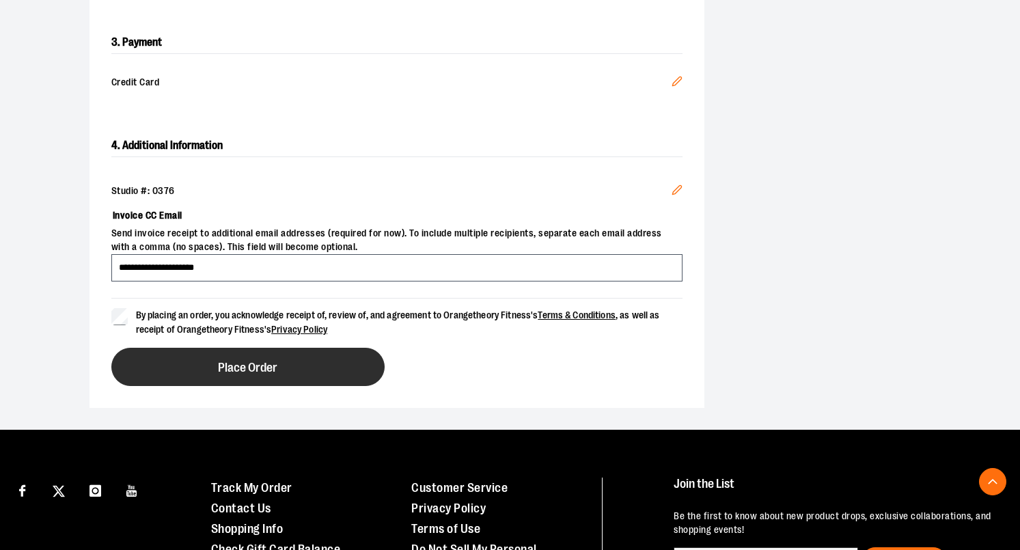
click at [294, 367] on button "Place Order" at bounding box center [247, 367] width 273 height 38
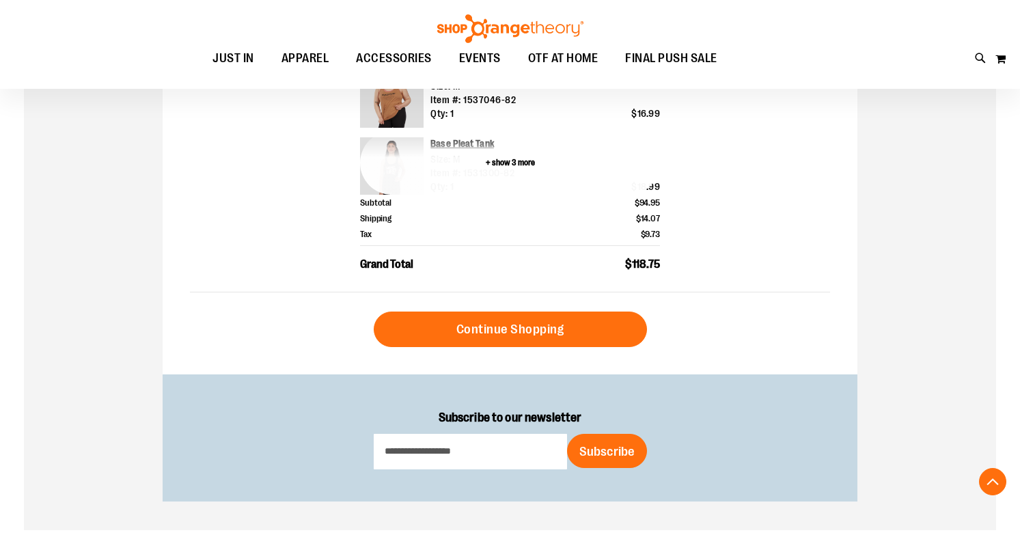
scroll to position [602, 0]
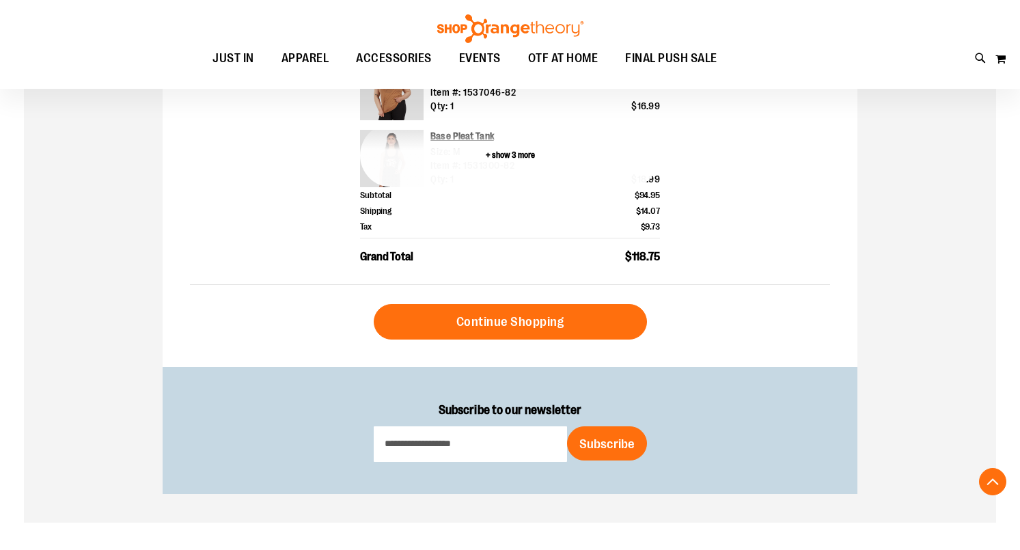
click at [507, 154] on button "+ show 3 more" at bounding box center [510, 156] width 300 height 64
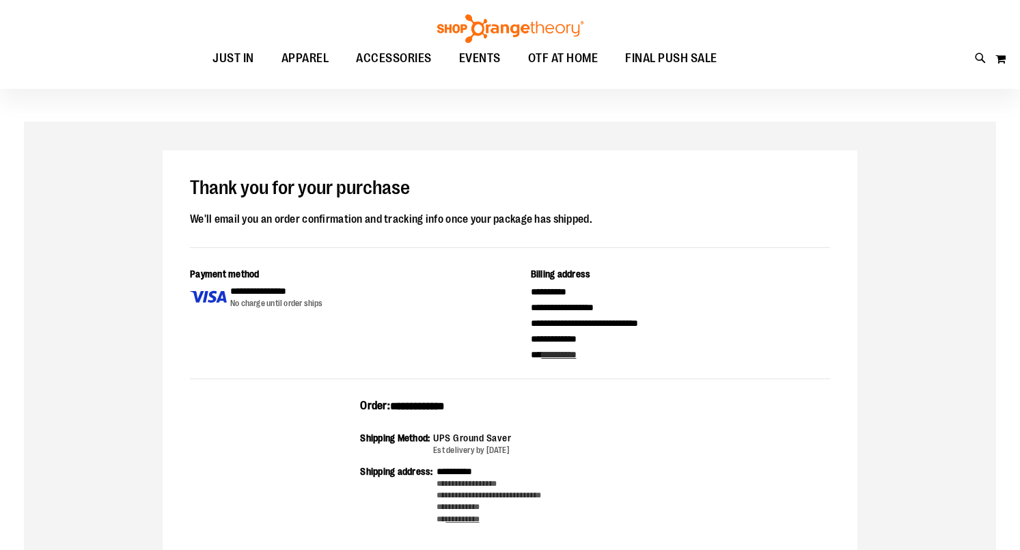
scroll to position [31, 0]
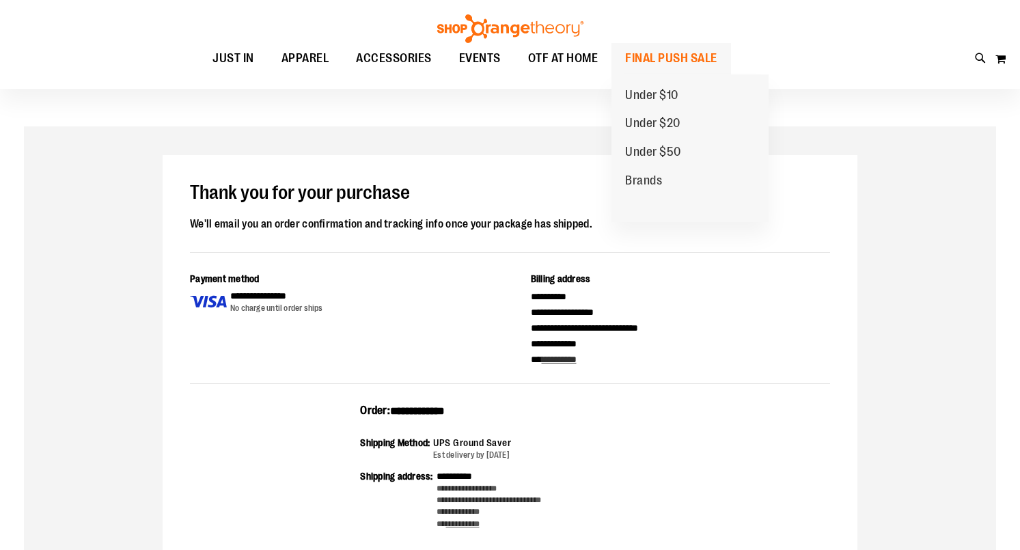
click at [667, 58] on span "FINAL PUSH SALE" at bounding box center [671, 58] width 92 height 31
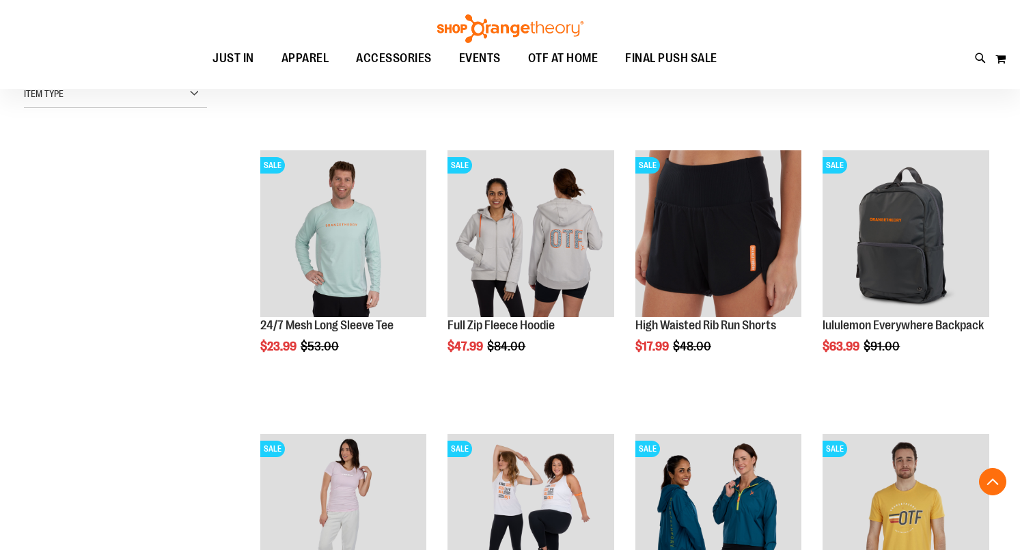
scroll to position [414, 0]
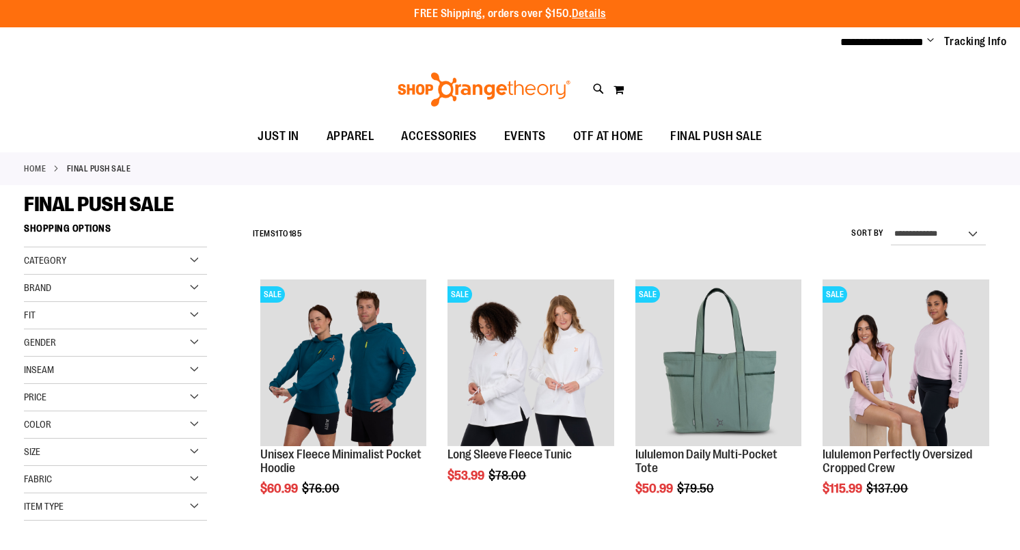
click at [927, 39] on span "Change" at bounding box center [930, 41] width 7 height 13
click at [869, 94] on link "Sign Out" at bounding box center [882, 92] width 120 height 26
